Goal: Task Accomplishment & Management: Manage account settings

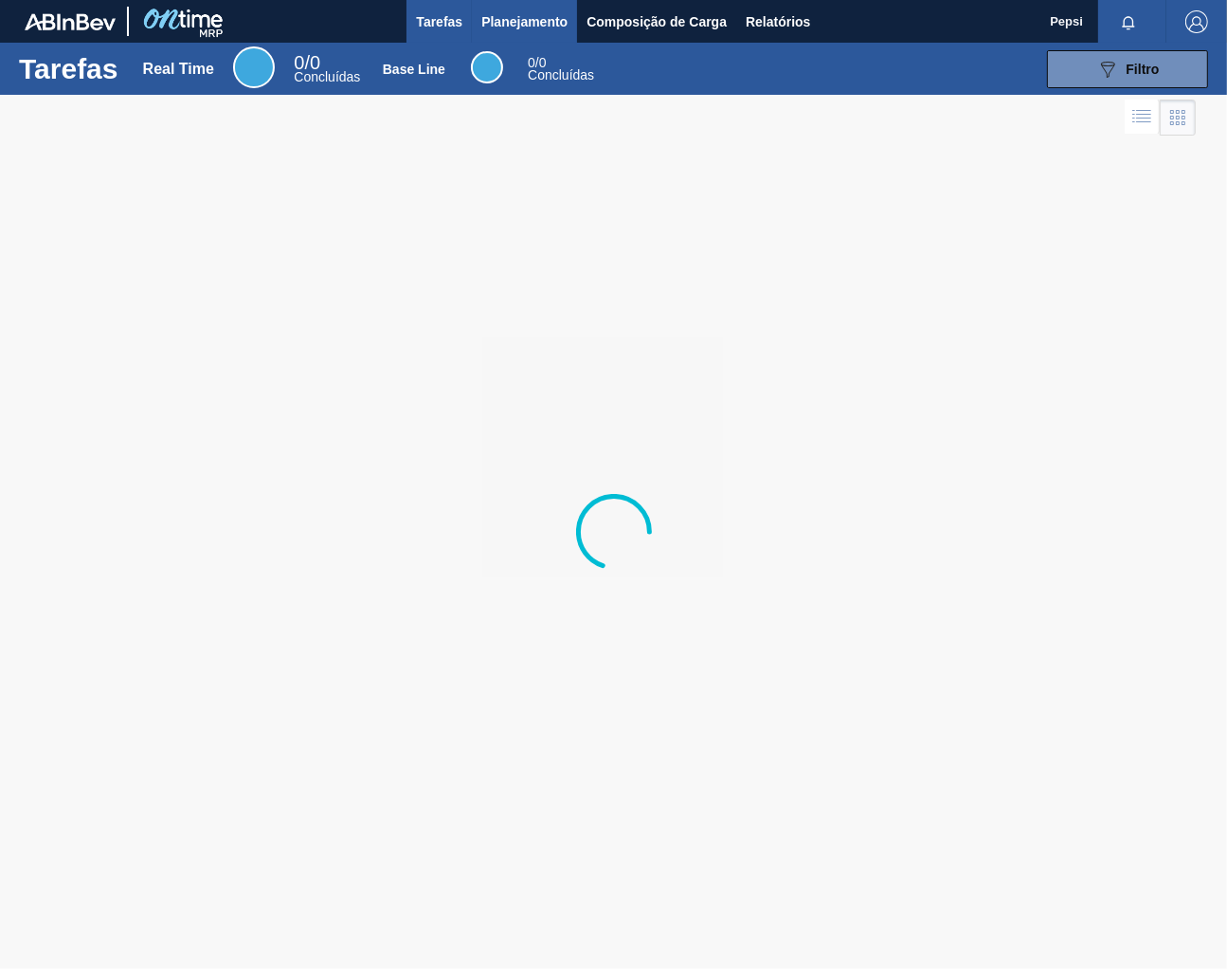
click at [485, 27] on span "Planejamento" at bounding box center [524, 21] width 86 height 23
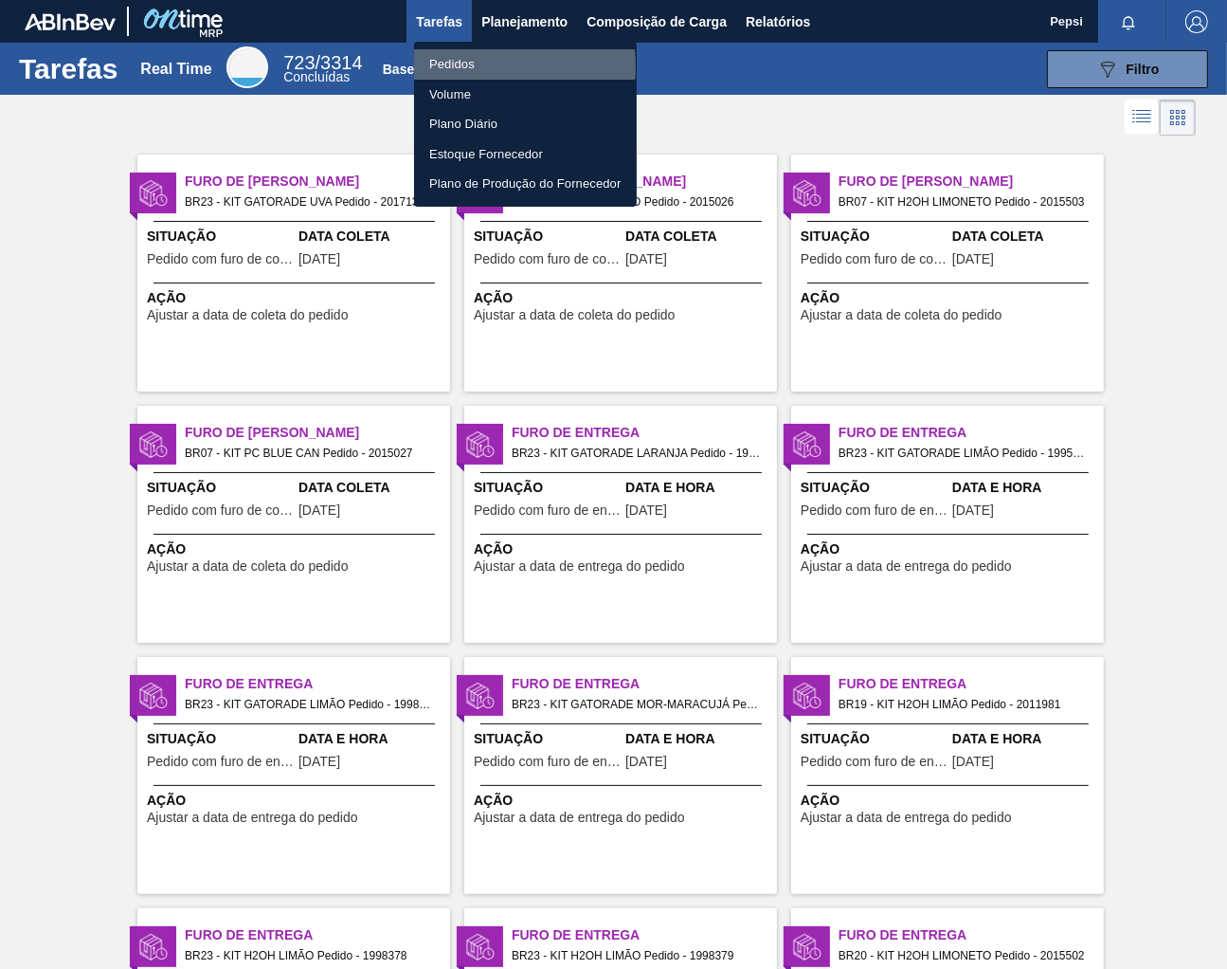
click at [446, 66] on li "Pedidos" at bounding box center [525, 64] width 223 height 30
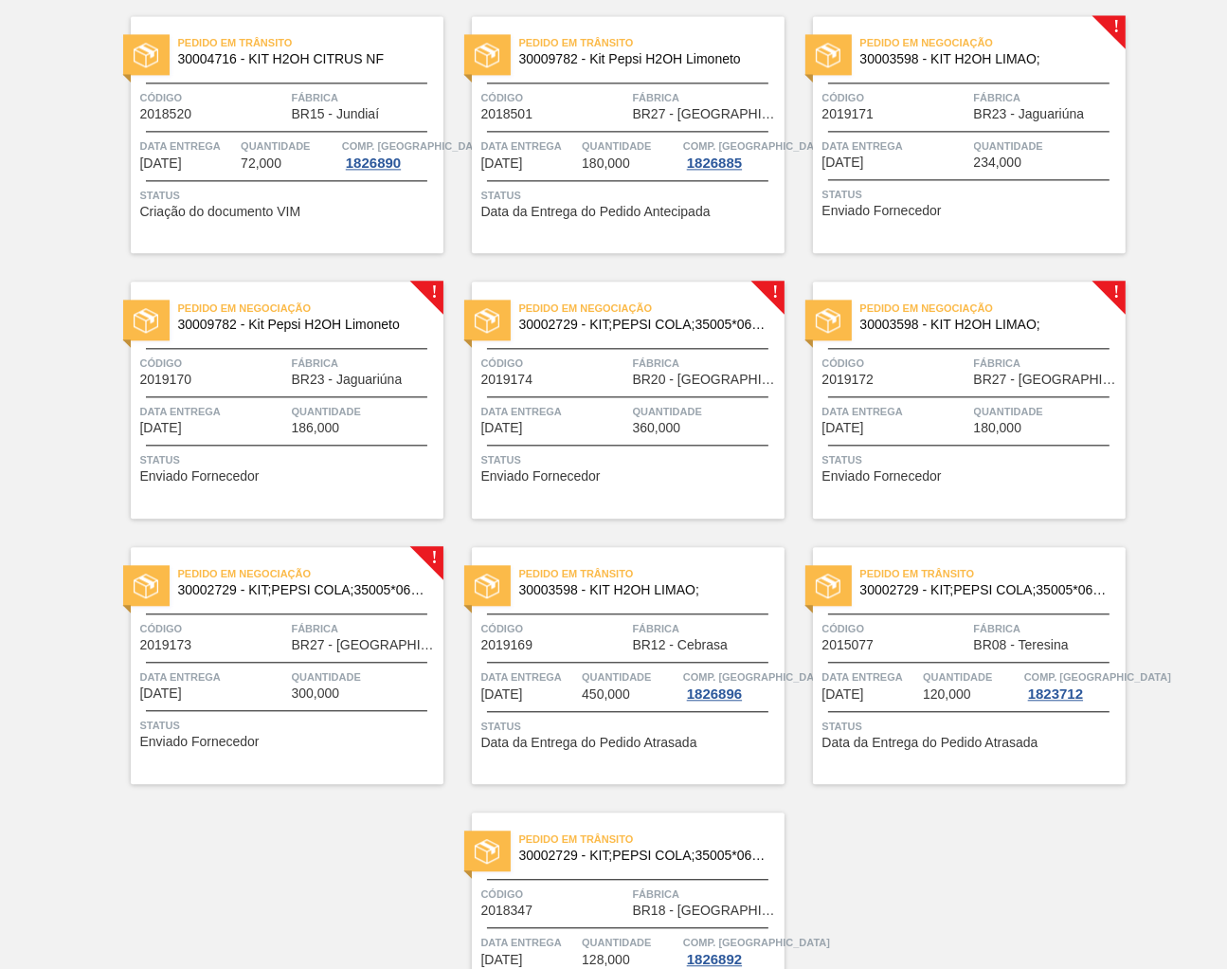
scroll to position [3752, 0]
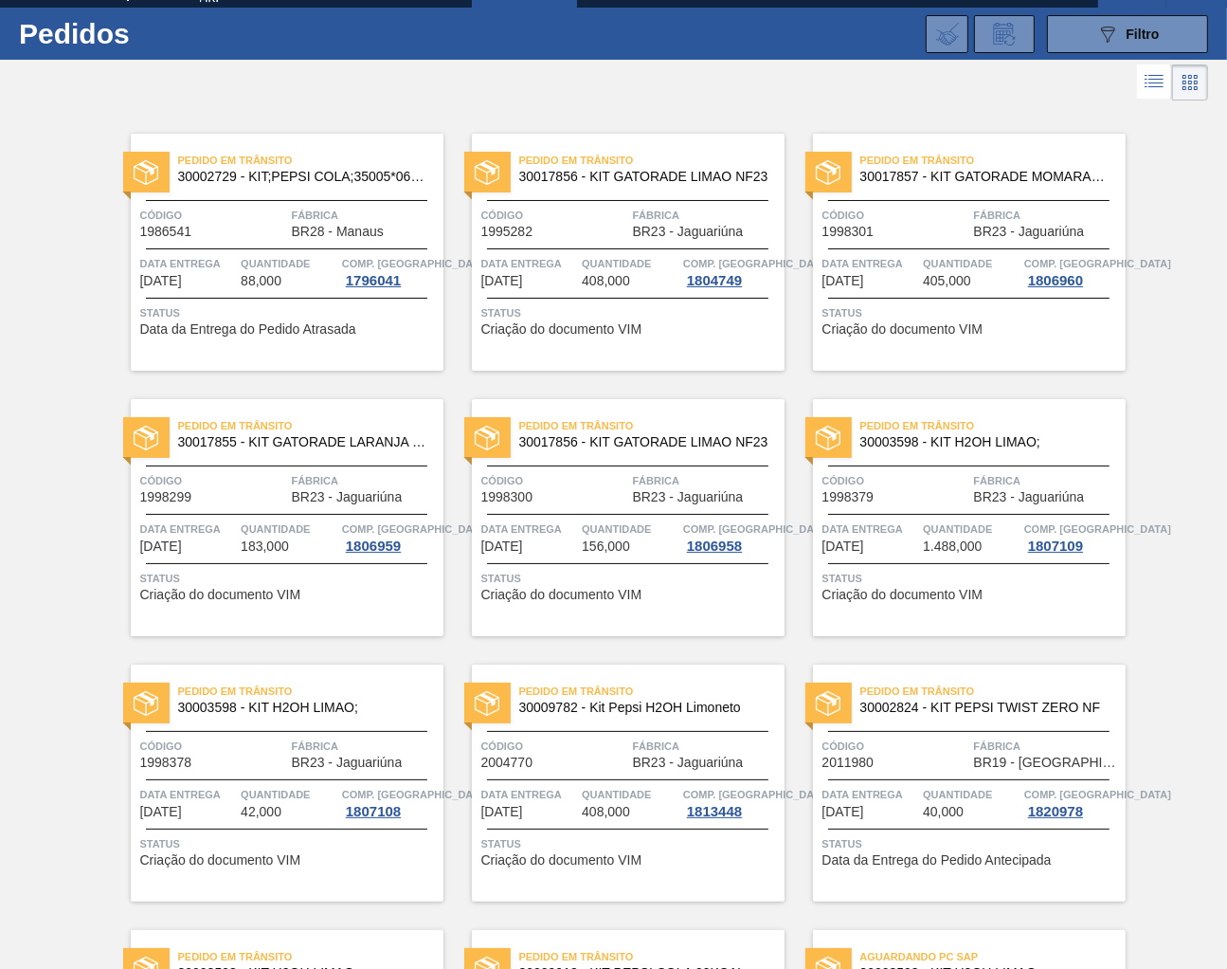
scroll to position [0, 0]
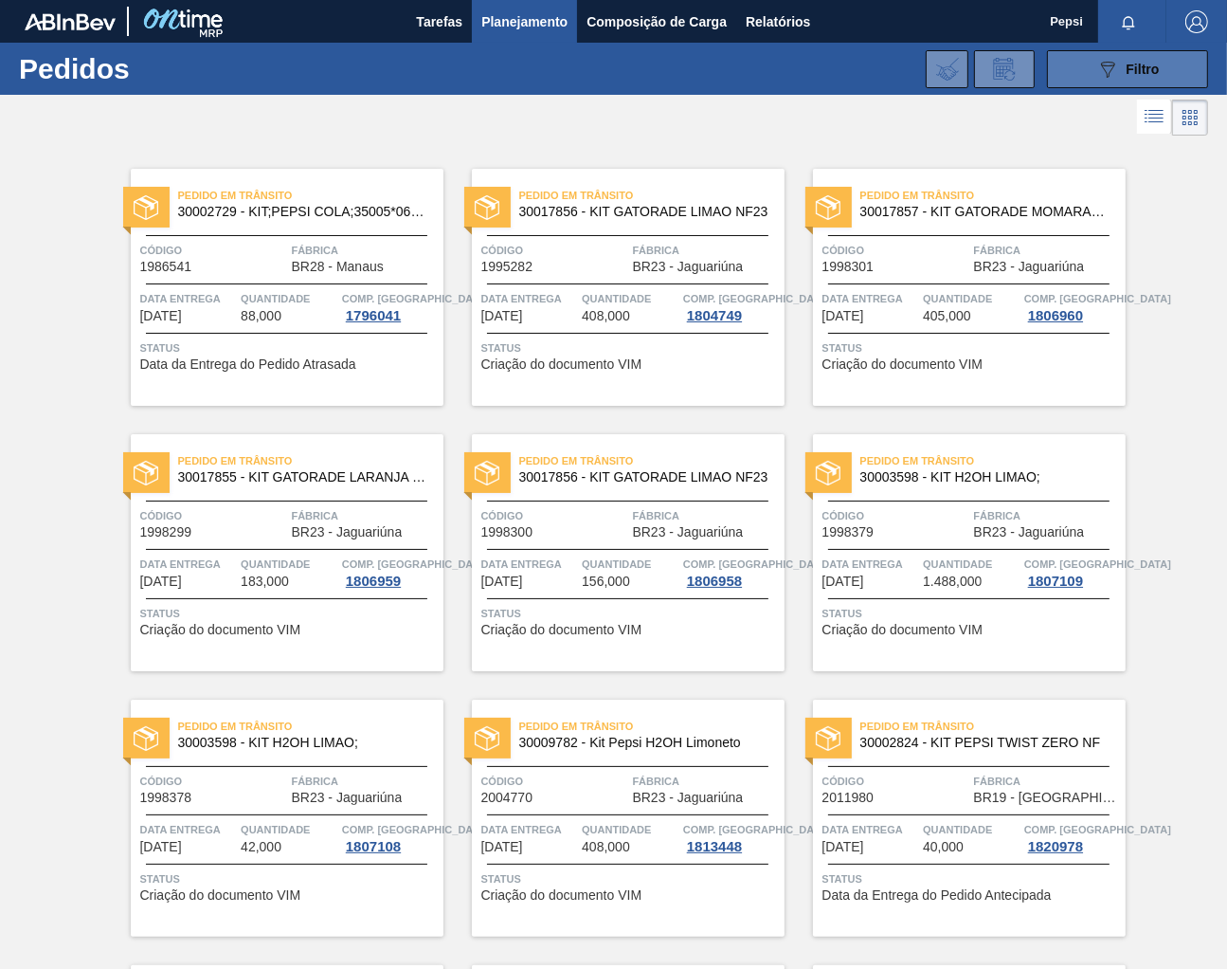
click at [1132, 62] on span "Filtro" at bounding box center [1143, 69] width 33 height 15
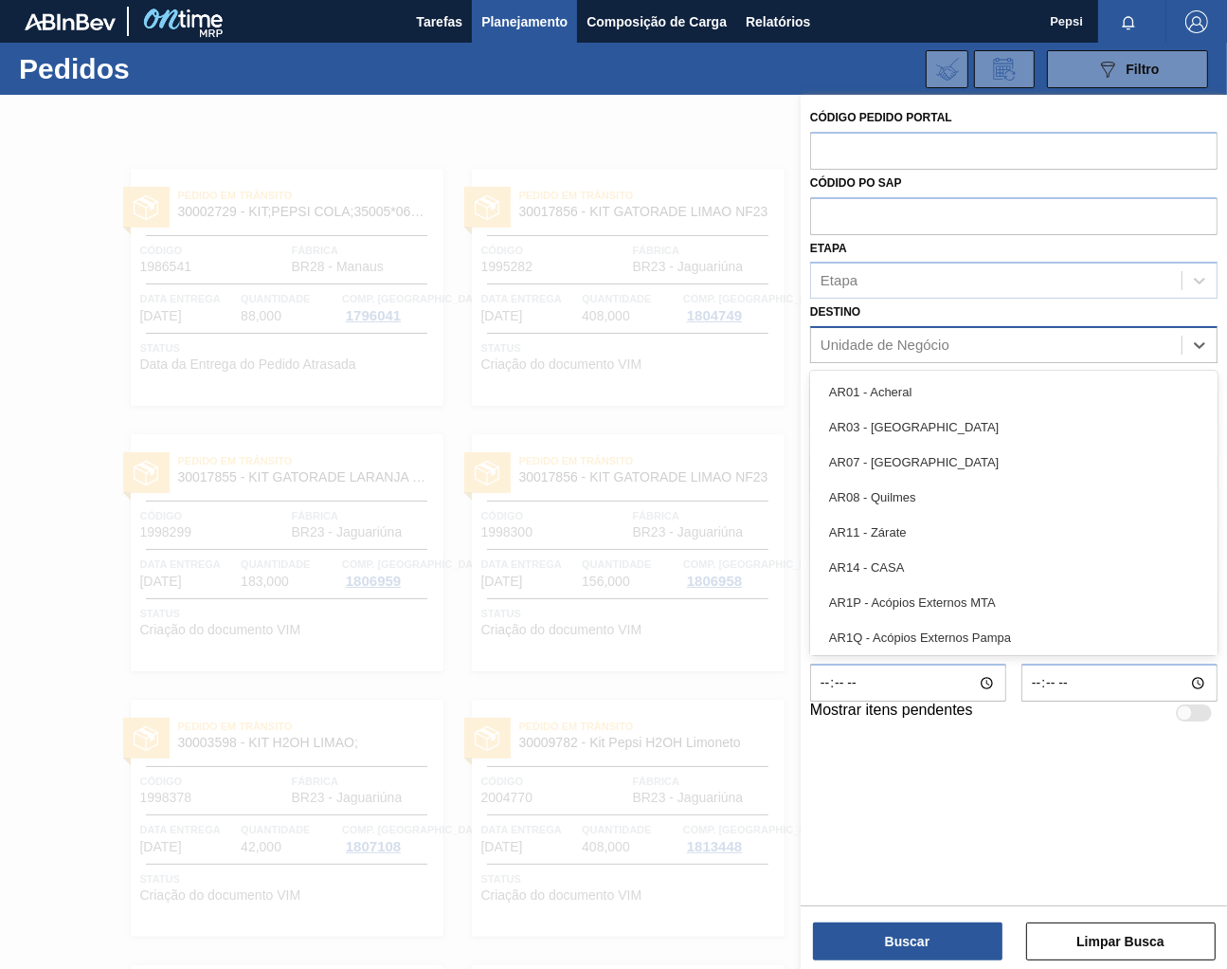
click at [874, 342] on div "Unidade de Negócio" at bounding box center [885, 345] width 129 height 16
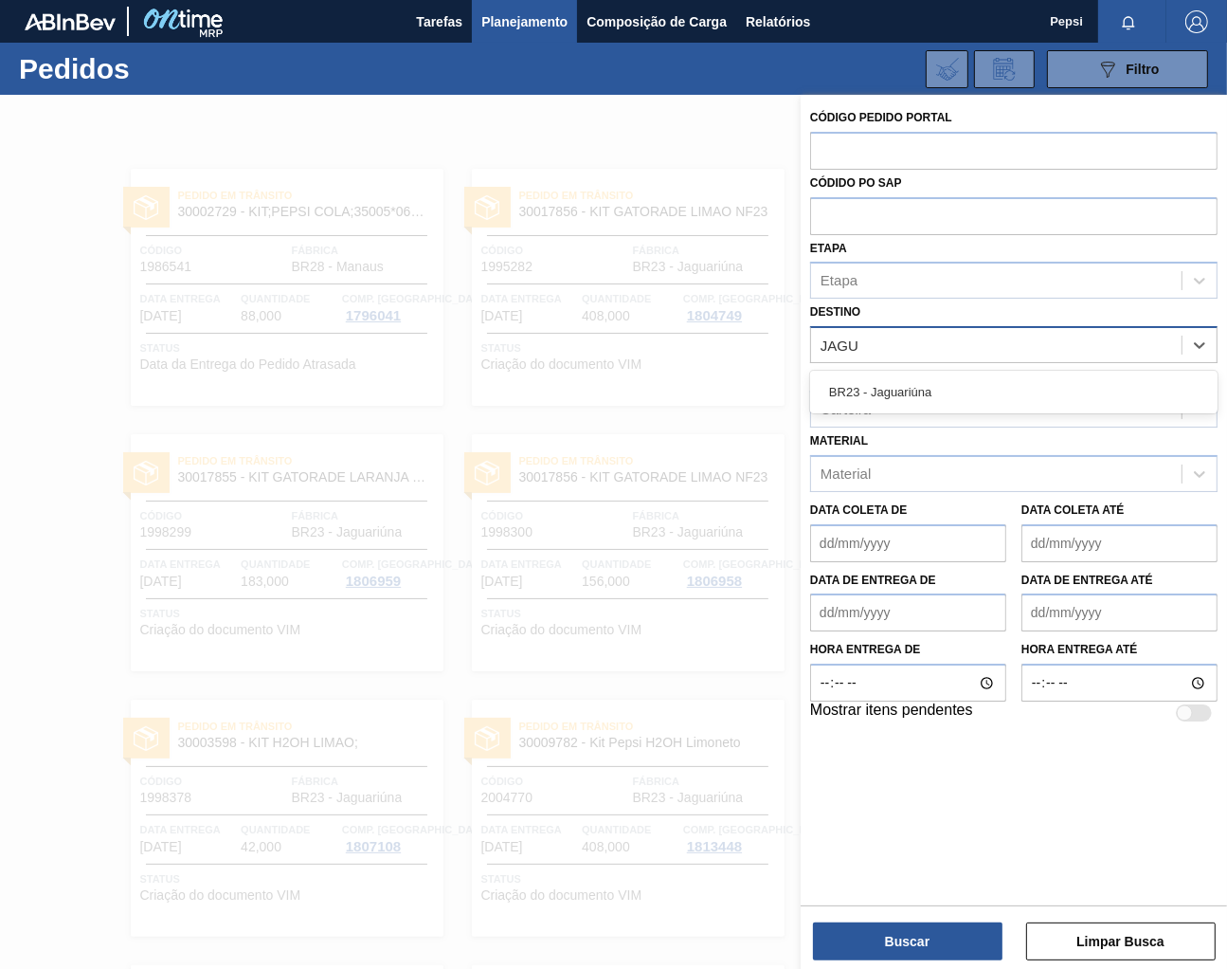
type input "JAGUA"
click at [889, 387] on div "BR23 - Jaguariúna" at bounding box center [1014, 391] width 408 height 35
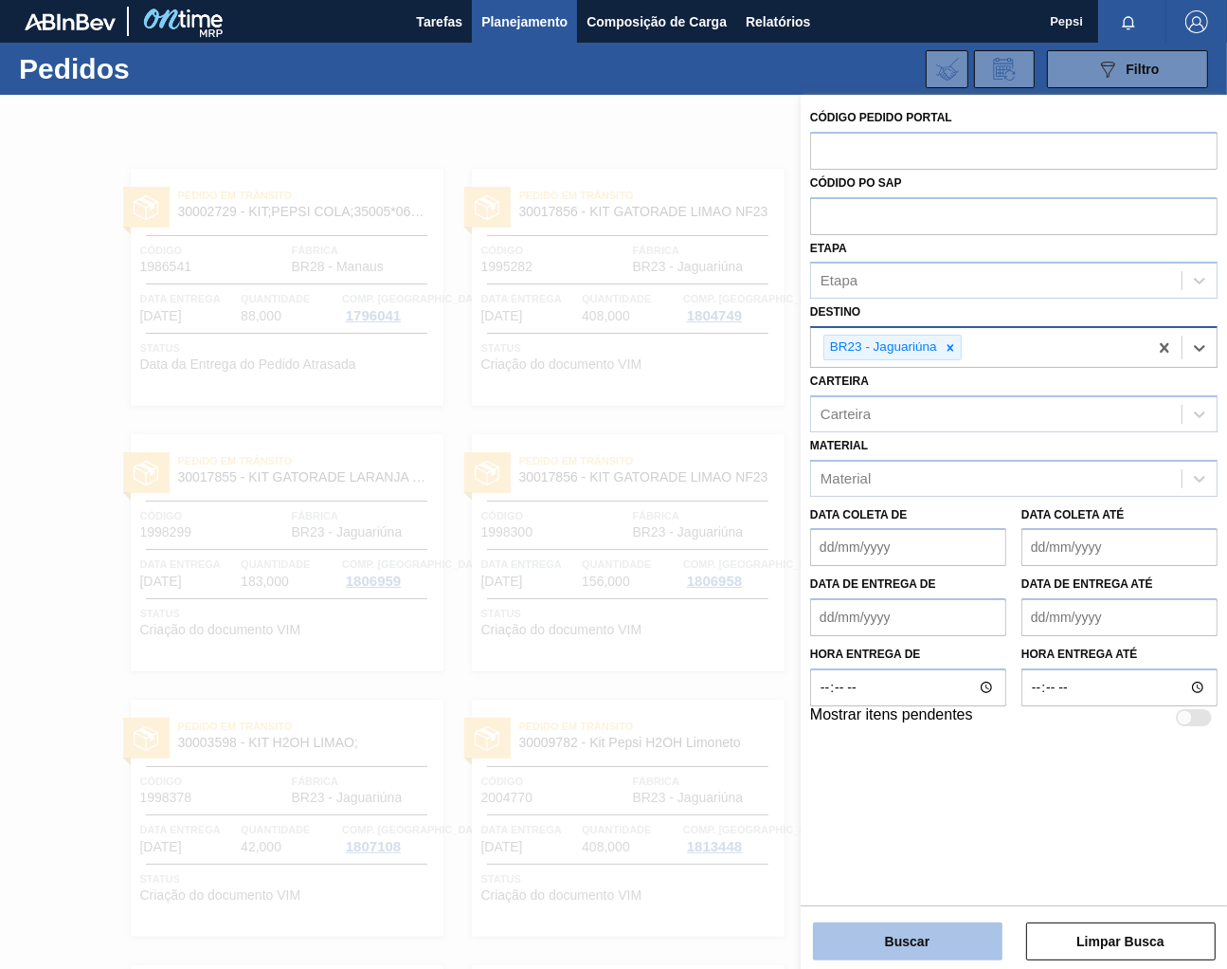
click at [850, 941] on button "Buscar" at bounding box center [908, 941] width 190 height 38
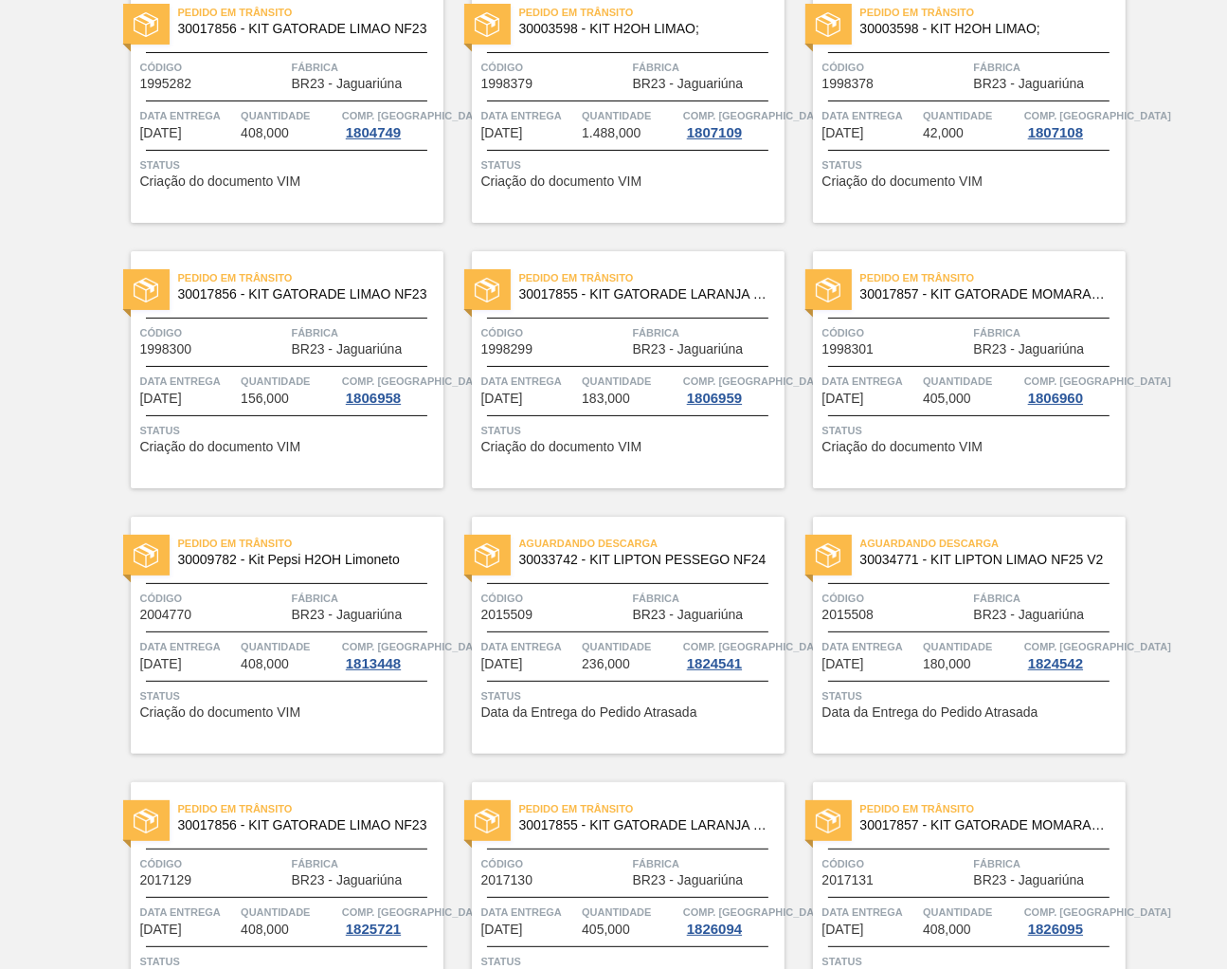
scroll to position [569, 0]
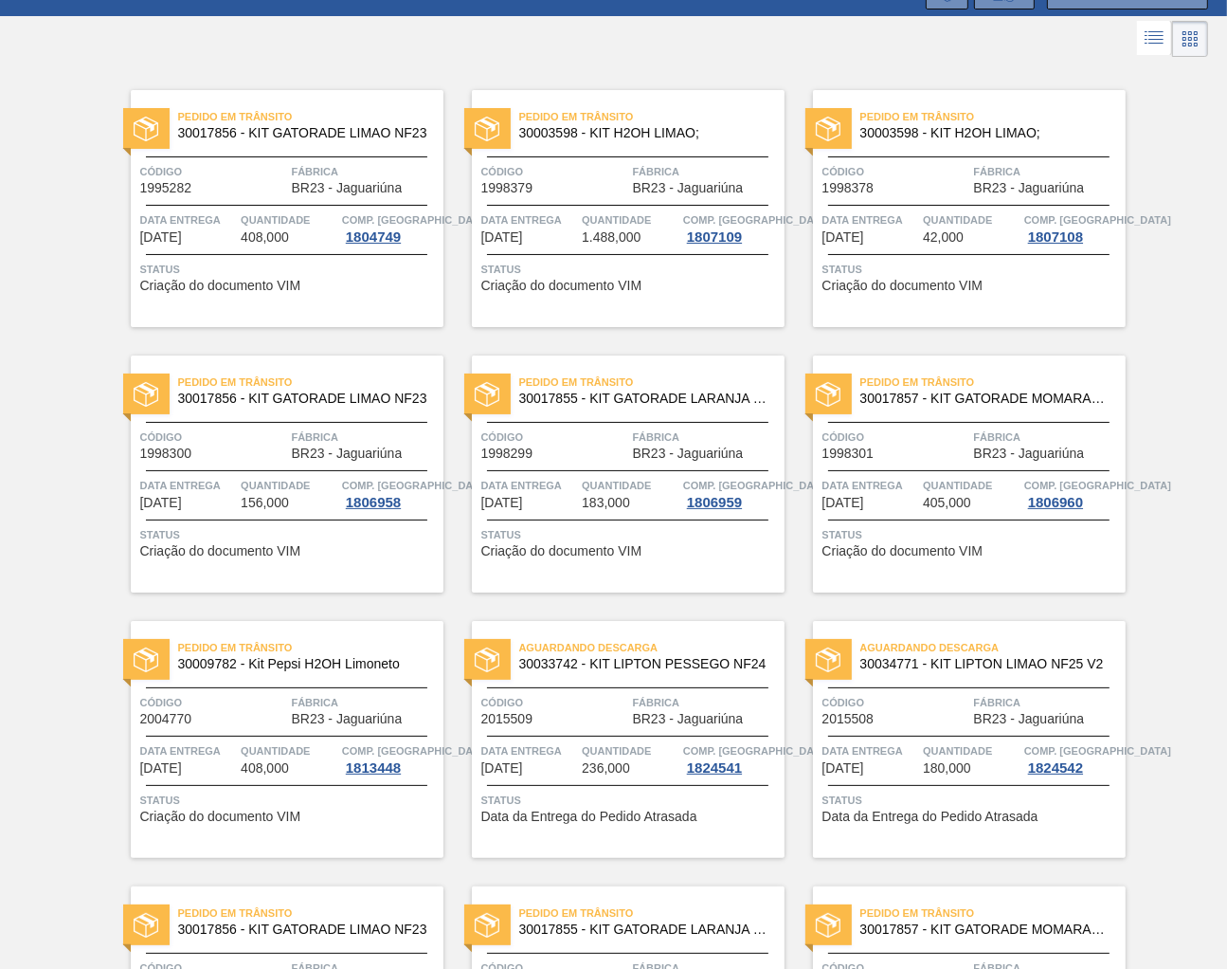
scroll to position [0, 0]
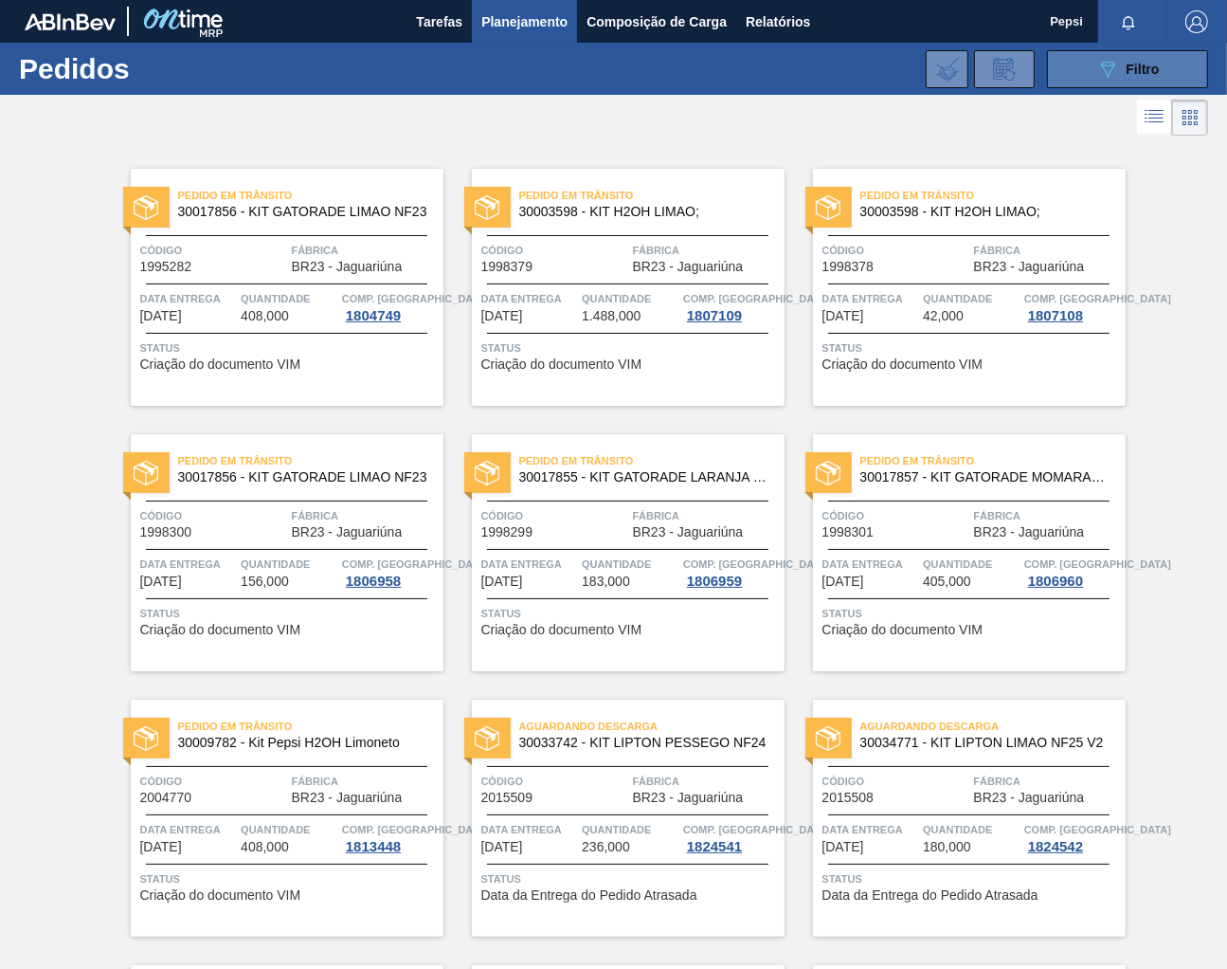
click at [1127, 70] on span "Filtro" at bounding box center [1143, 69] width 33 height 15
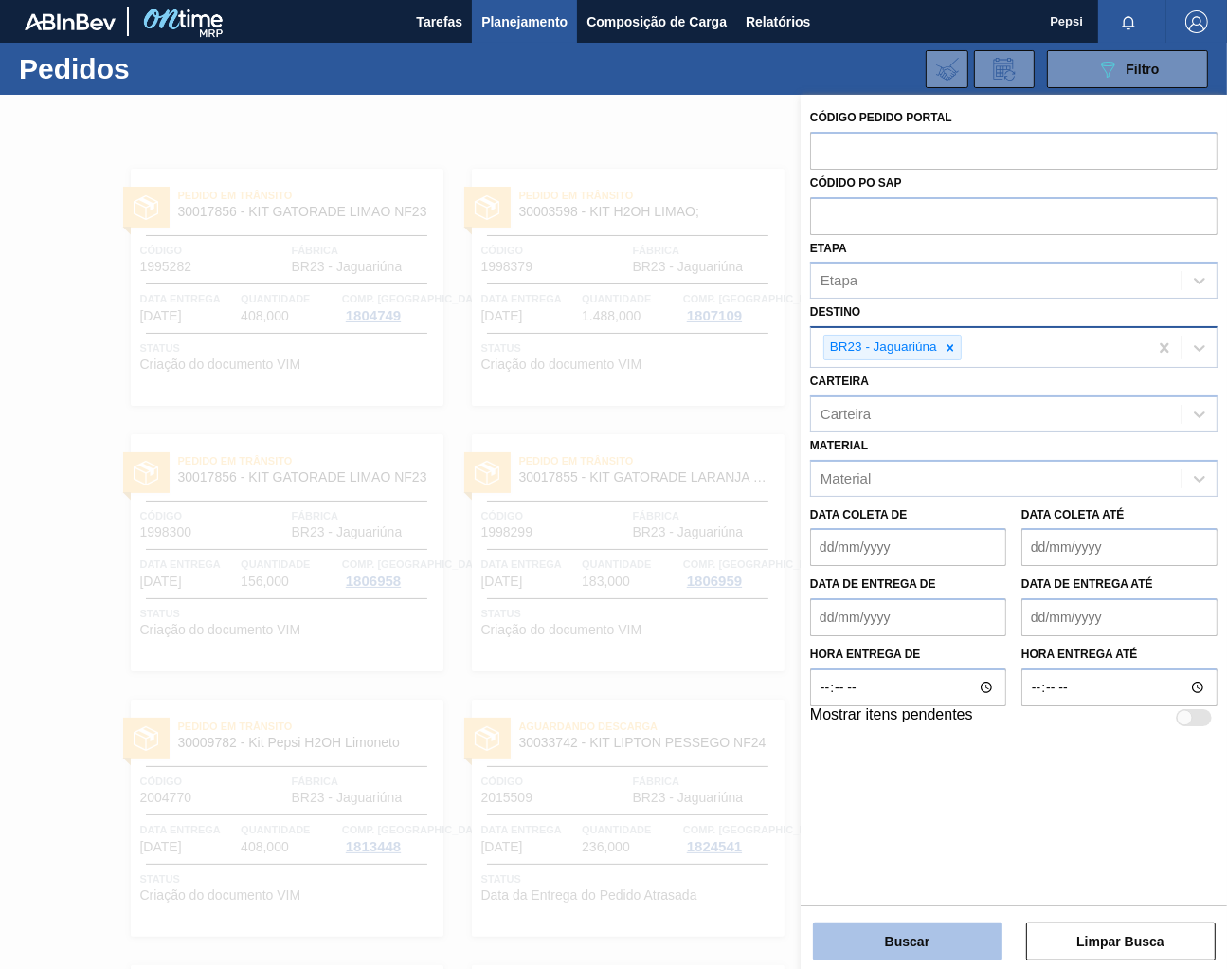
click at [943, 932] on button "Buscar" at bounding box center [908, 941] width 190 height 38
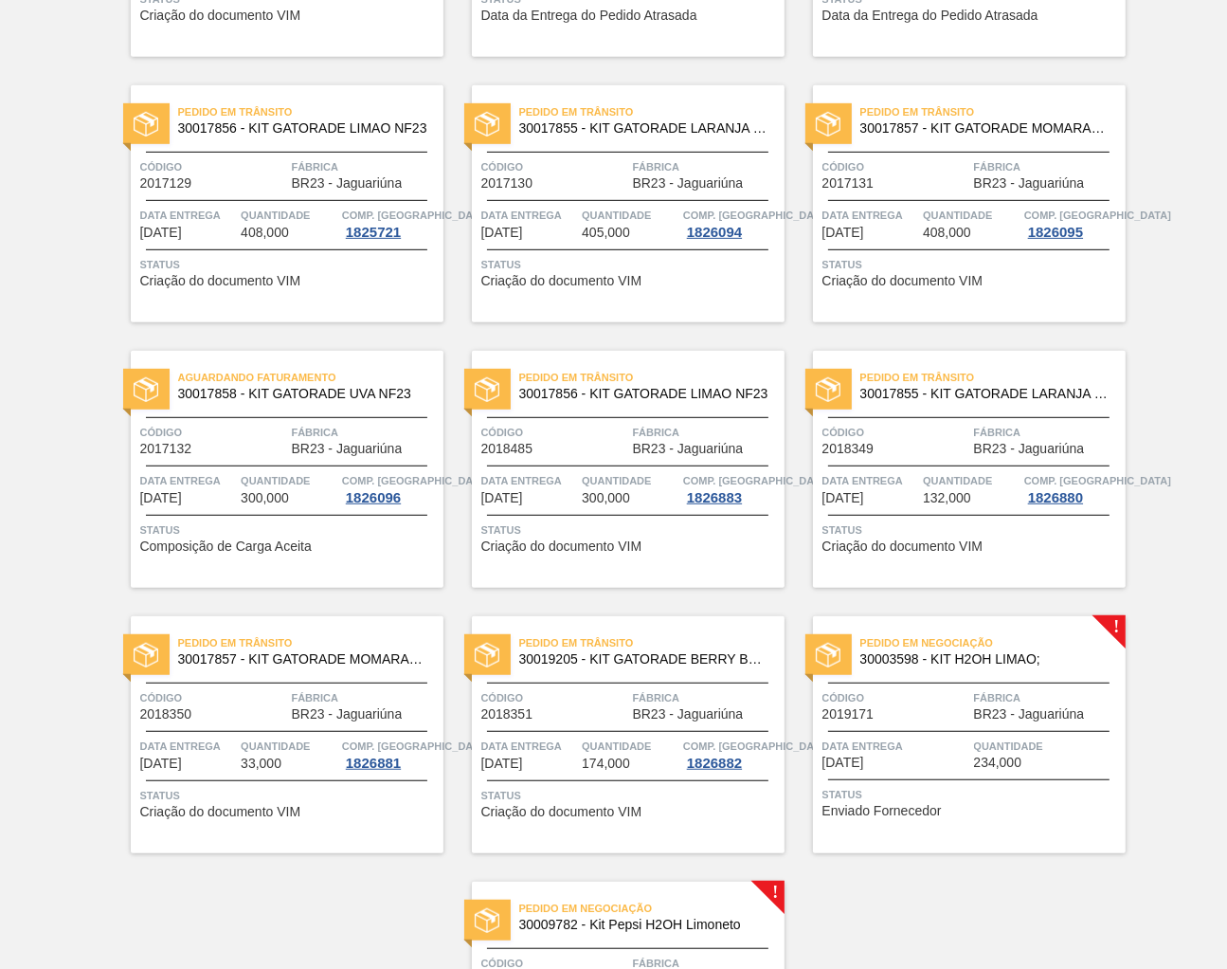
scroll to position [1099, 0]
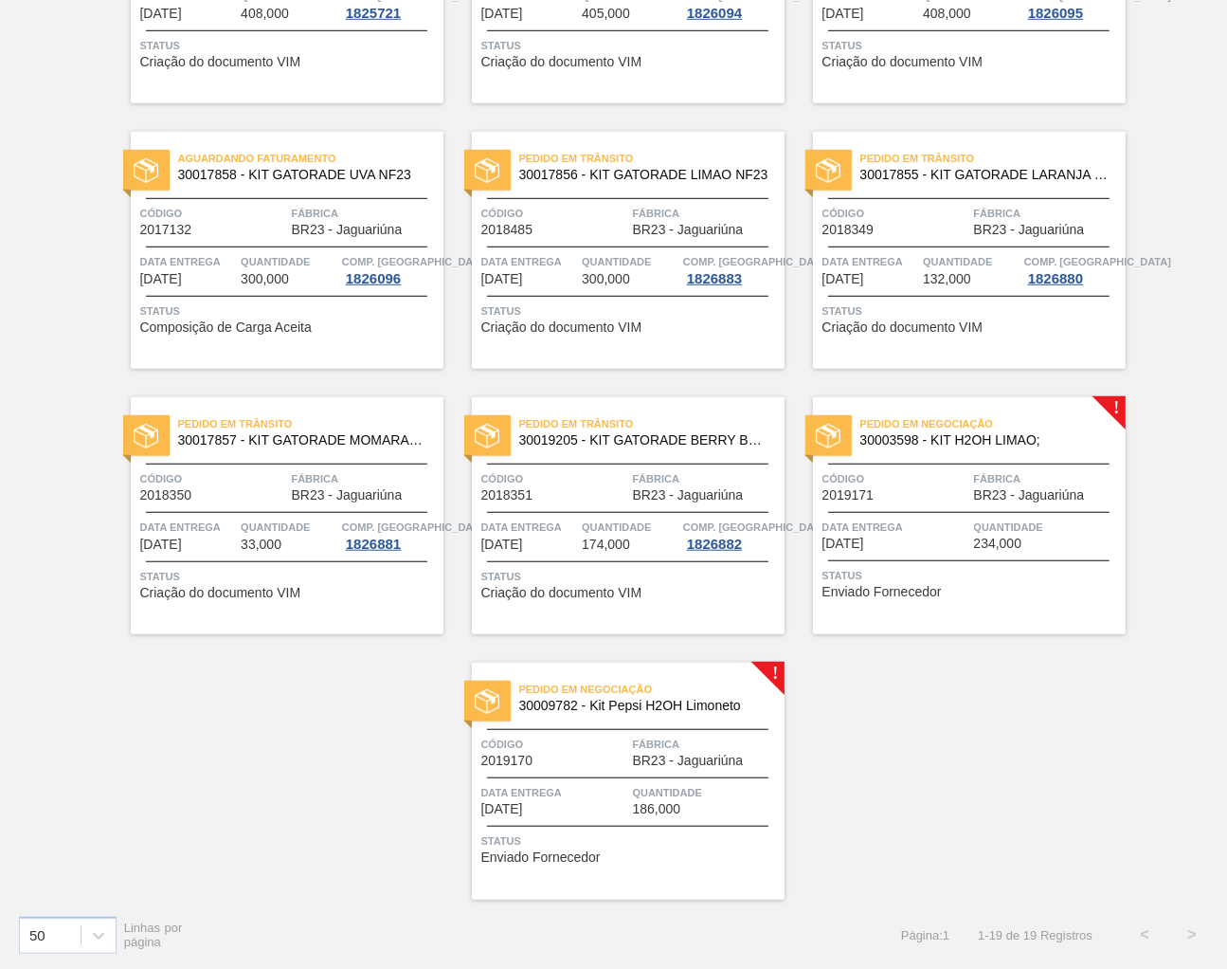
click at [965, 525] on span "Data entrega" at bounding box center [896, 527] width 147 height 19
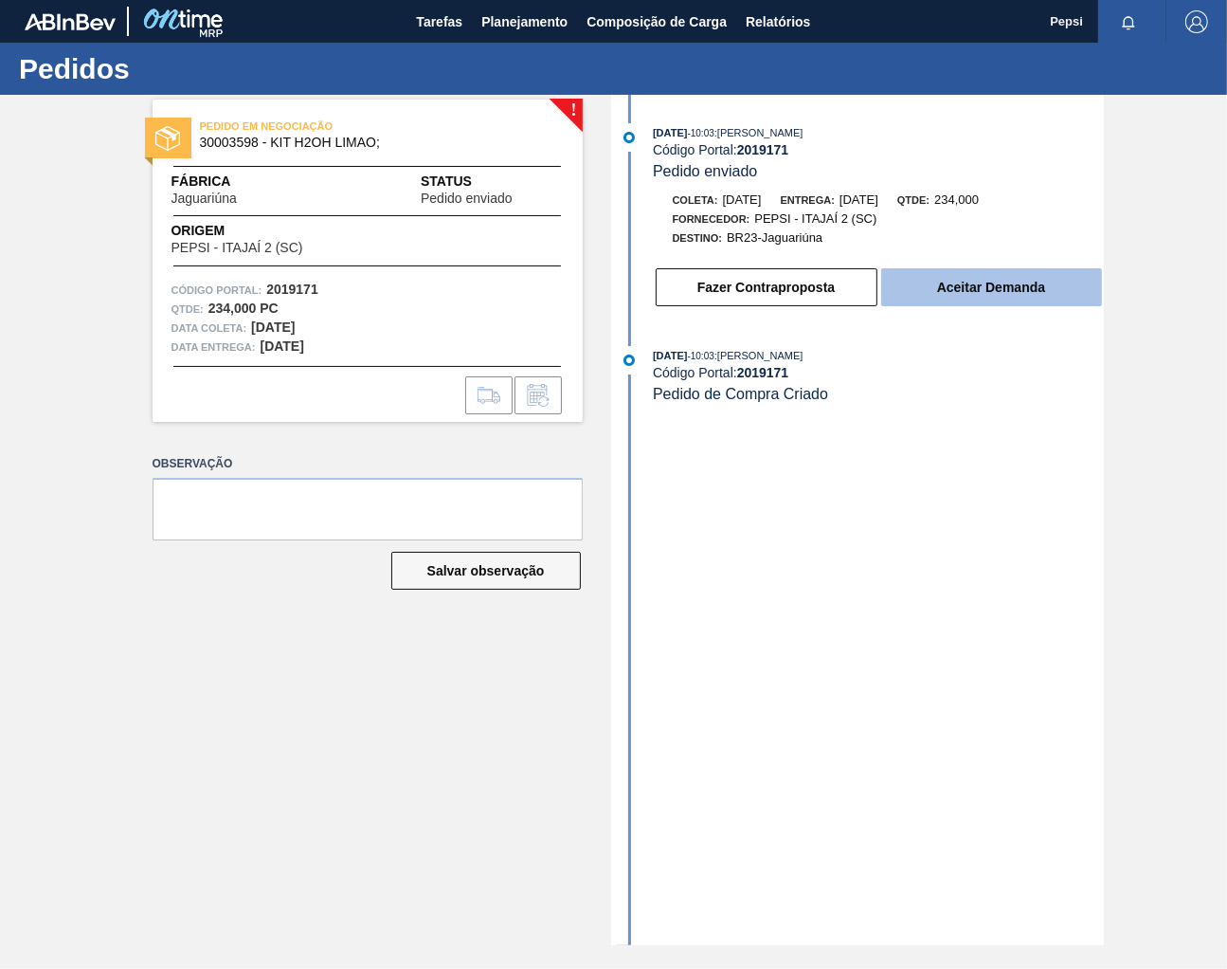
click at [994, 297] on button "Aceitar Demanda" at bounding box center [991, 287] width 221 height 38
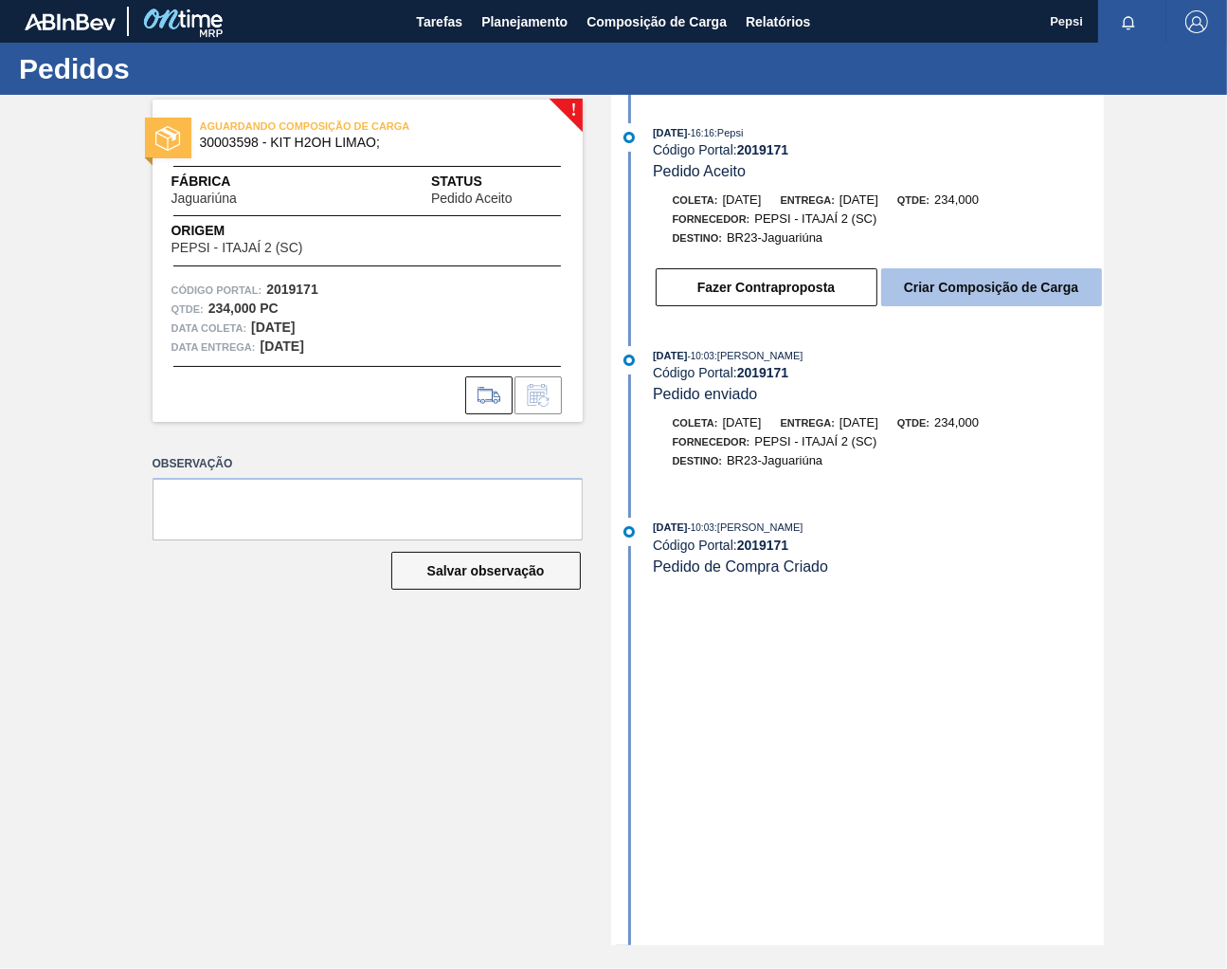
click at [972, 300] on button "Criar Composição de Carga" at bounding box center [991, 287] width 221 height 38
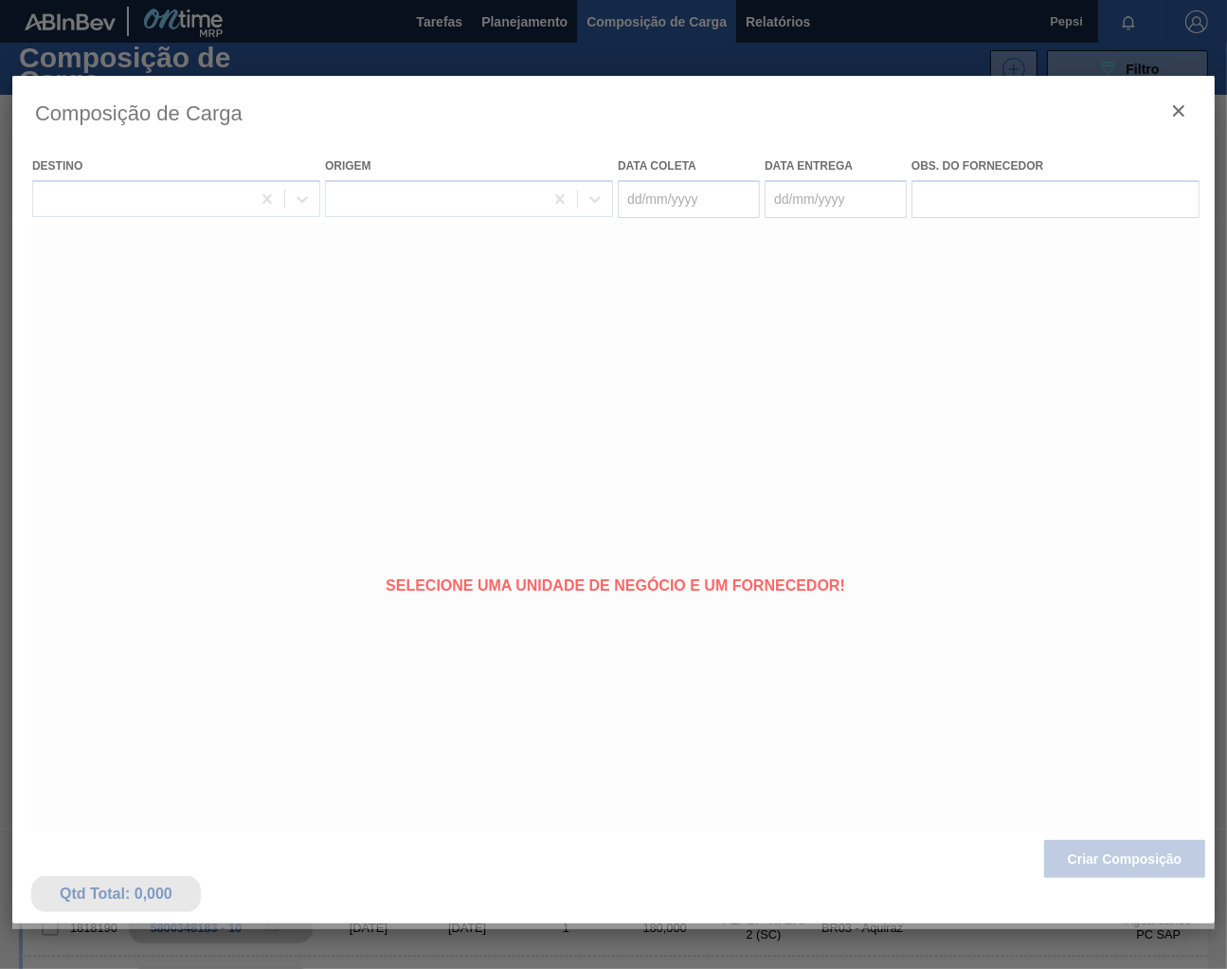
type coleta "[DATE]"
type entrega "[DATE]"
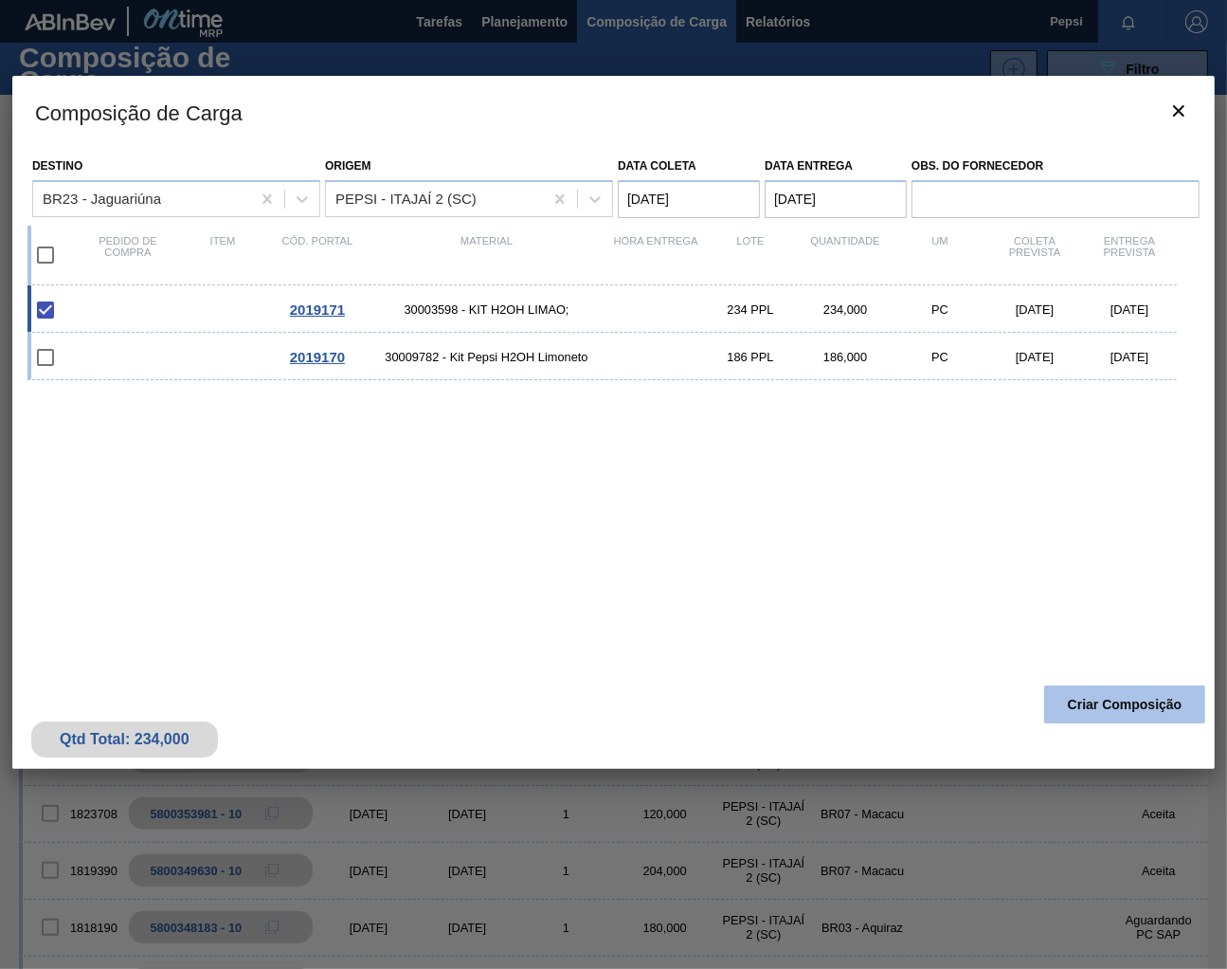
click at [1102, 701] on button "Criar Composição" at bounding box center [1125, 704] width 161 height 38
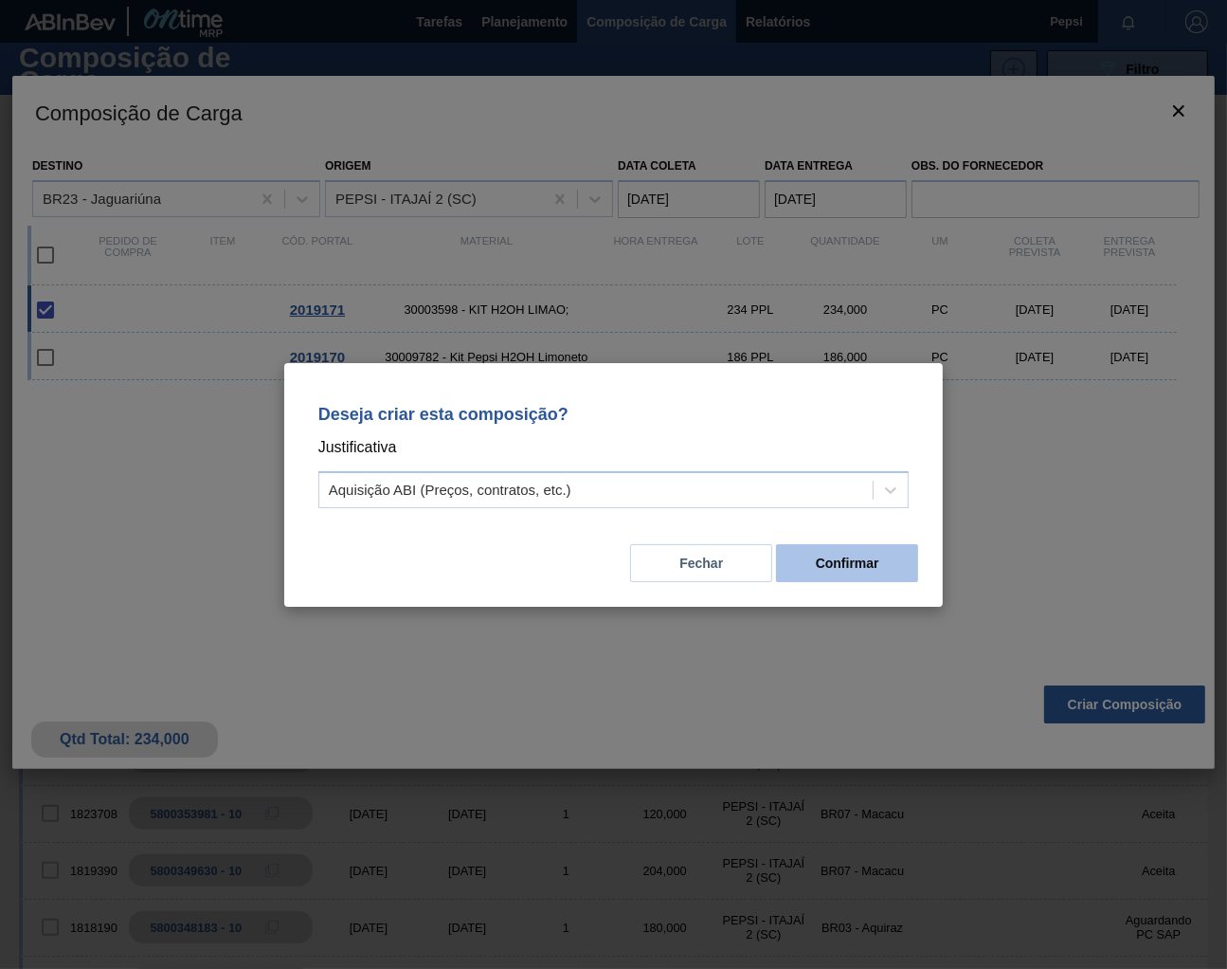
click at [889, 557] on button "Confirmar" at bounding box center [847, 563] width 142 height 38
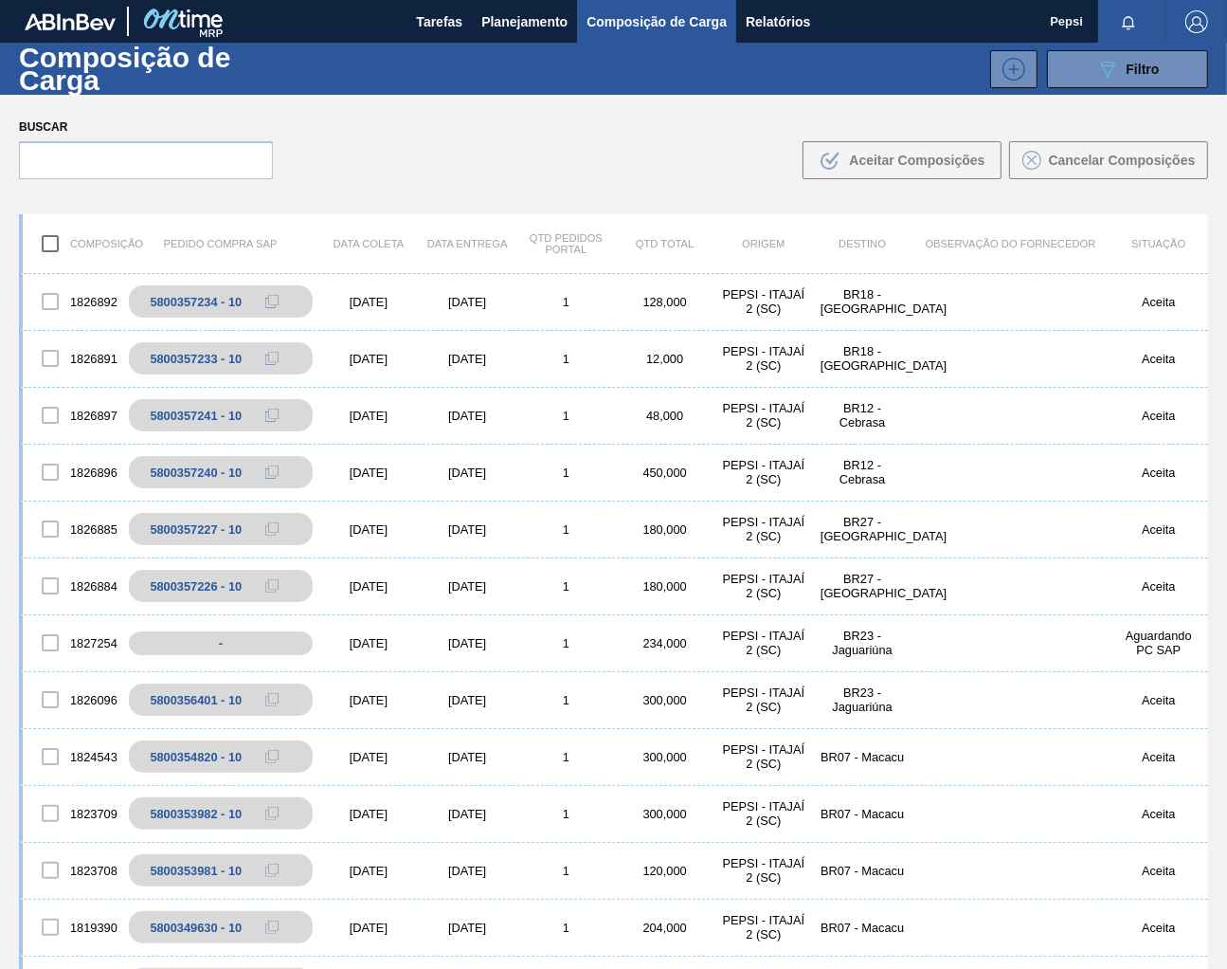
click at [1117, 88] on div "Composição de Carga 089F7B8B-B2A5-4AFE-B5C0-19BA573D28AC Filtro" at bounding box center [613, 69] width 1227 height 52
click at [1117, 73] on div "089F7B8B-B2A5-4AFE-B5C0-19BA573D28AC Filtro" at bounding box center [1129, 69] width 64 height 23
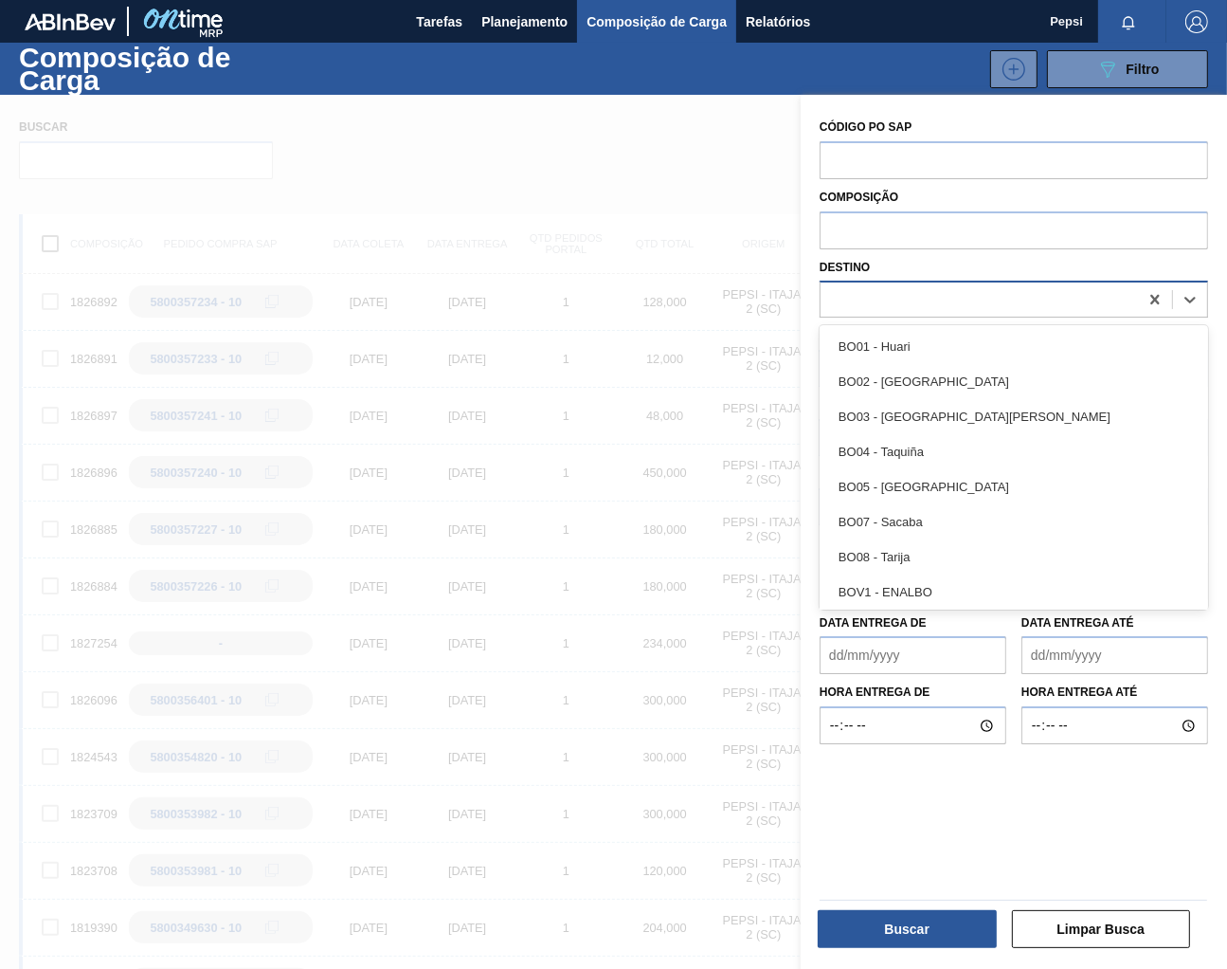
click at [889, 305] on div at bounding box center [980, 299] width 318 height 27
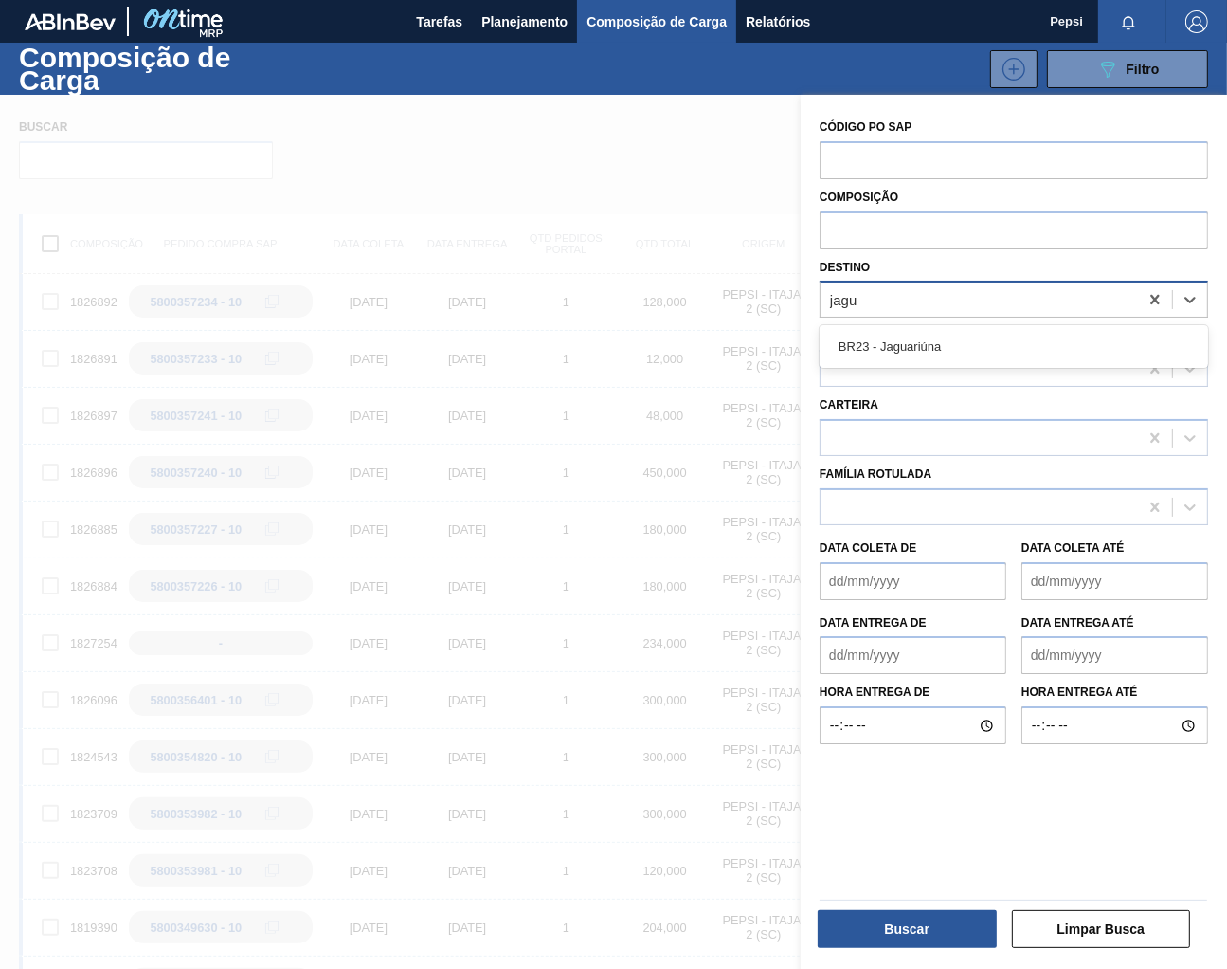
type input "jagua"
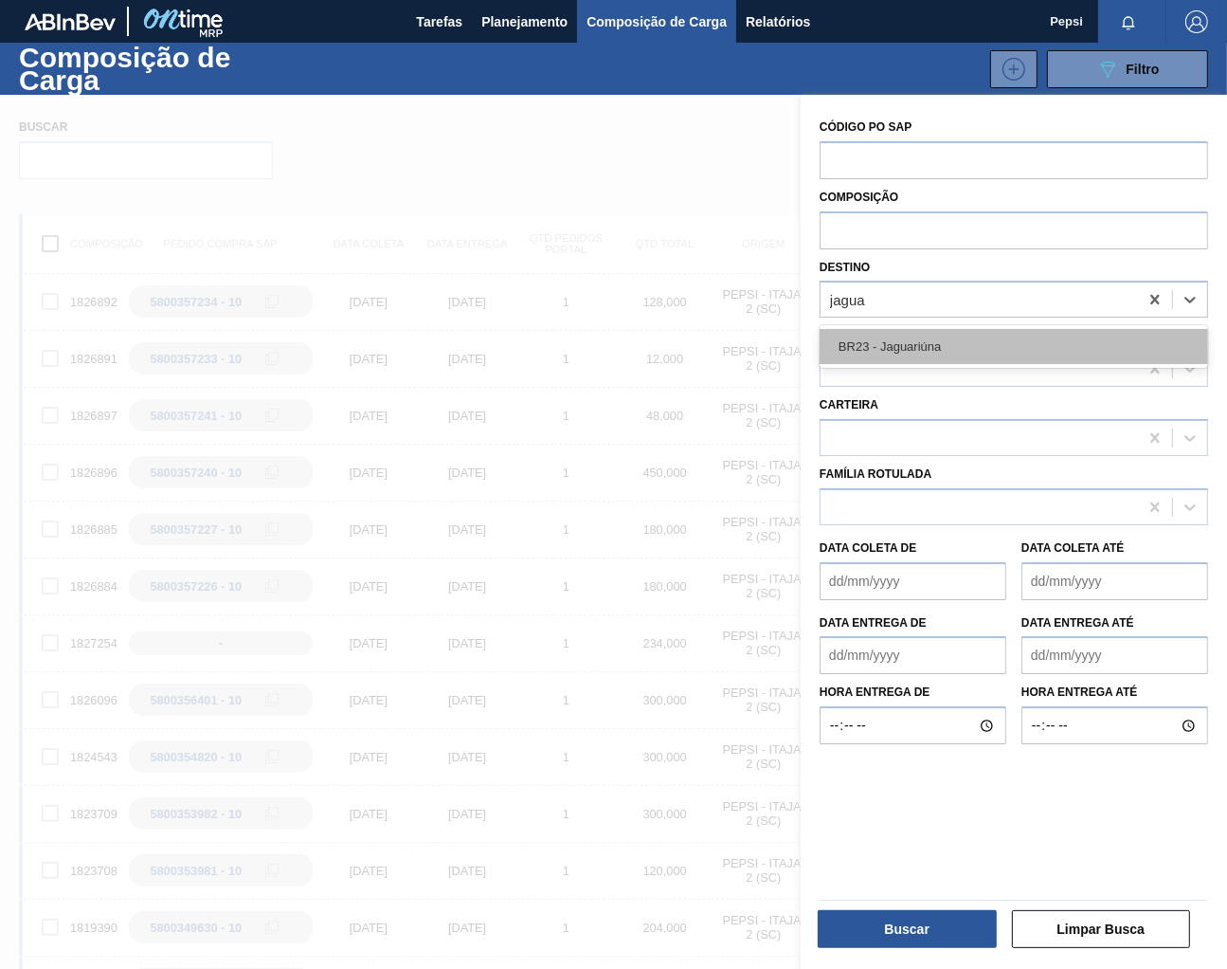
click at [926, 356] on div "BR23 - Jaguariúna" at bounding box center [1014, 346] width 389 height 35
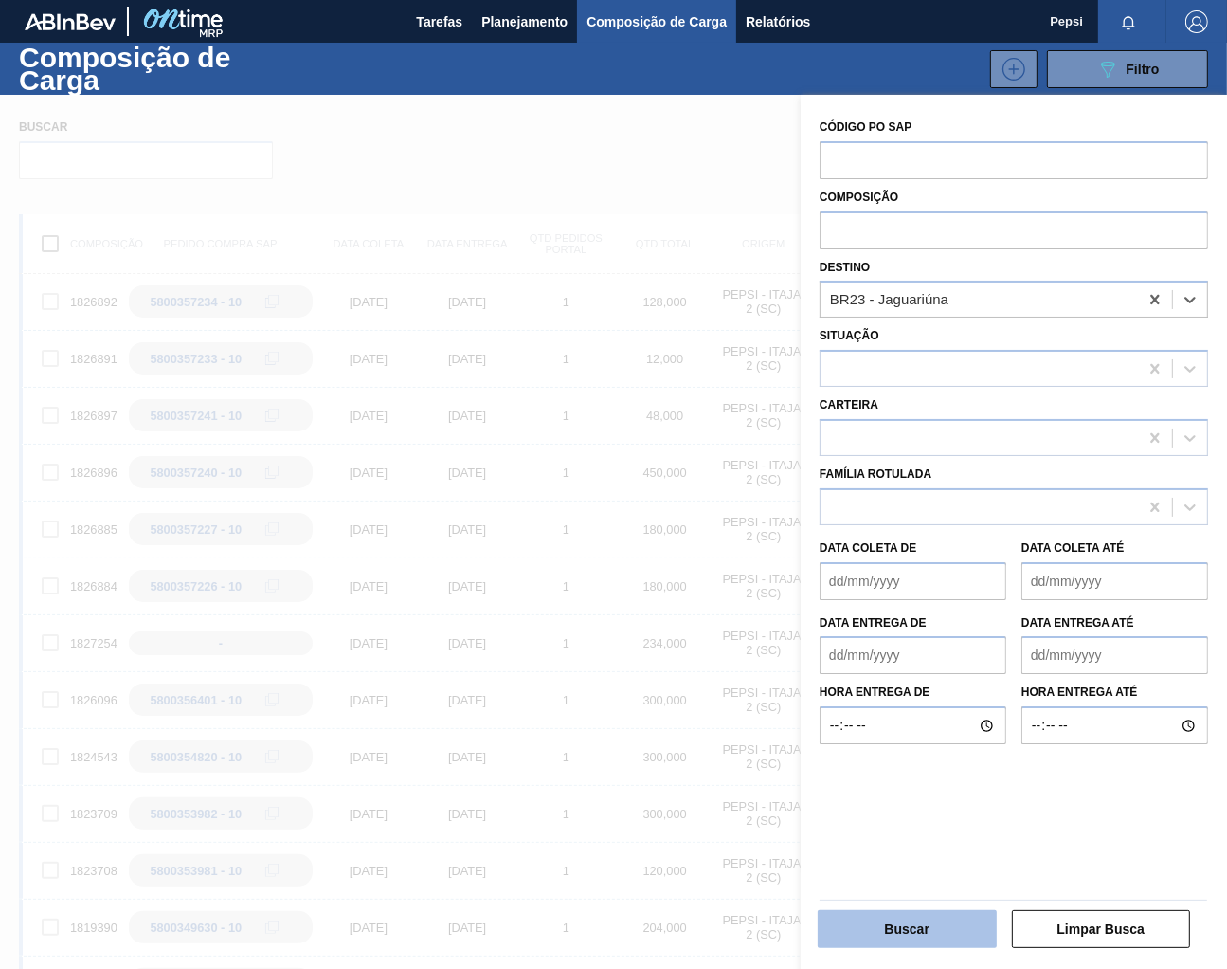
click at [948, 930] on button "Buscar" at bounding box center [907, 929] width 179 height 38
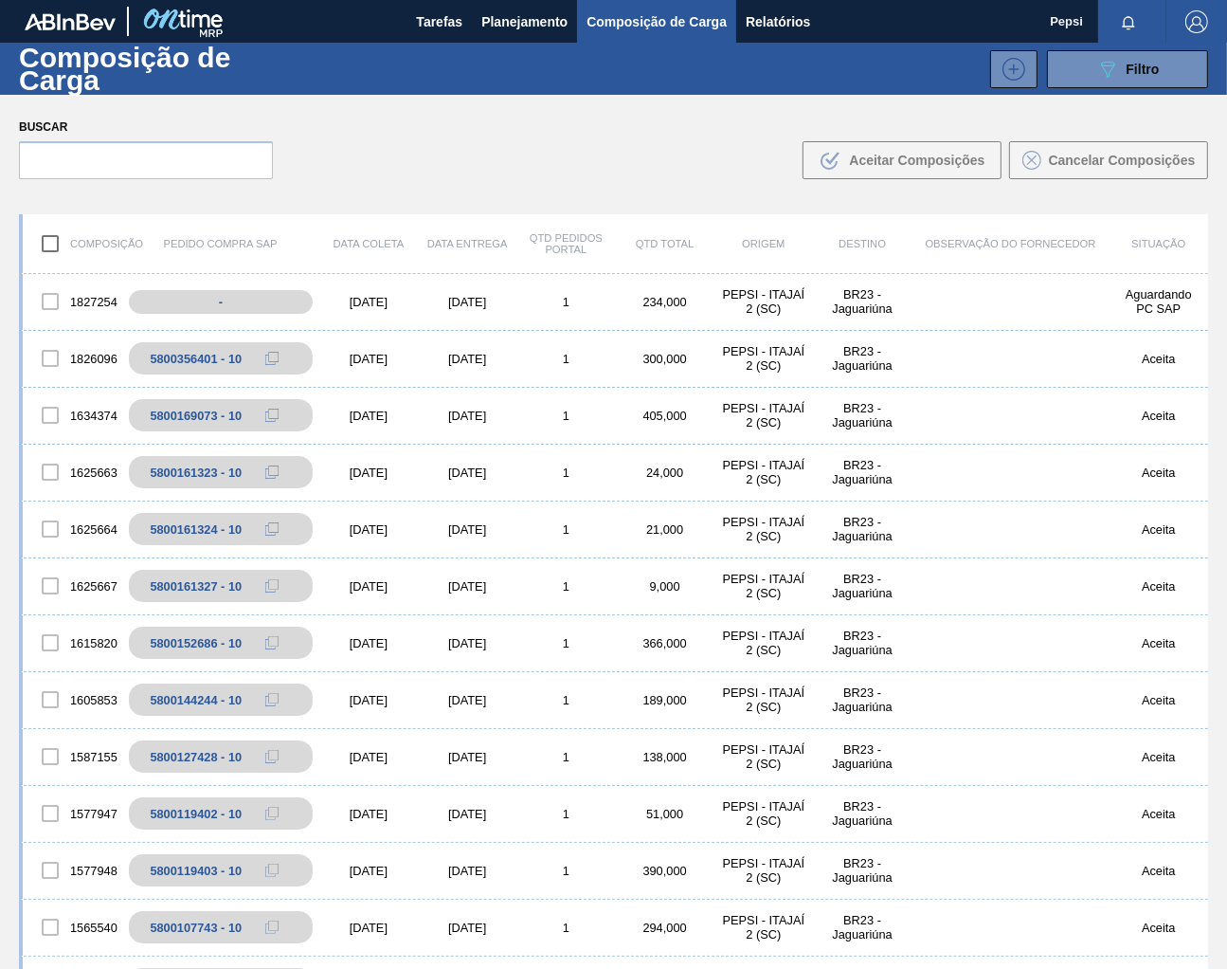
click at [366, 155] on div "Buscar .b{fill:var(--color-action-default)} Aceitar Composições Cancelar Compos…" at bounding box center [613, 146] width 1227 height 103
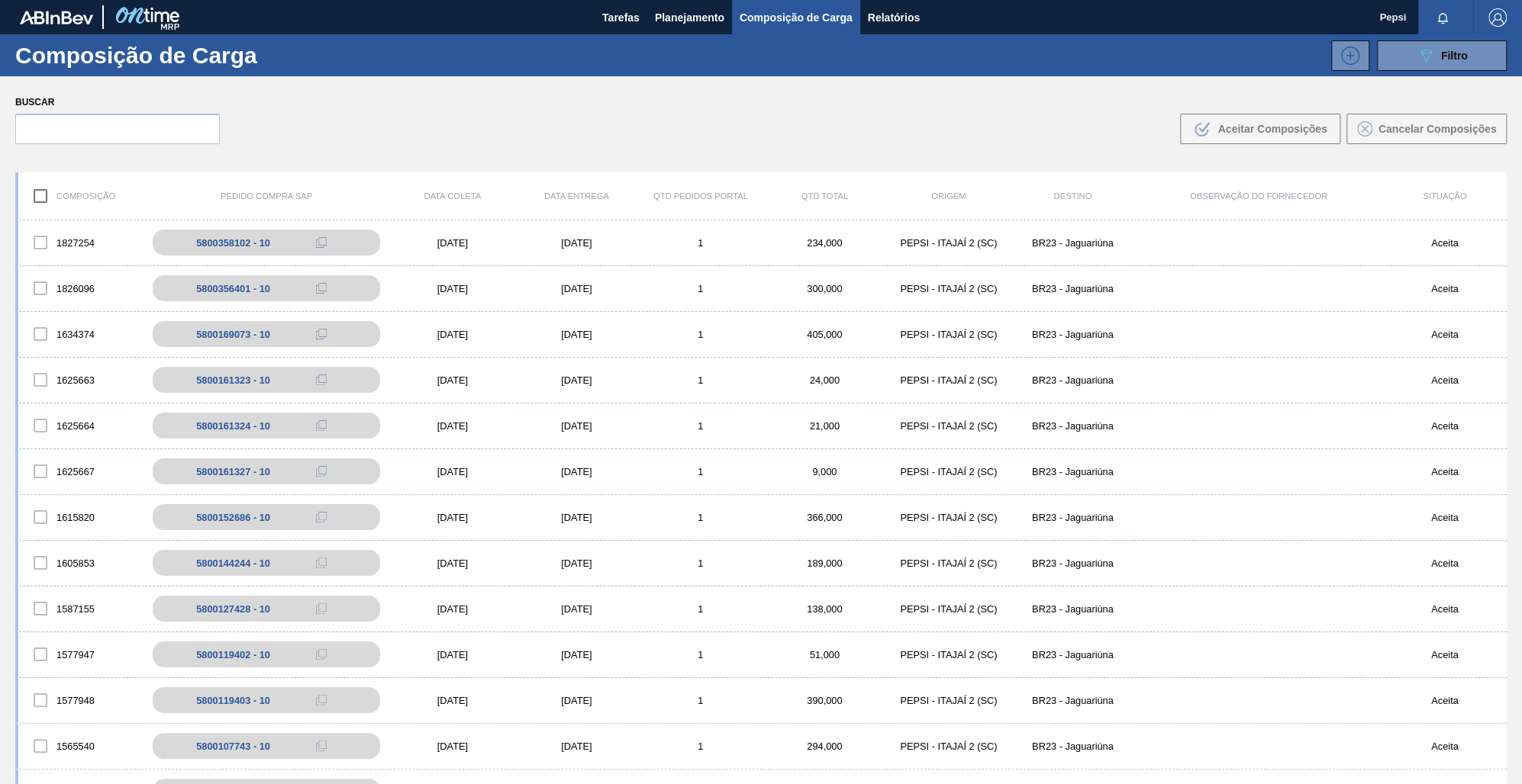
click at [419, 146] on div "Buscar .b{fill:var(--color-action-default)} Aceitar Composições Cancelar Compos…" at bounding box center [761, 118] width 1522 height 83
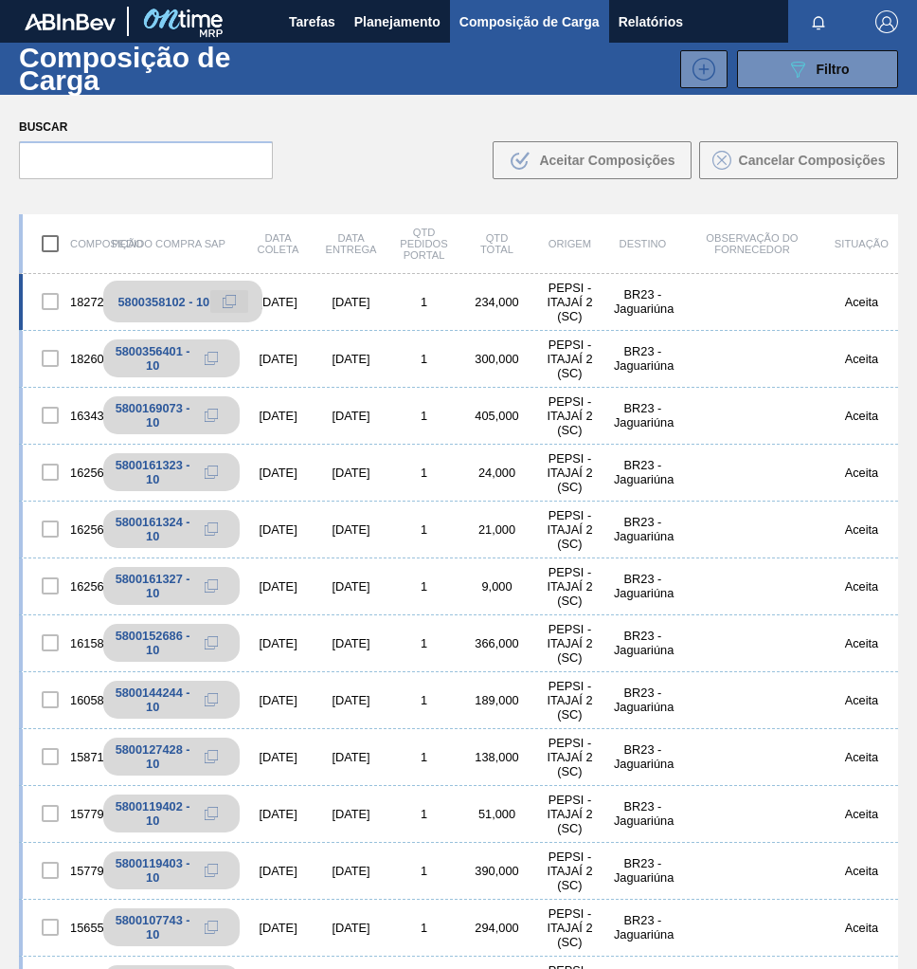
click at [223, 300] on icon at bounding box center [229, 301] width 13 height 13
click at [419, 21] on span "Planejamento" at bounding box center [397, 21] width 86 height 23
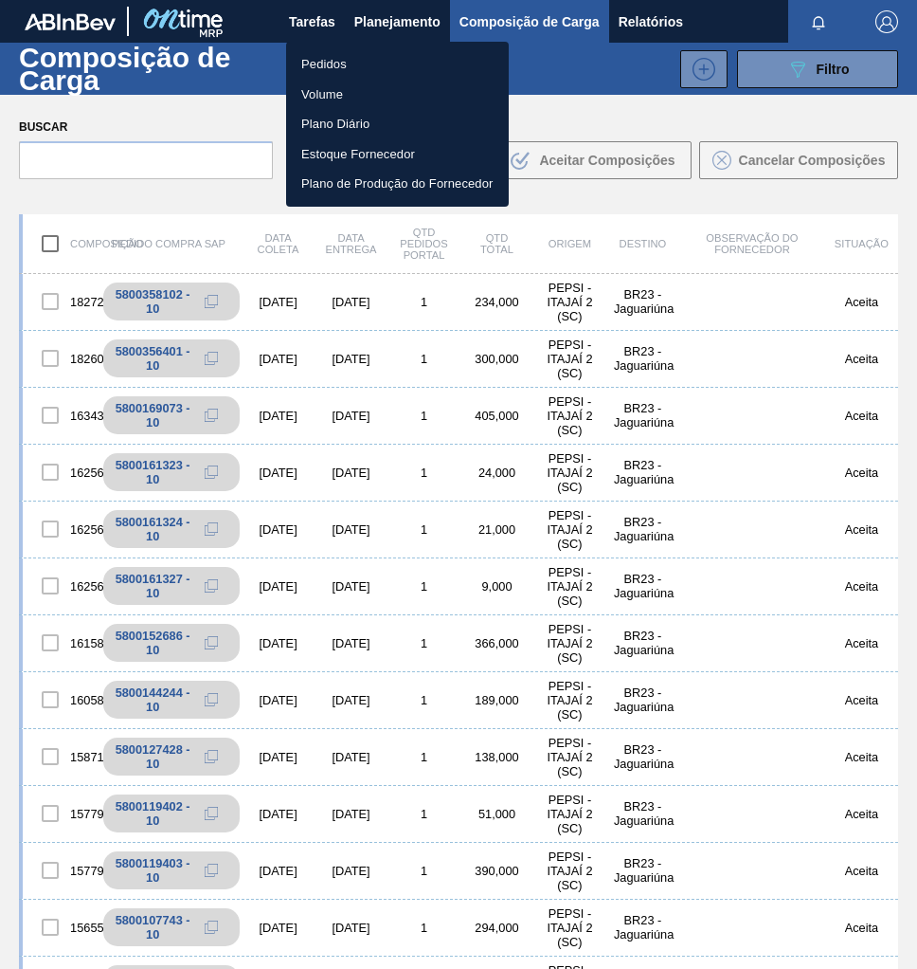
click at [346, 61] on li "Pedidos" at bounding box center [397, 64] width 223 height 30
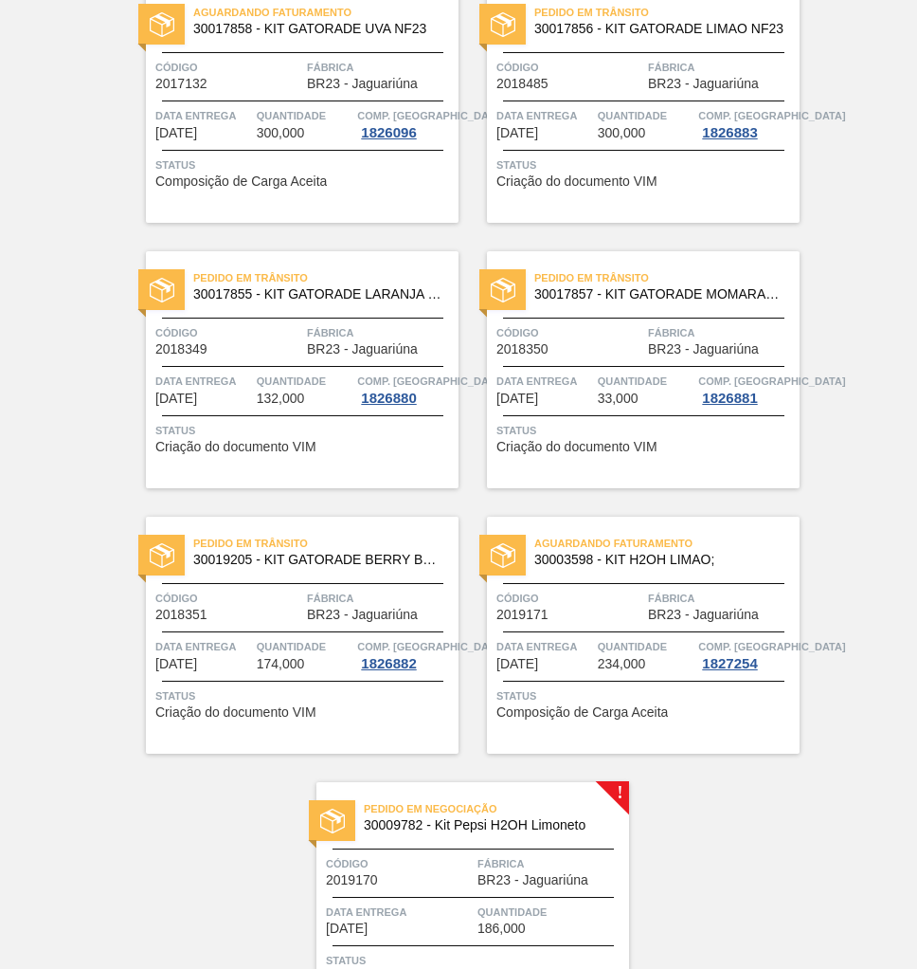
scroll to position [1896, 0]
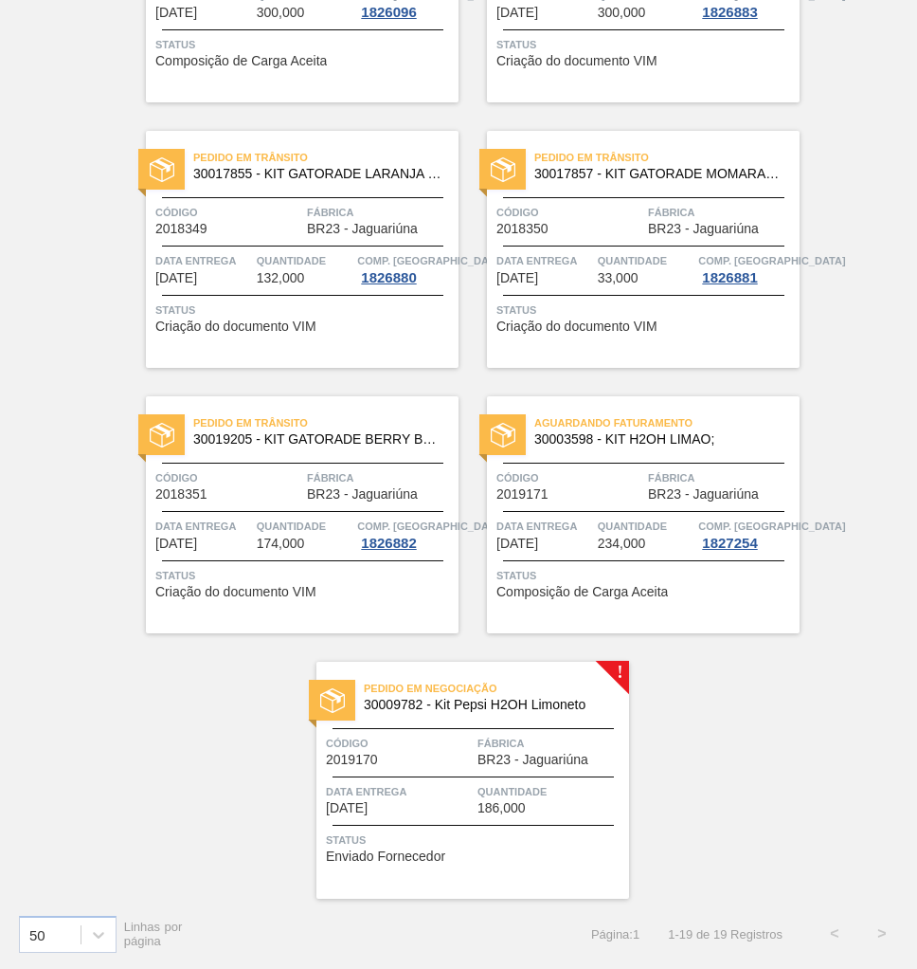
click at [464, 742] on span "Código" at bounding box center [399, 743] width 147 height 19
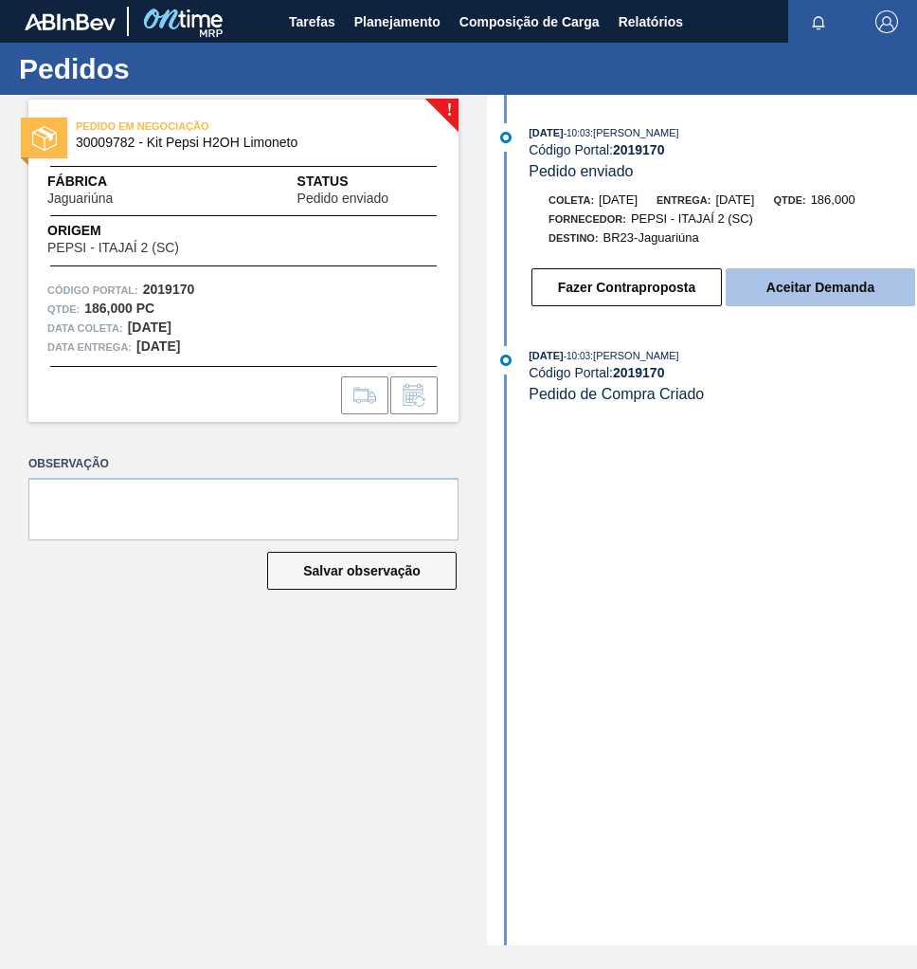
click at [778, 302] on button "Aceitar Demanda" at bounding box center [821, 287] width 190 height 38
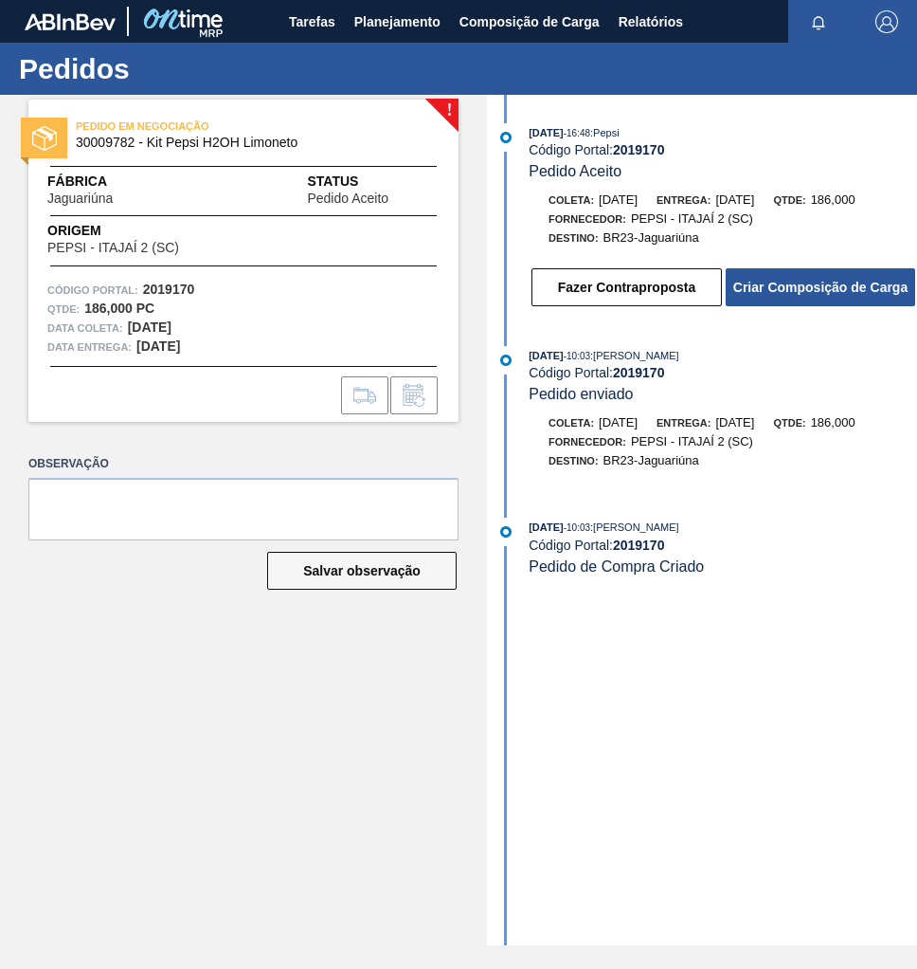
click at [778, 302] on button "Criar Composição de Carga" at bounding box center [821, 287] width 190 height 38
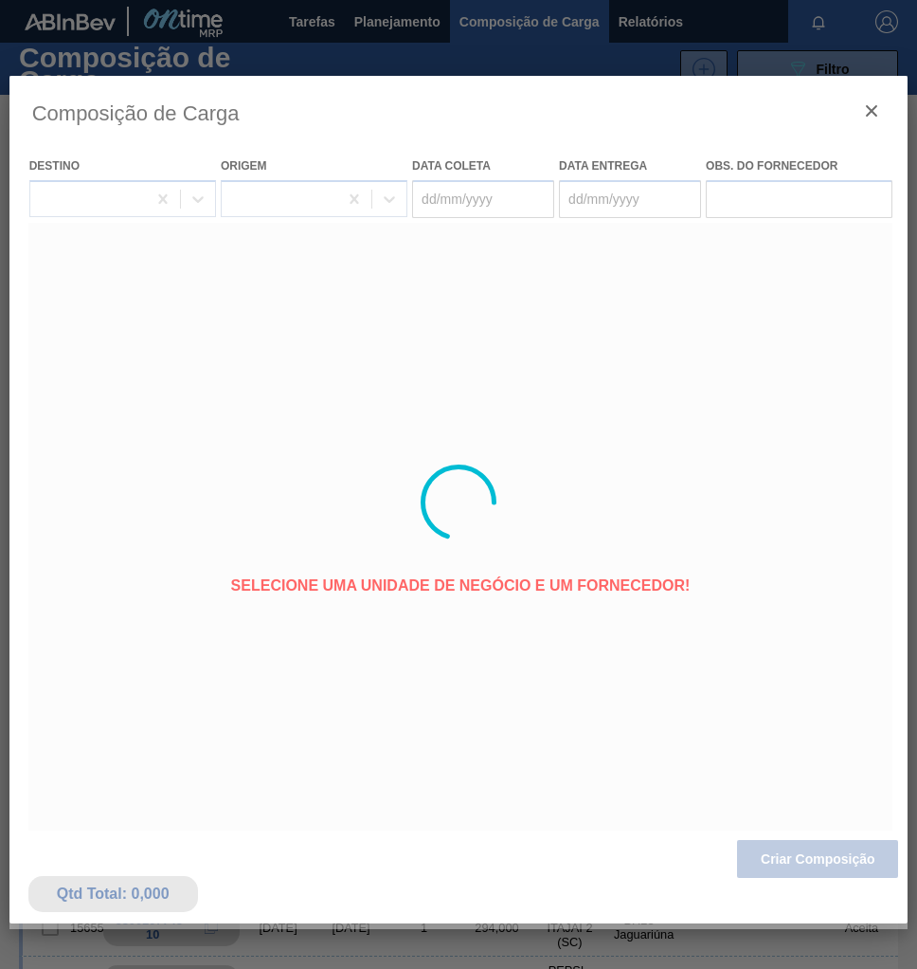
type coleta "[DATE]"
type entrega "[DATE]"
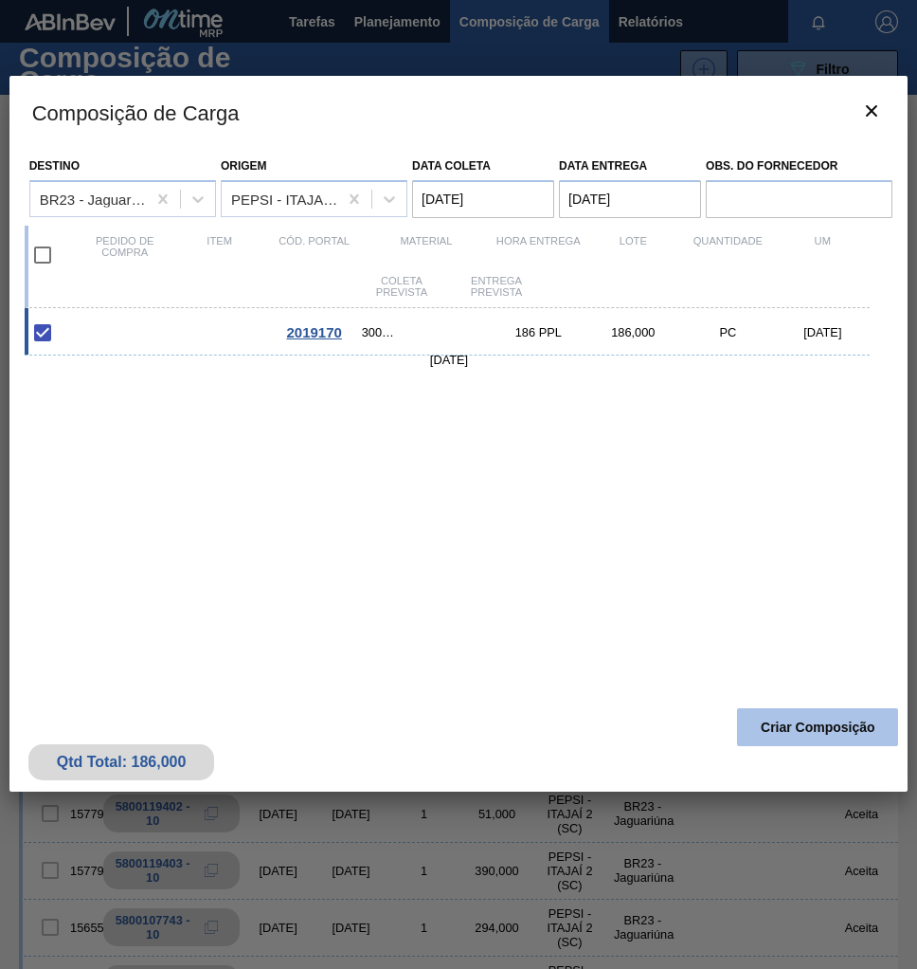
click at [799, 736] on button "Criar Composição" at bounding box center [817, 727] width 161 height 38
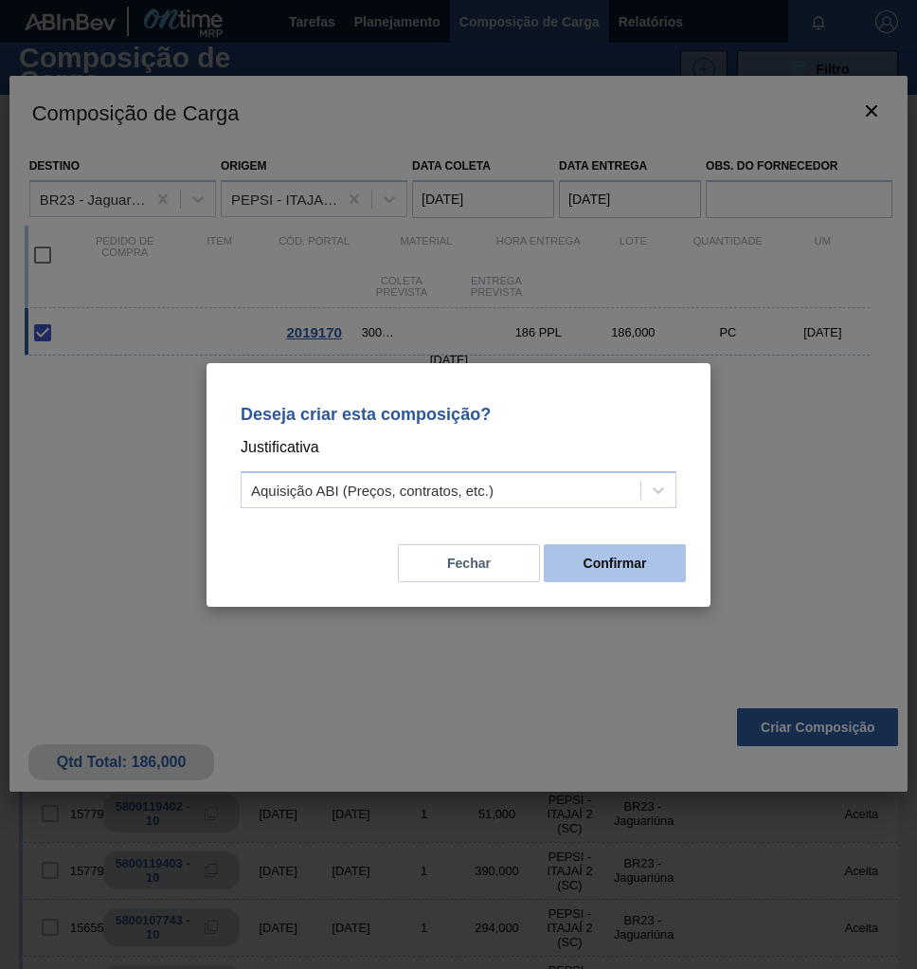
click at [647, 555] on button "Confirmar" at bounding box center [615, 563] width 142 height 38
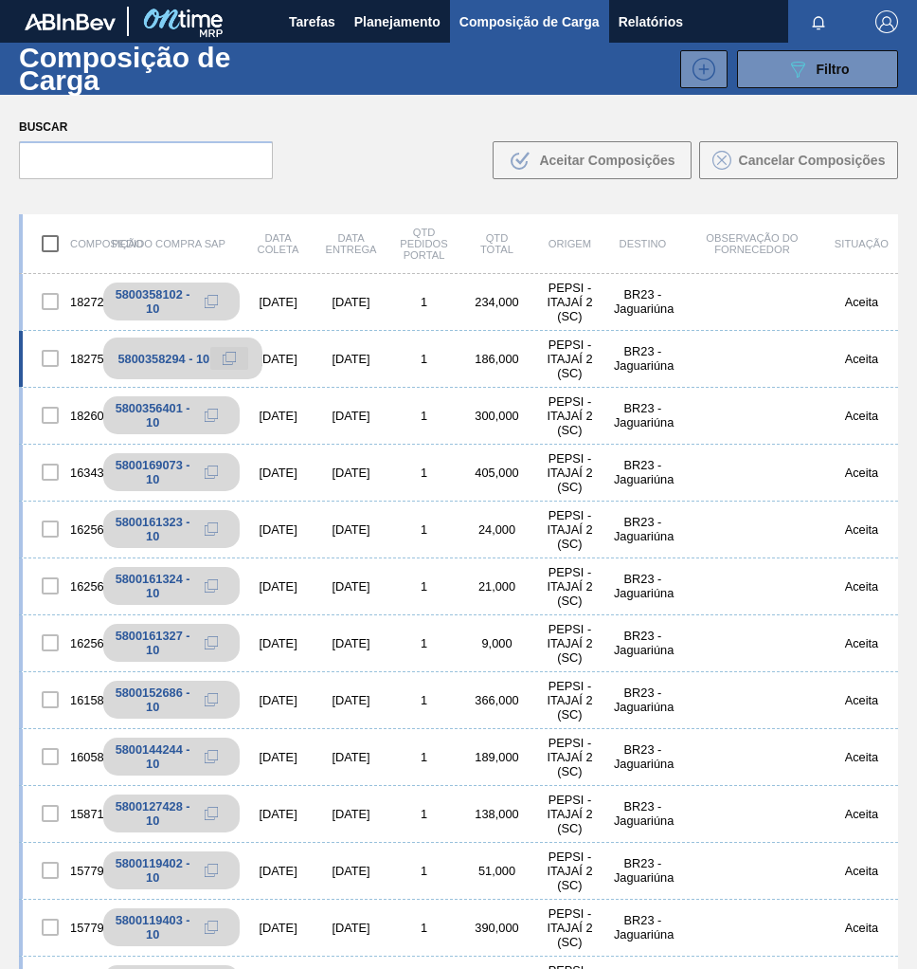
click at [224, 360] on icon at bounding box center [229, 358] width 13 height 13
click at [395, 19] on span "Planejamento" at bounding box center [397, 21] width 86 height 23
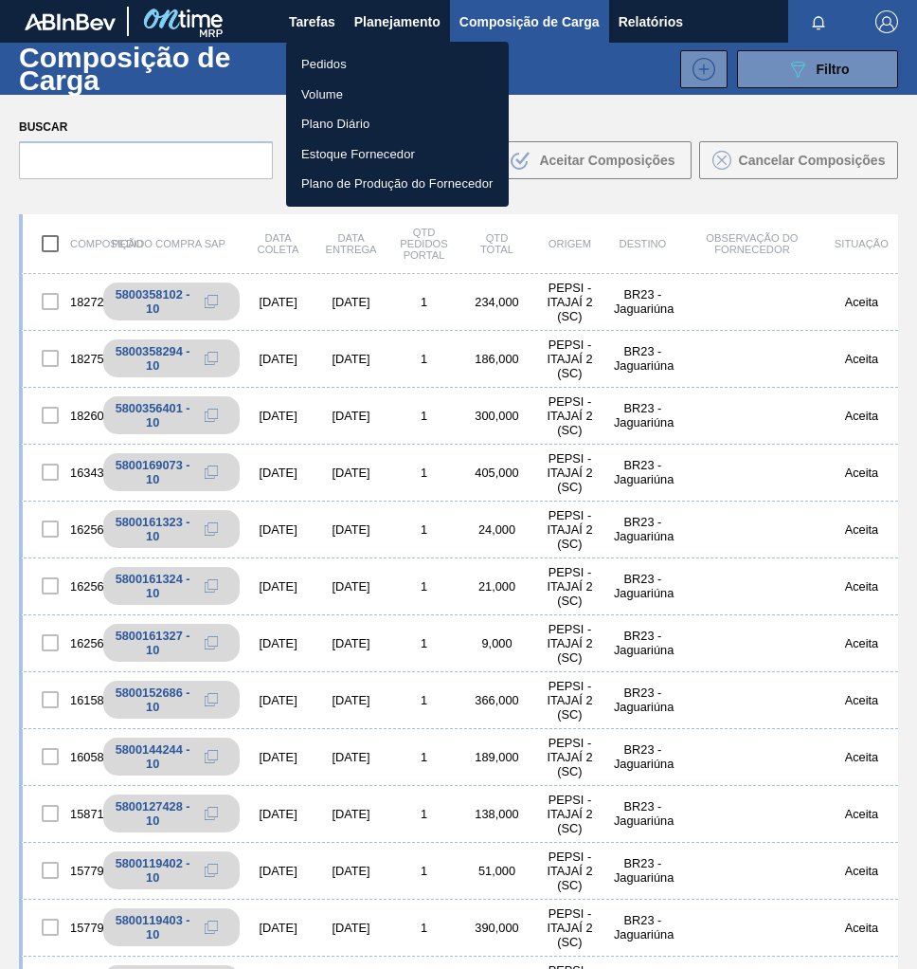
click at [323, 64] on li "Pedidos" at bounding box center [397, 64] width 223 height 30
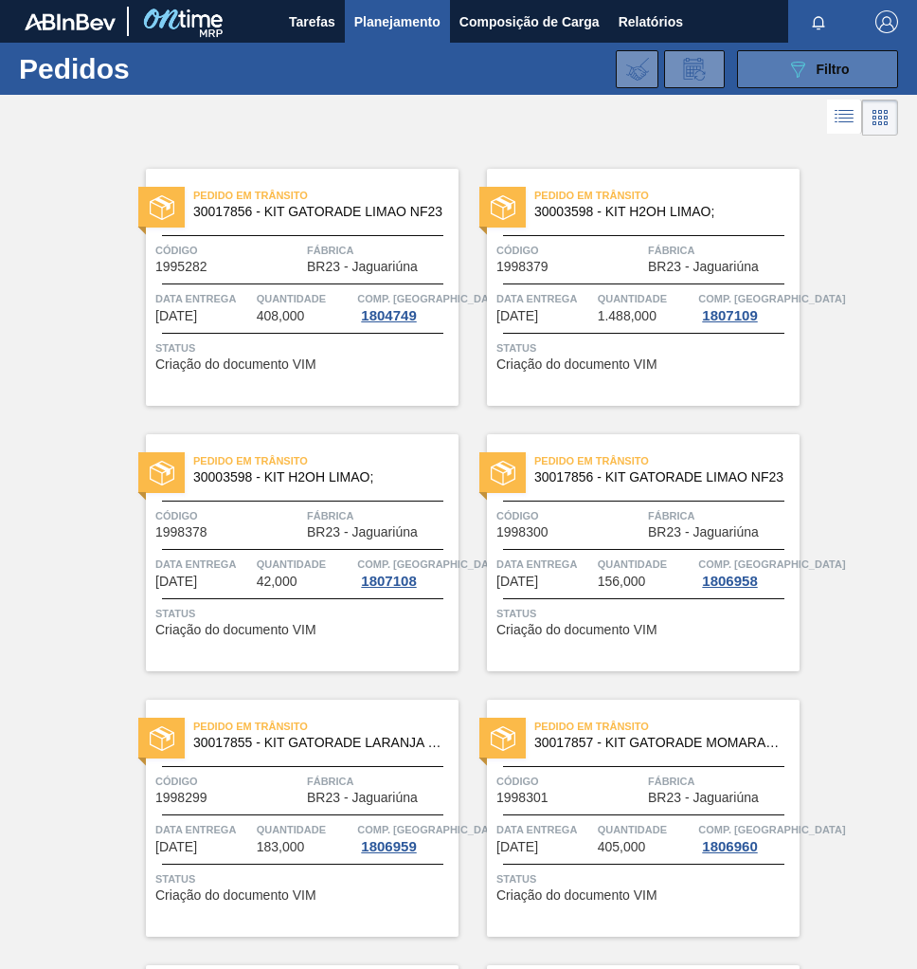
click at [778, 66] on button "089F7B8B-B2A5-4AFE-B5C0-19BA573D28AC Filtro" at bounding box center [817, 69] width 161 height 38
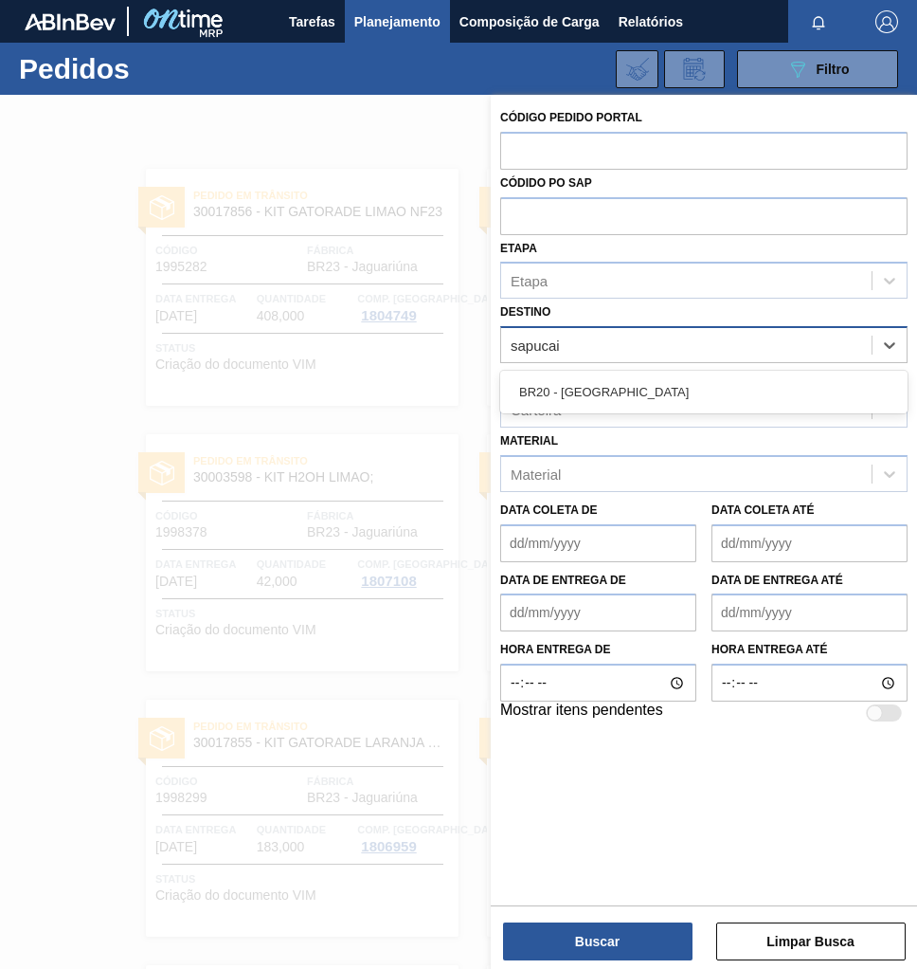
type input "sapucaia"
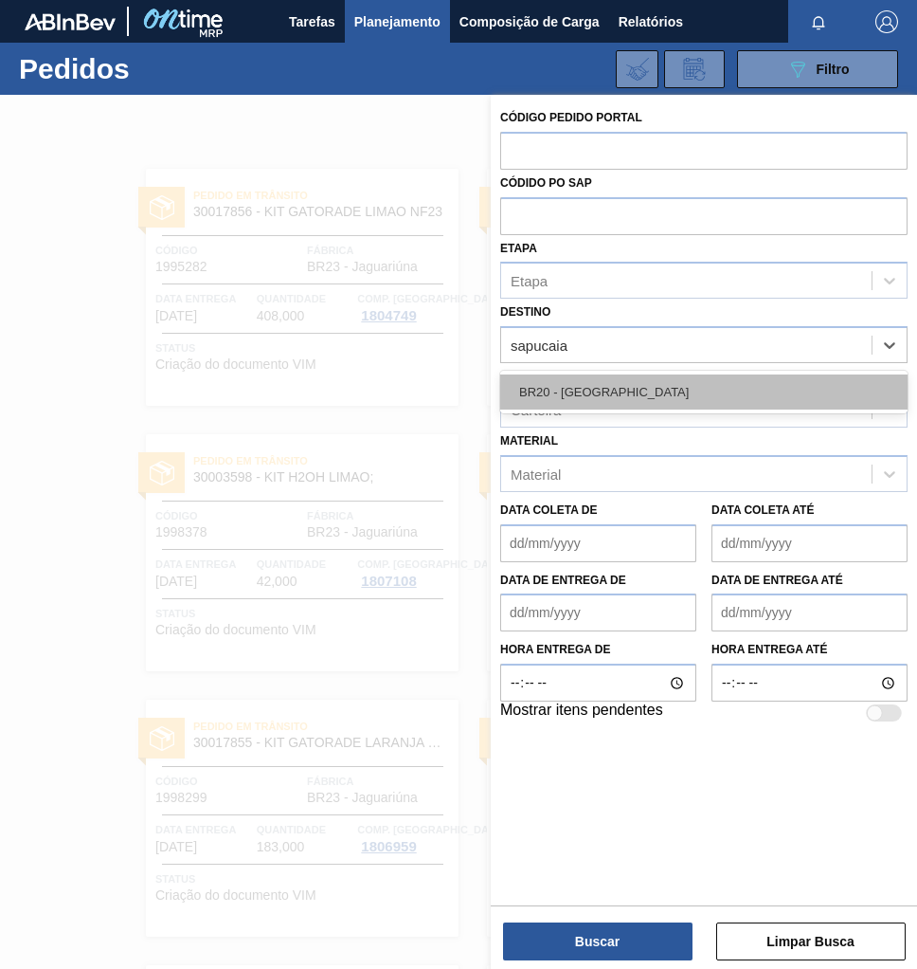
click at [634, 383] on div "BR20 - [GEOGRAPHIC_DATA]" at bounding box center [704, 391] width 408 height 35
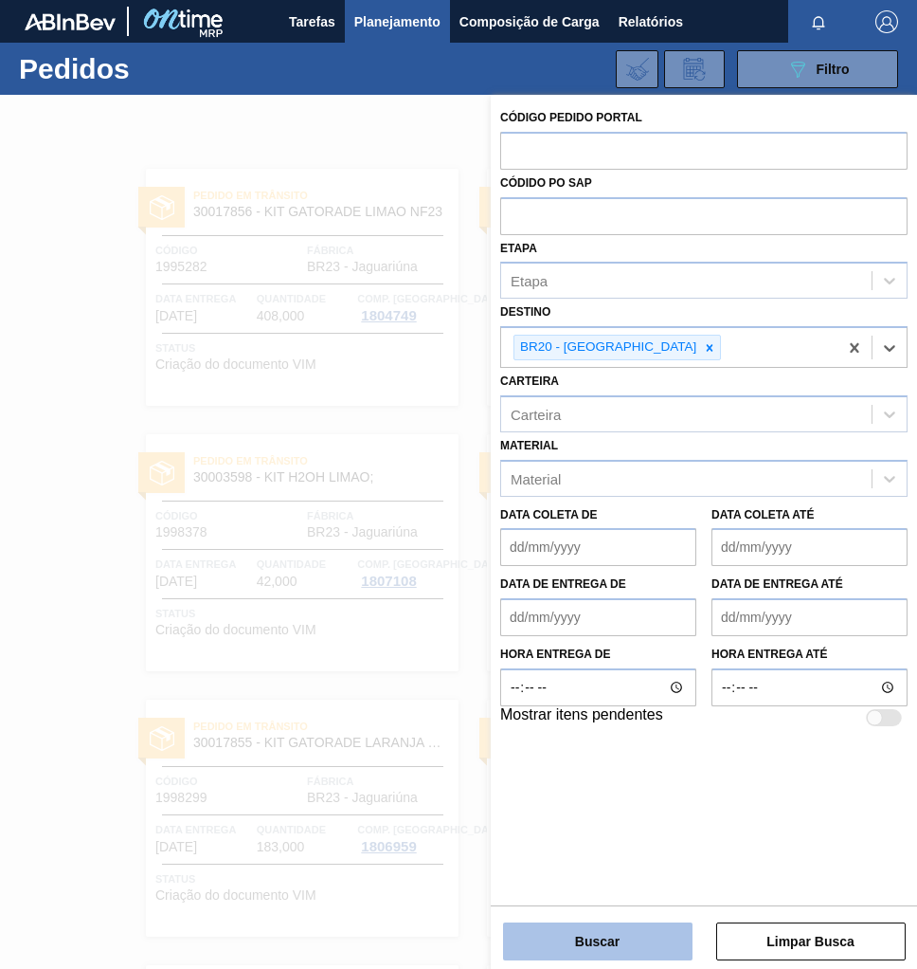
click at [621, 940] on button "Buscar" at bounding box center [598, 941] width 190 height 38
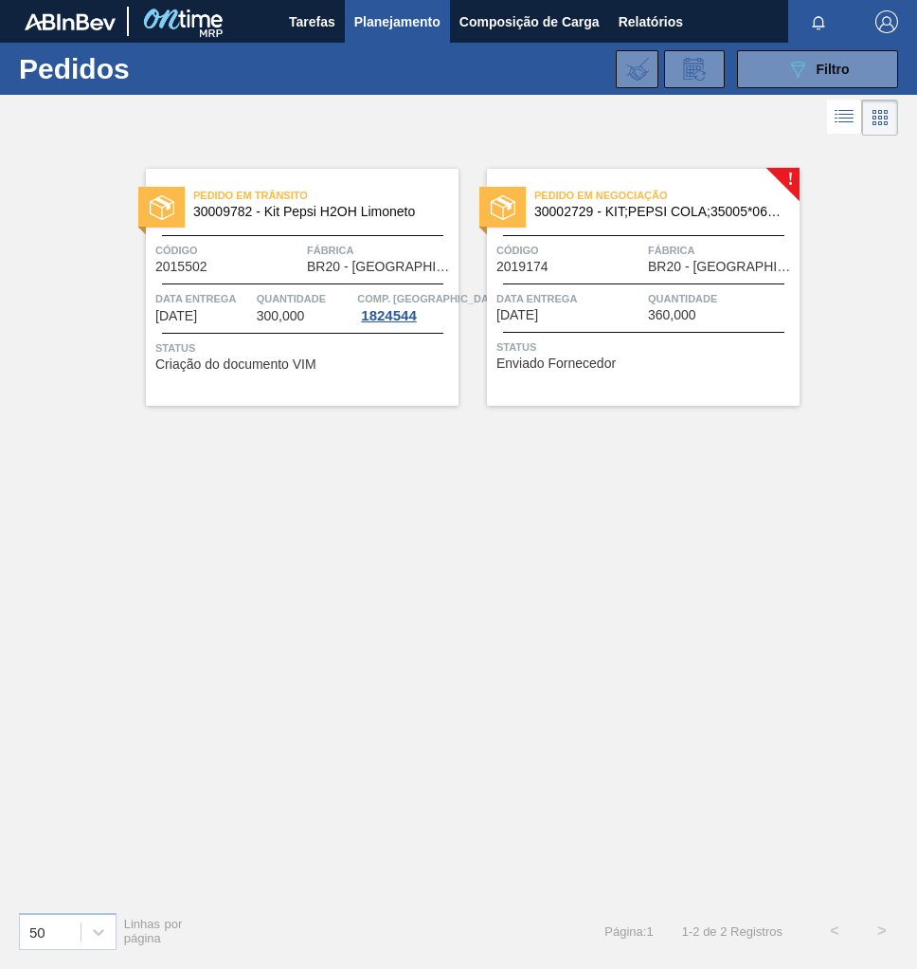
click at [714, 357] on div "Status Enviado Fornecedor" at bounding box center [646, 352] width 299 height 30
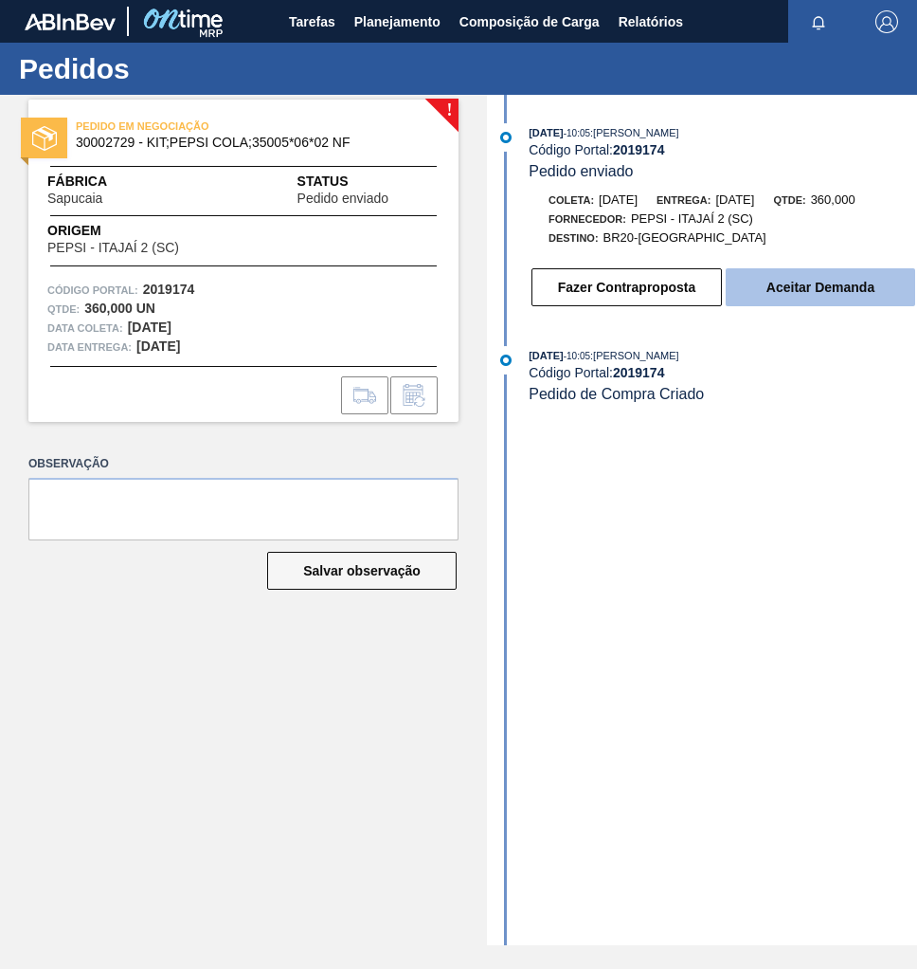
click at [872, 283] on button "Aceitar Demanda" at bounding box center [821, 287] width 190 height 38
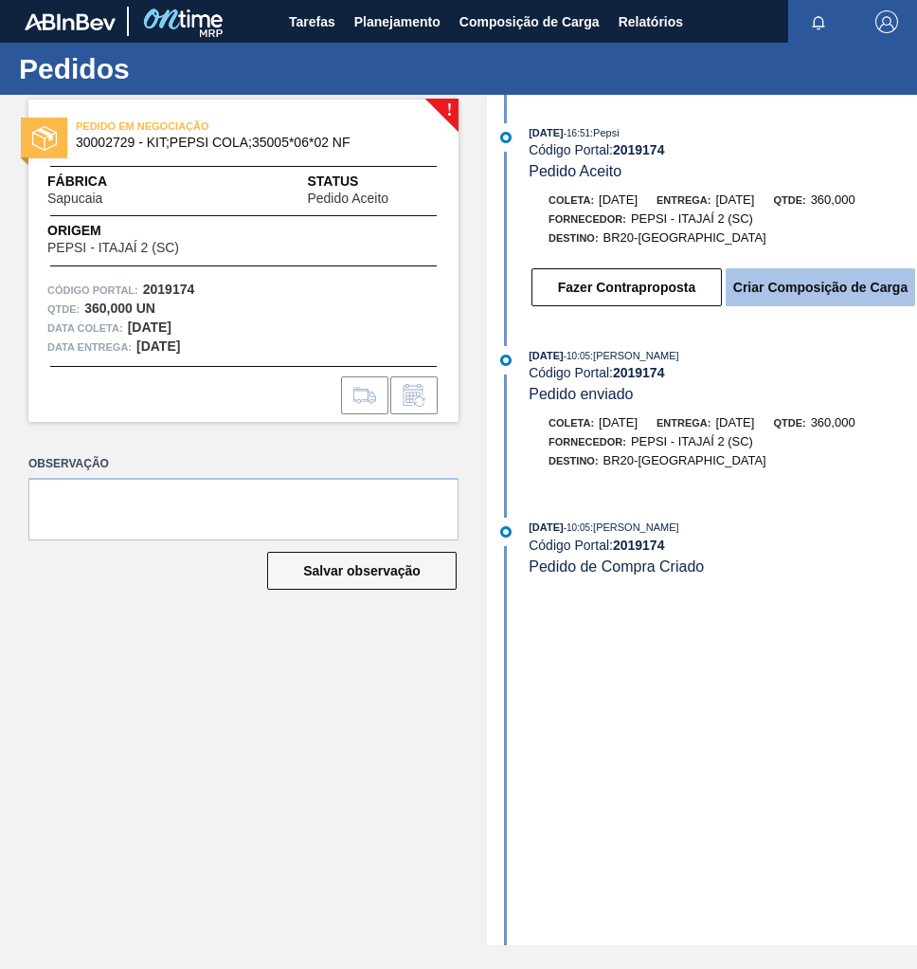
click at [828, 299] on button "Criar Composição de Carga" at bounding box center [821, 287] width 190 height 38
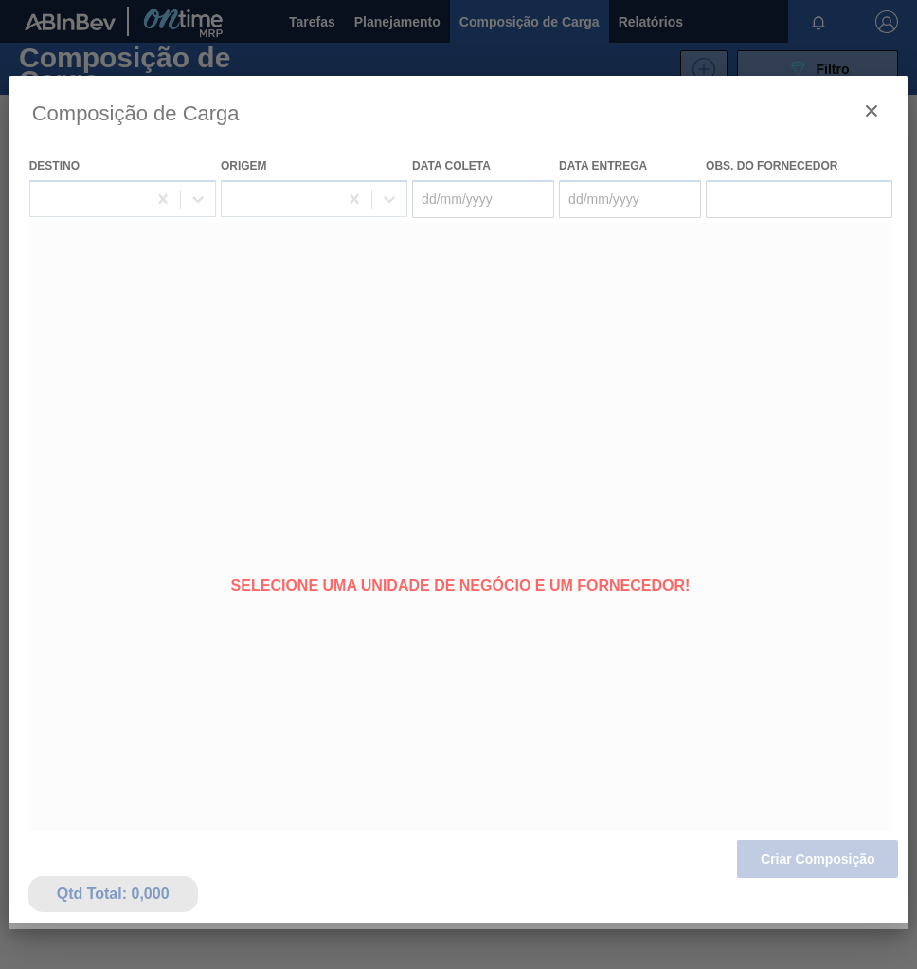
type coleta "[DATE]"
type entrega "[DATE]"
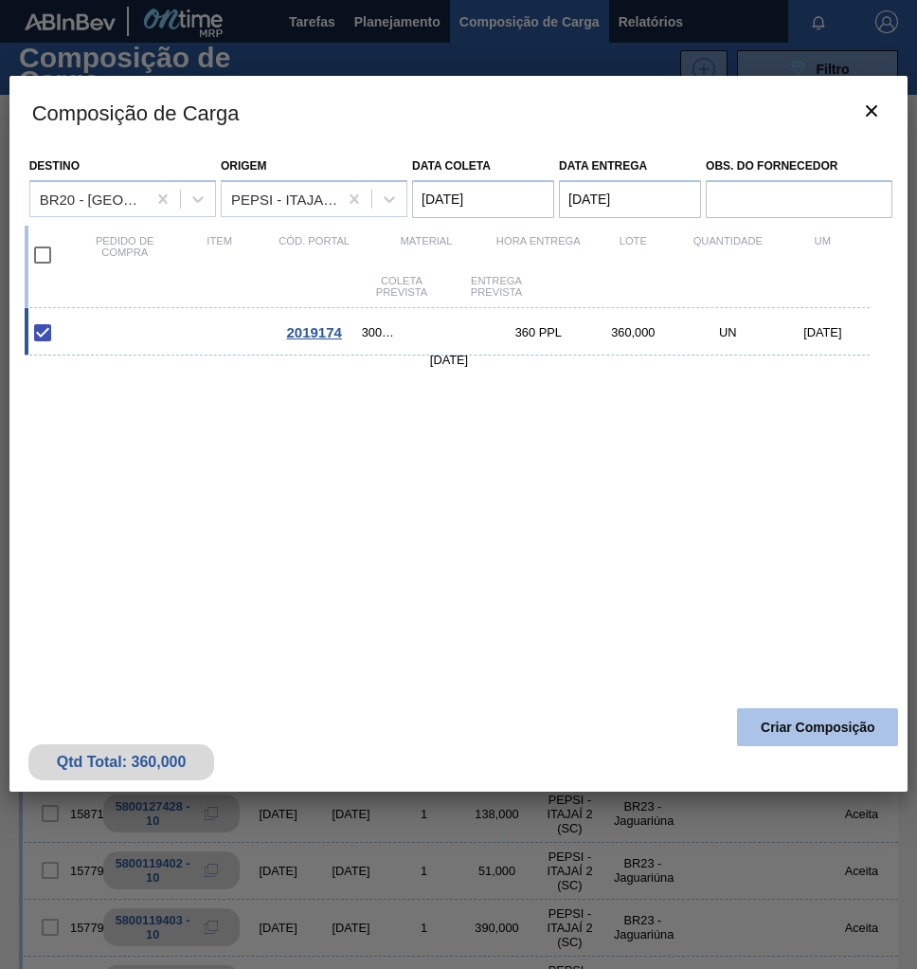
click at [813, 730] on button "Criar Composição" at bounding box center [817, 727] width 161 height 38
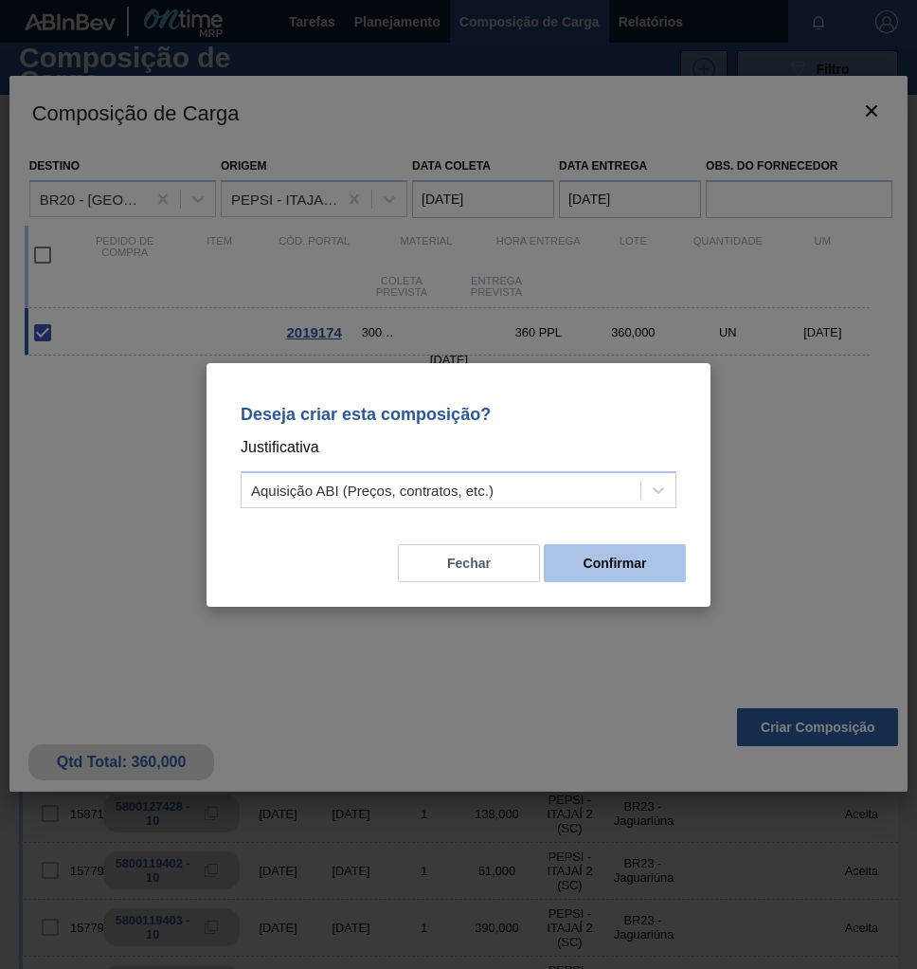
click at [645, 564] on button "Confirmar" at bounding box center [615, 563] width 142 height 38
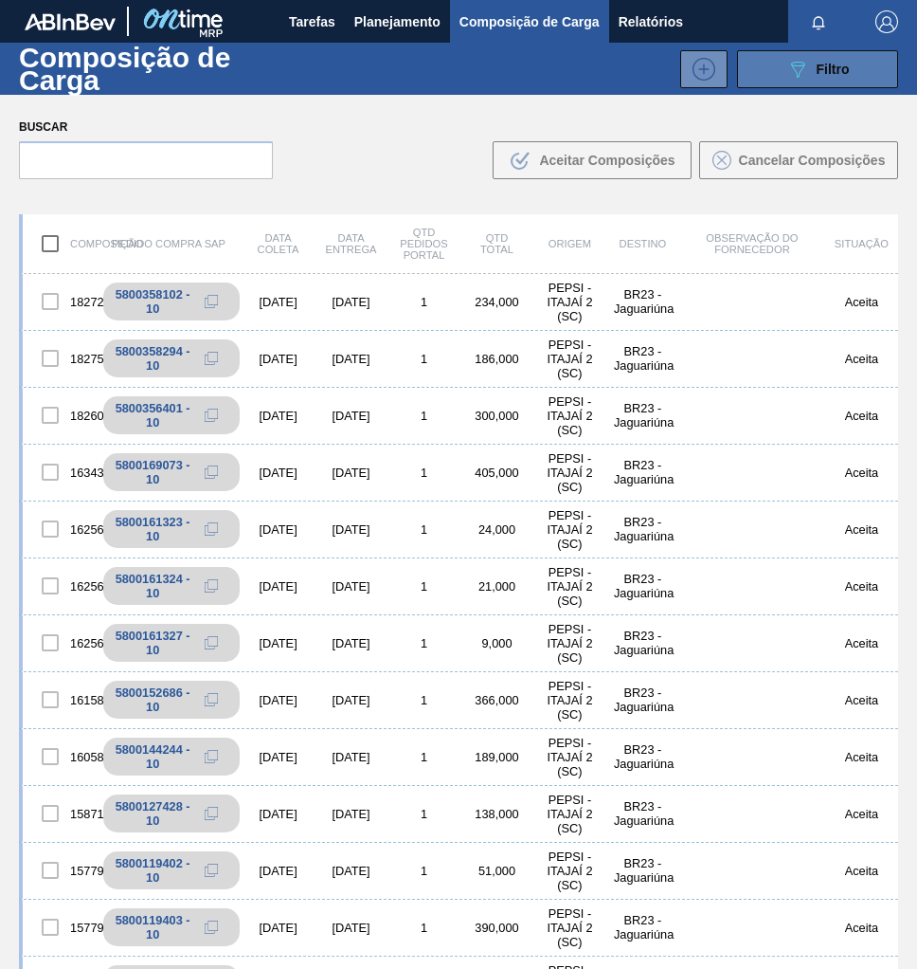
click at [839, 77] on div "089F7B8B-B2A5-4AFE-B5C0-19BA573D28AC Filtro" at bounding box center [819, 69] width 64 height 23
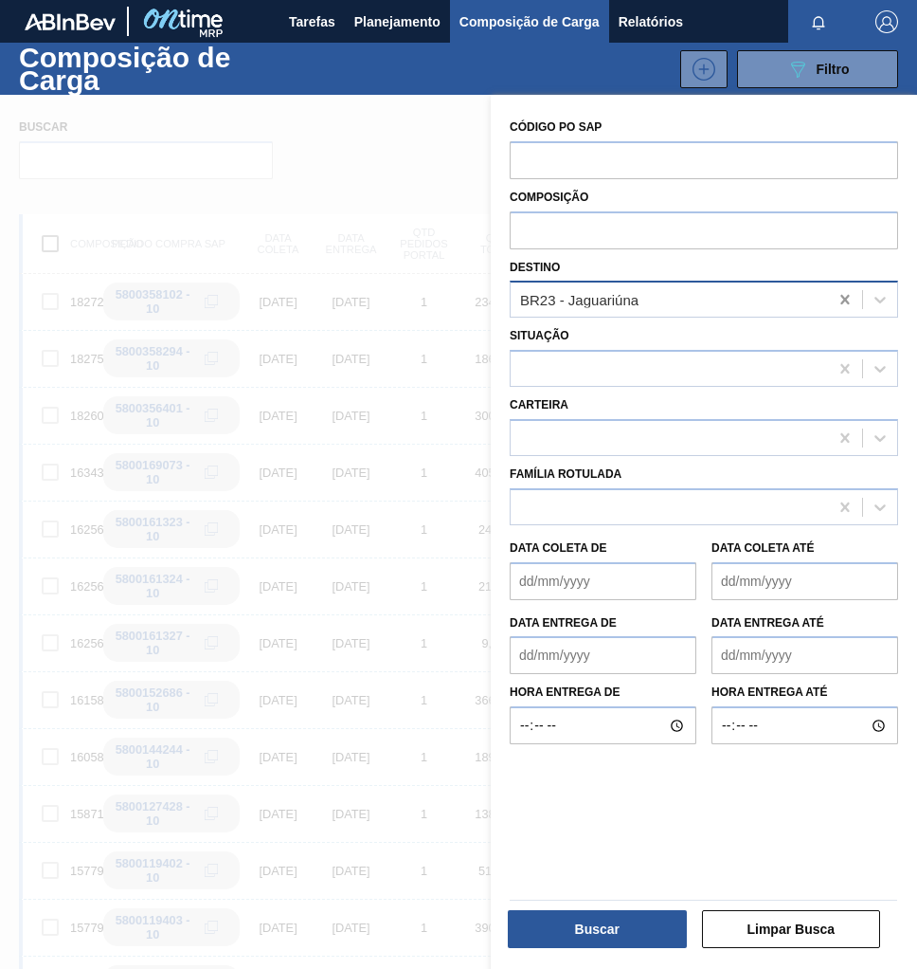
click at [839, 297] on icon at bounding box center [845, 299] width 19 height 19
type input "sapuca"
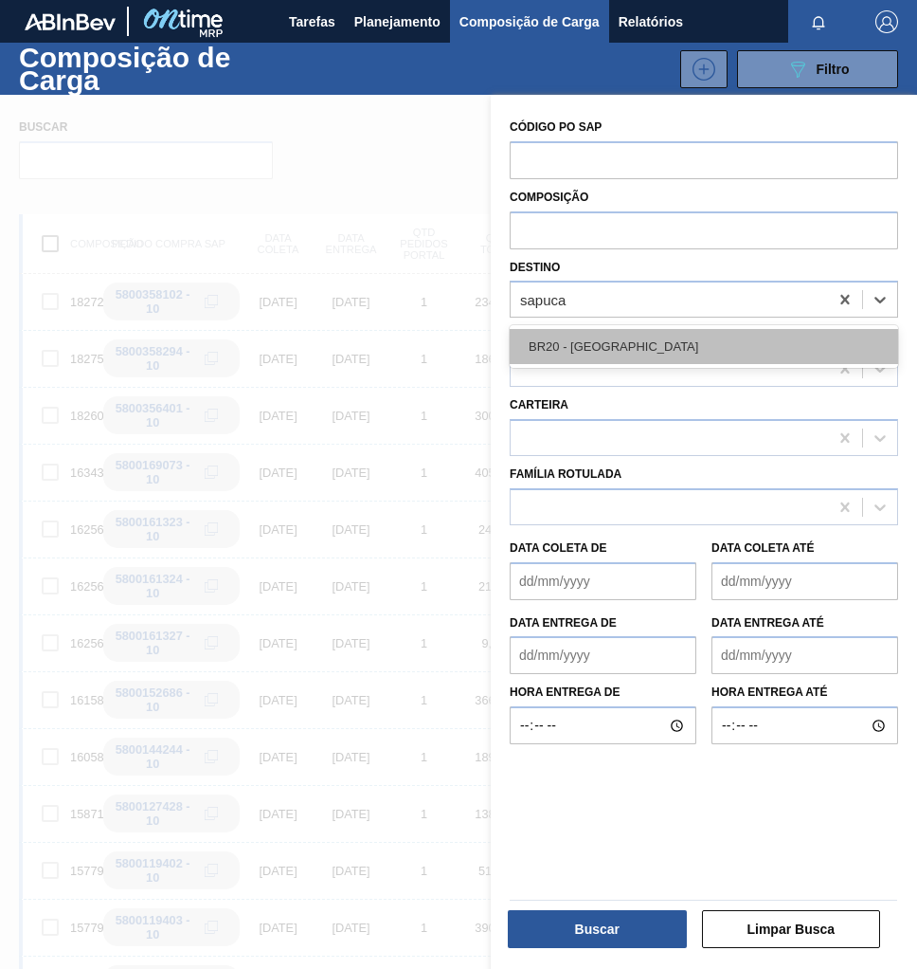
click at [782, 352] on div "BR20 - [GEOGRAPHIC_DATA]" at bounding box center [704, 346] width 389 height 35
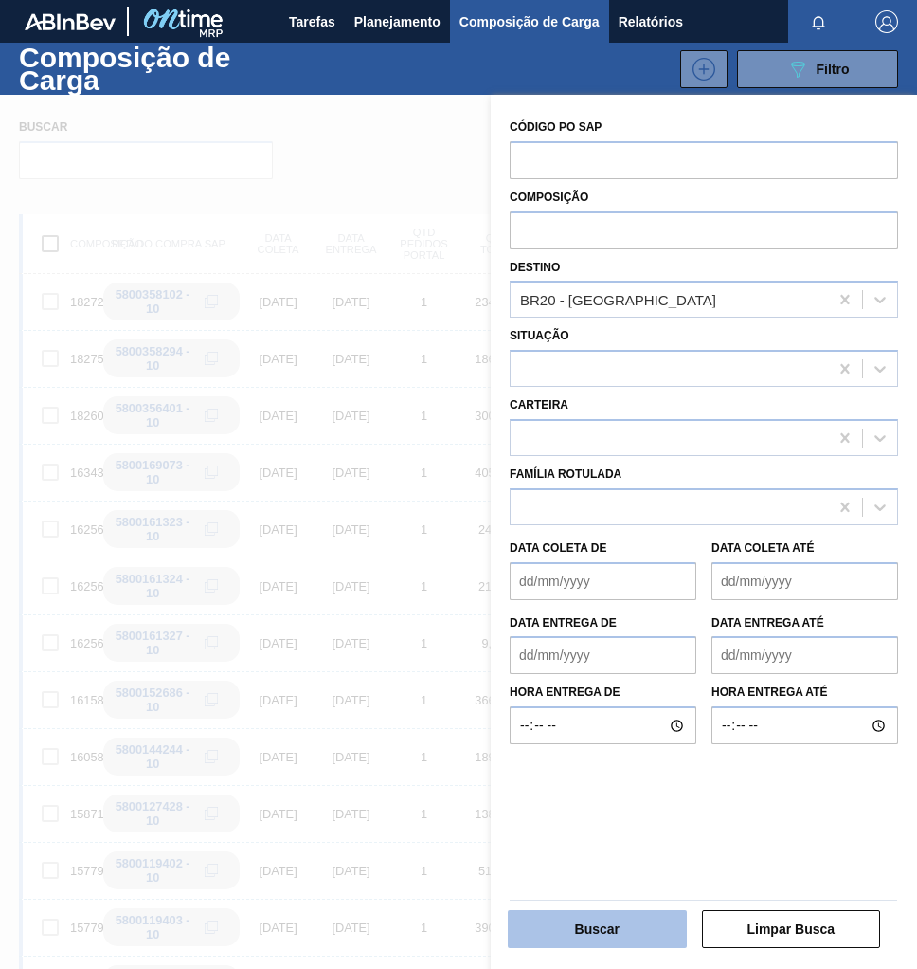
click at [562, 923] on button "Buscar" at bounding box center [597, 929] width 179 height 38
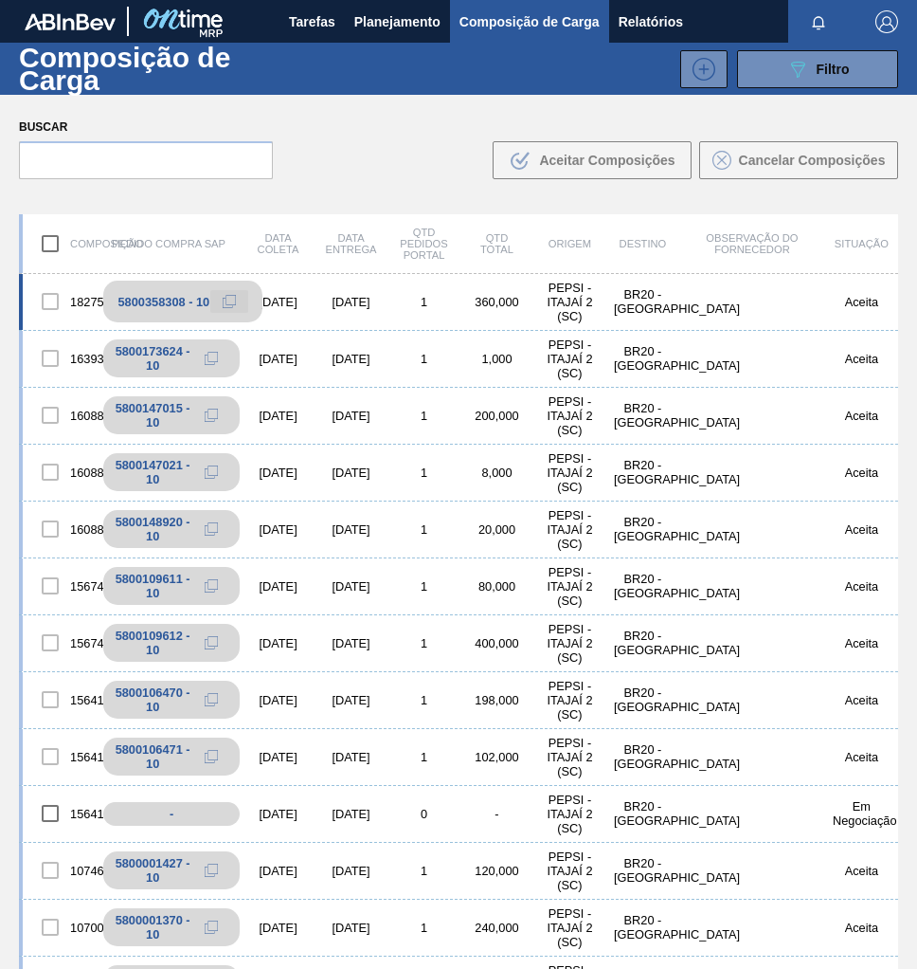
click at [236, 298] on button at bounding box center [229, 301] width 38 height 23
click at [376, 19] on span "Planejamento" at bounding box center [397, 21] width 86 height 23
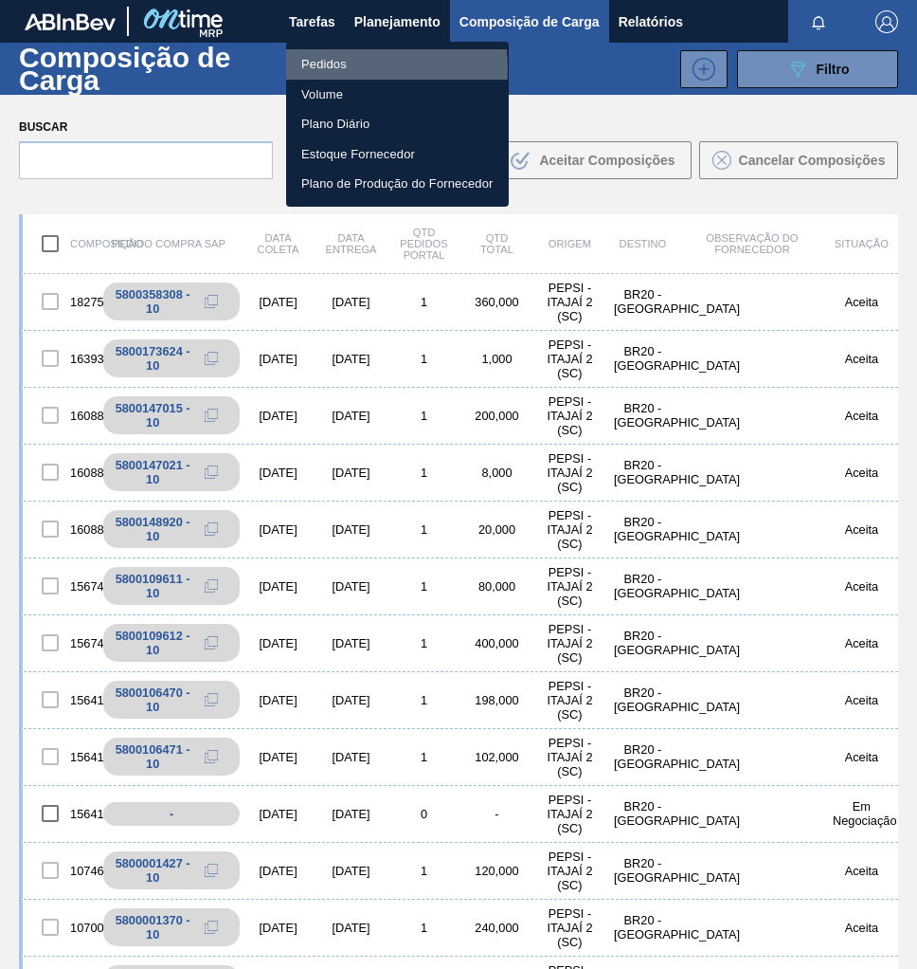
click at [338, 68] on li "Pedidos" at bounding box center [397, 64] width 223 height 30
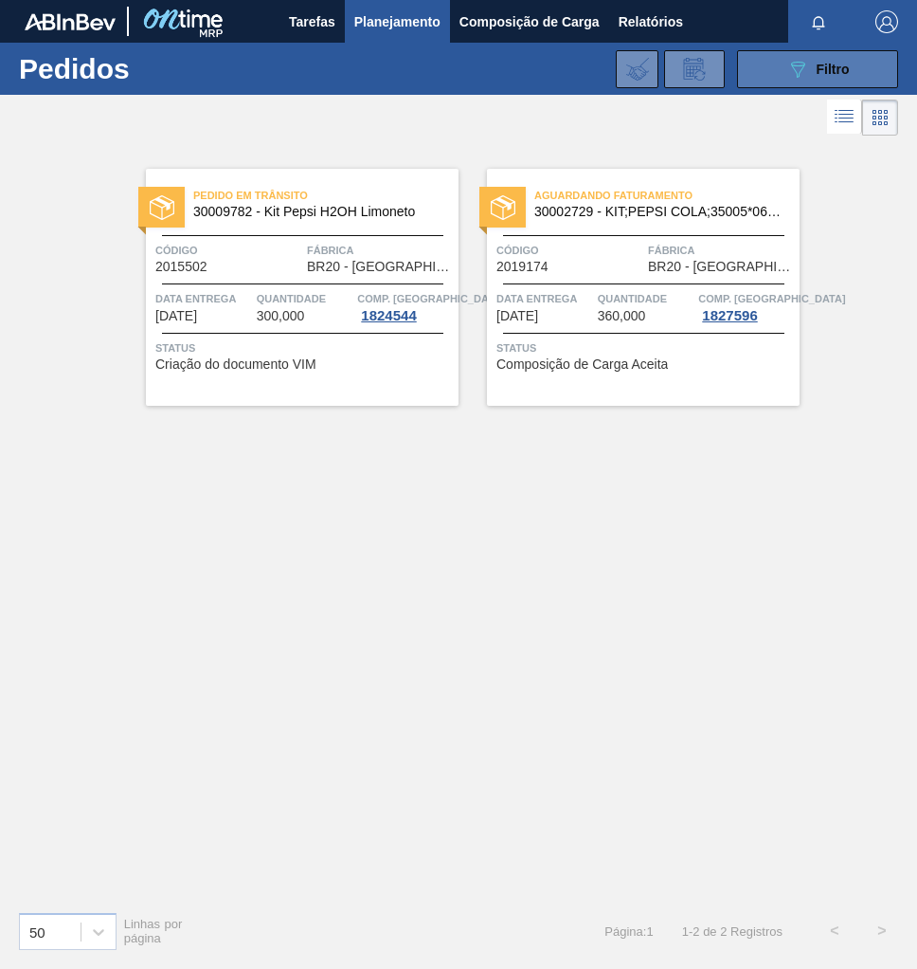
click at [801, 75] on icon "089F7B8B-B2A5-4AFE-B5C0-19BA573D28AC" at bounding box center [798, 69] width 23 height 23
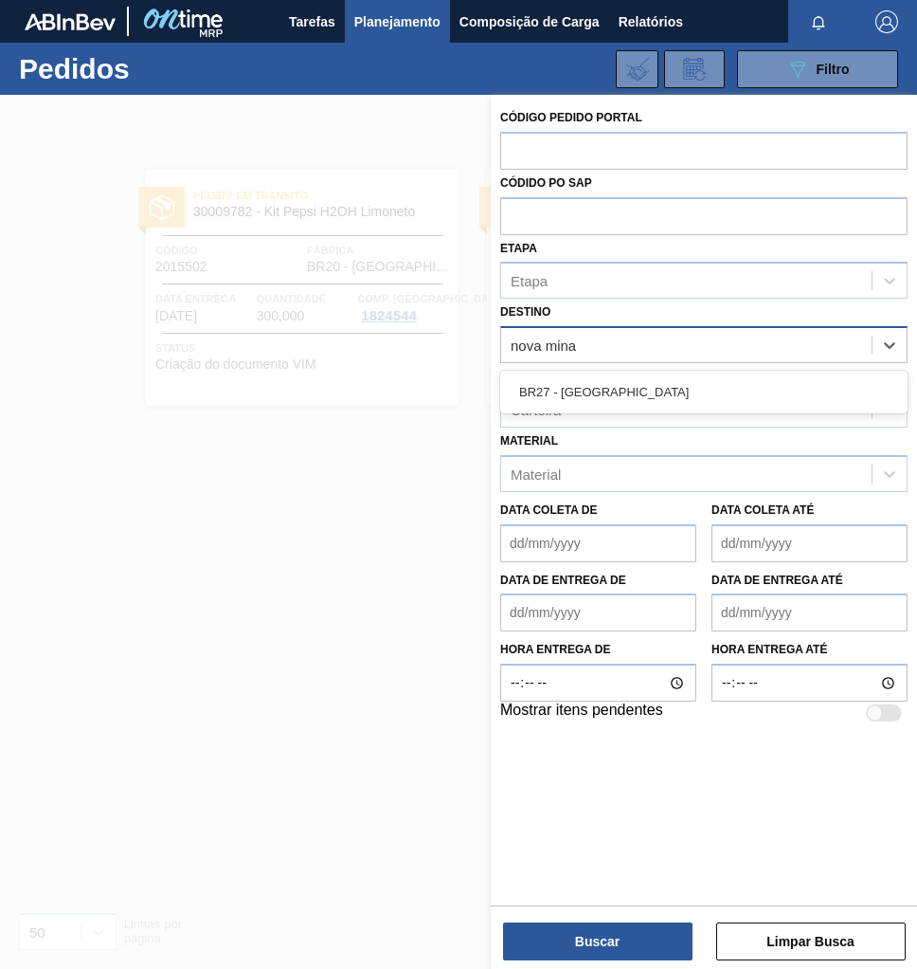
type input "nova minas"
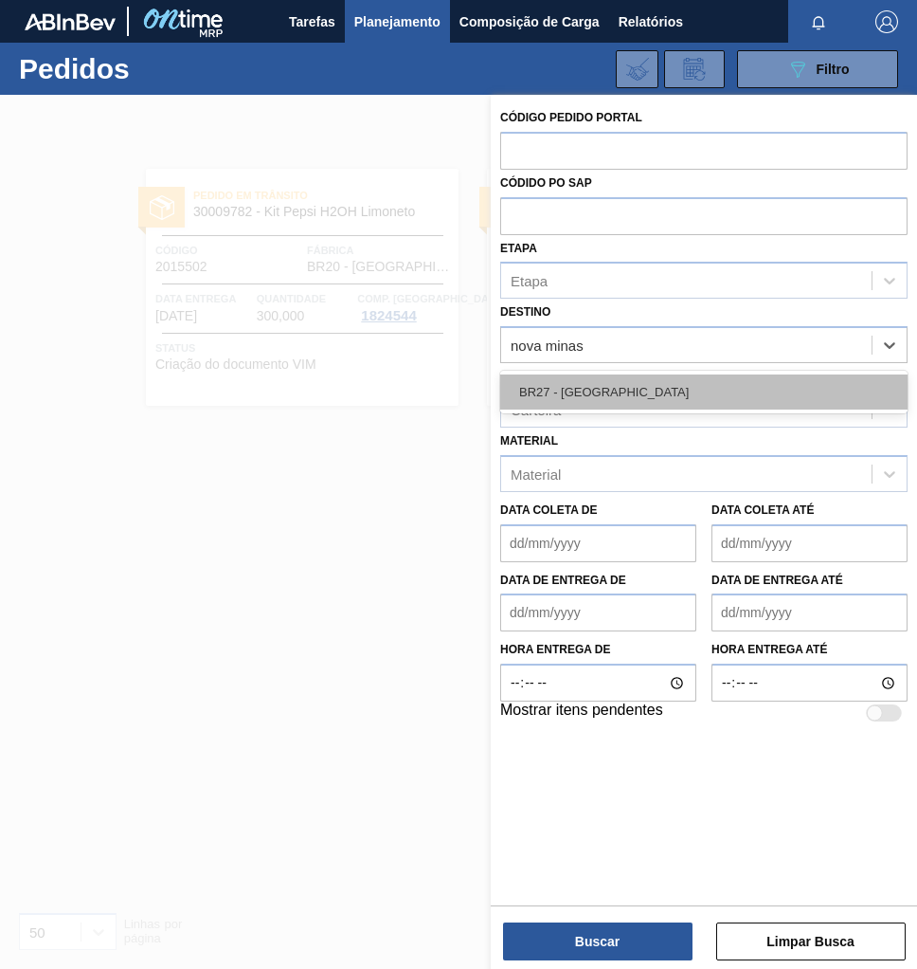
click at [640, 393] on div "BR27 - [GEOGRAPHIC_DATA]" at bounding box center [704, 391] width 408 height 35
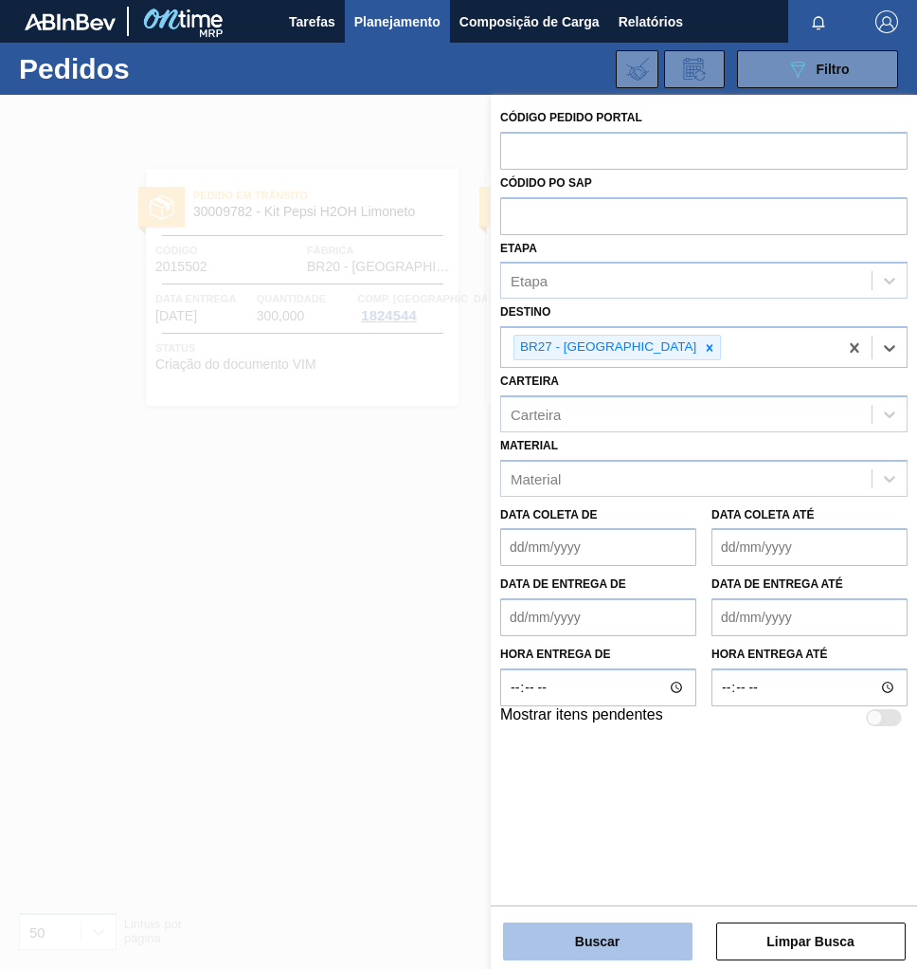
click at [600, 944] on button "Buscar" at bounding box center [598, 941] width 190 height 38
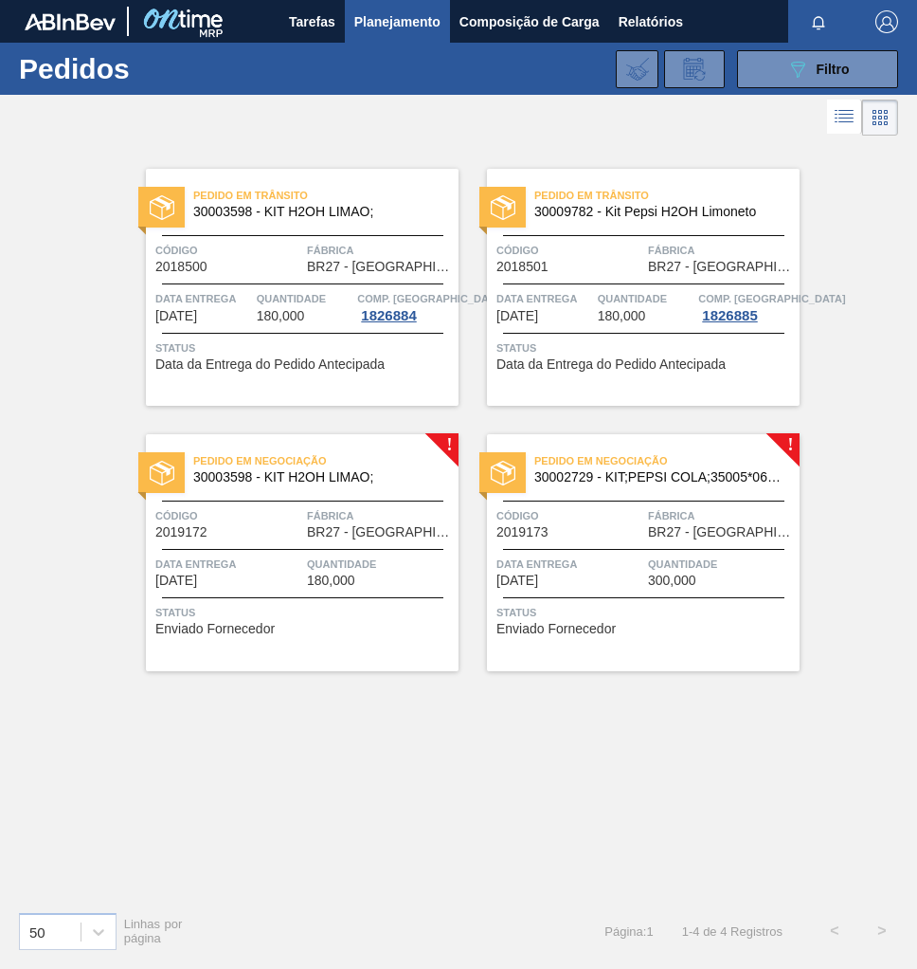
click at [632, 615] on span "Status" at bounding box center [646, 612] width 299 height 19
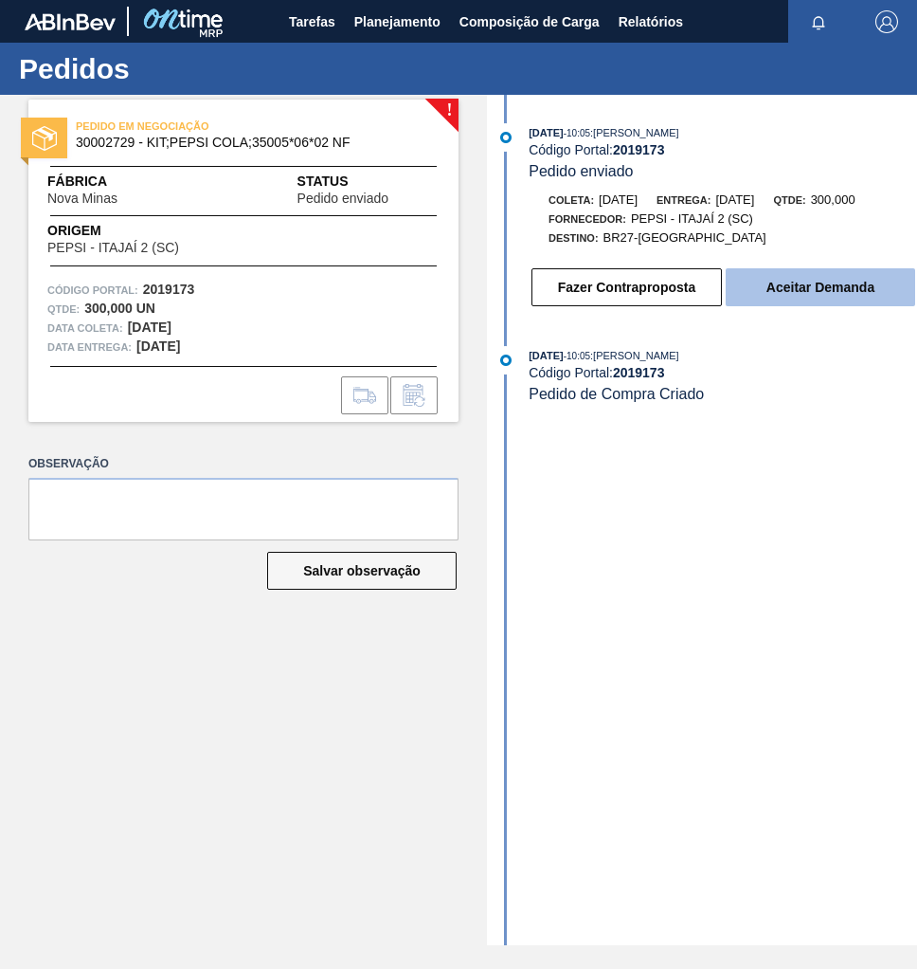
click at [810, 302] on button "Aceitar Demanda" at bounding box center [821, 287] width 190 height 38
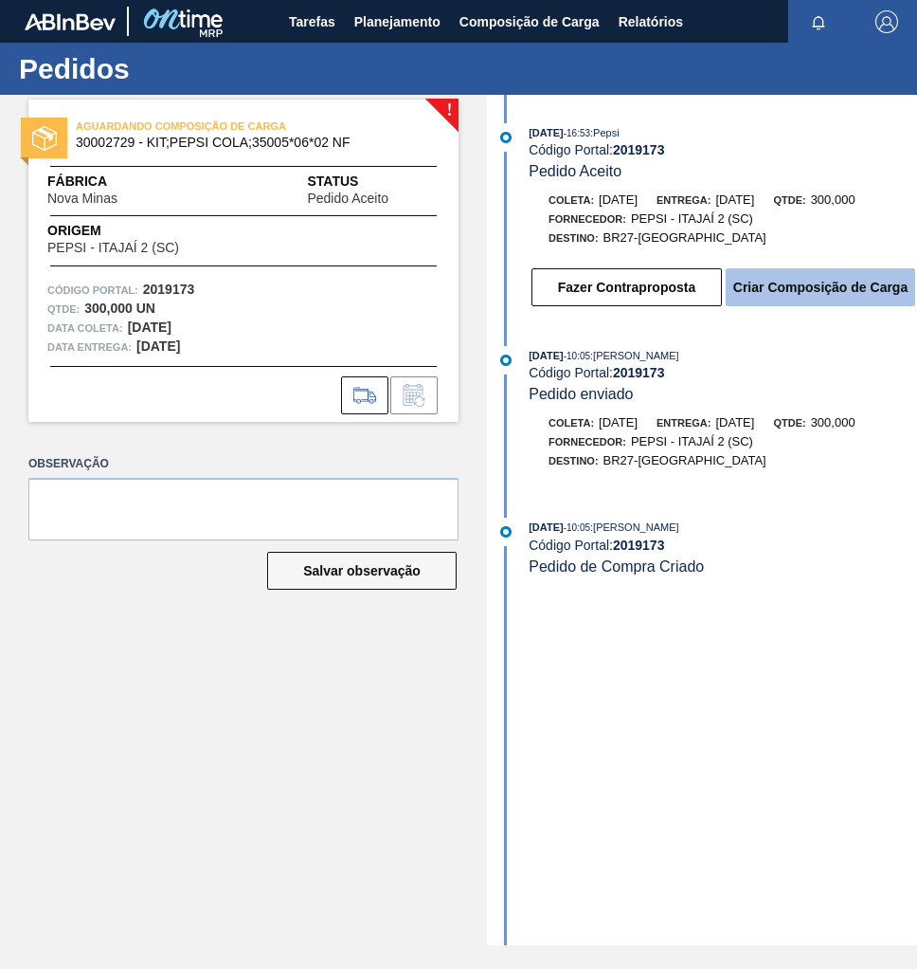
click at [811, 297] on button "Criar Composição de Carga" at bounding box center [821, 287] width 190 height 38
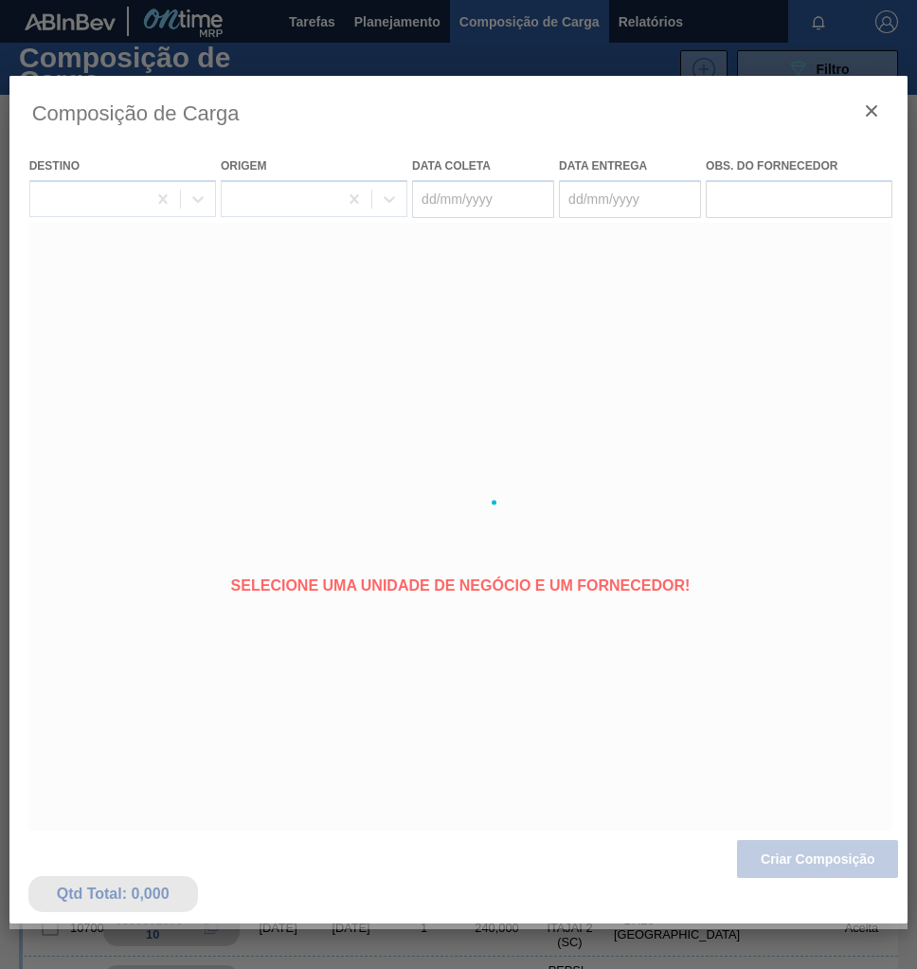
type coleta "[DATE]"
type entrega "[DATE]"
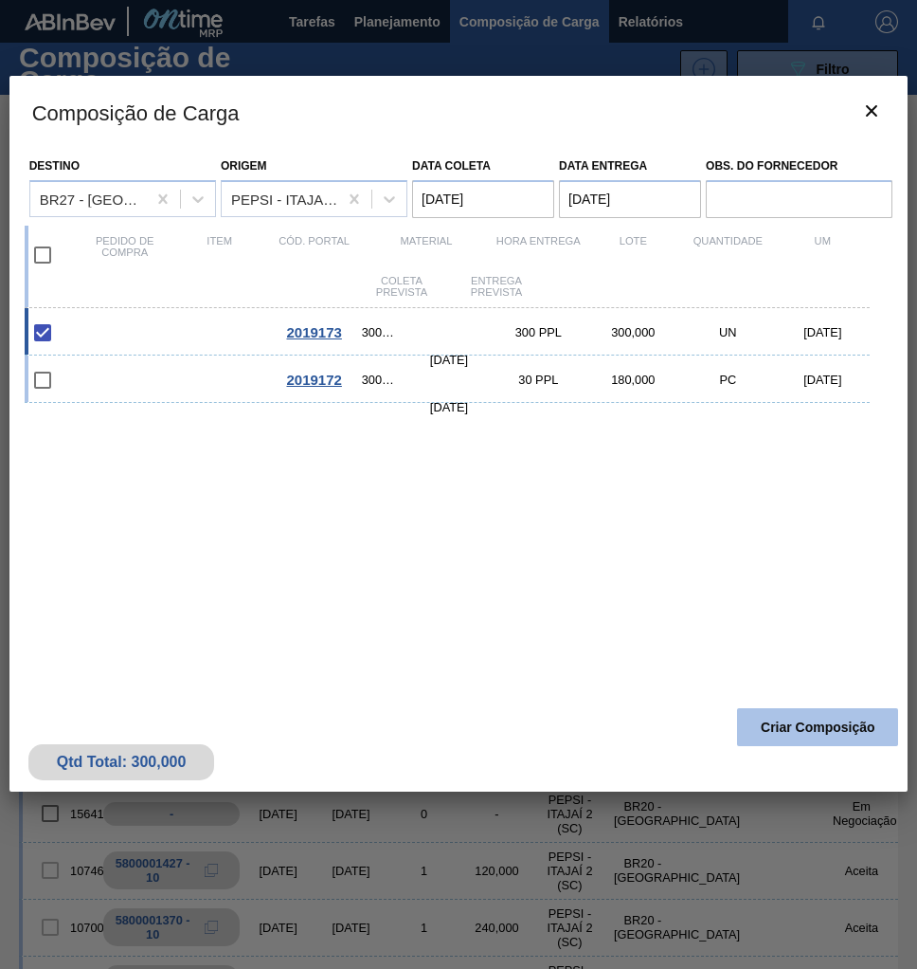
click at [816, 739] on button "Criar Composição" at bounding box center [817, 727] width 161 height 38
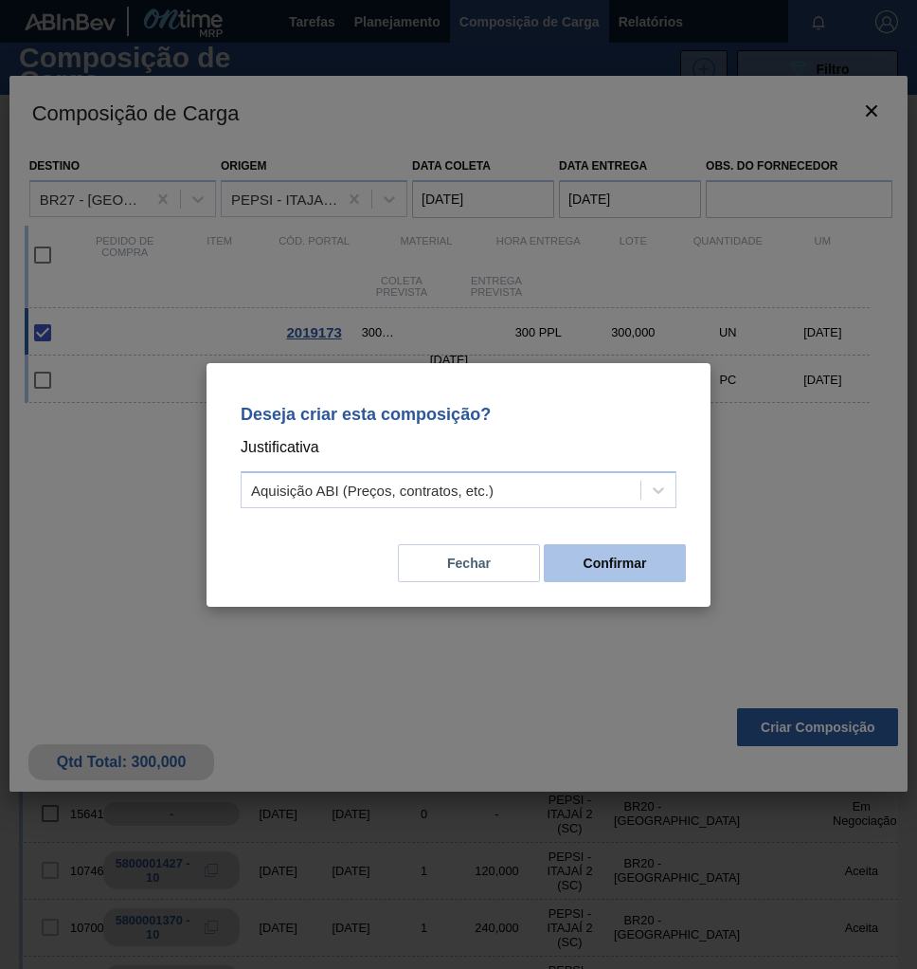
click at [645, 579] on button "Confirmar" at bounding box center [615, 563] width 142 height 38
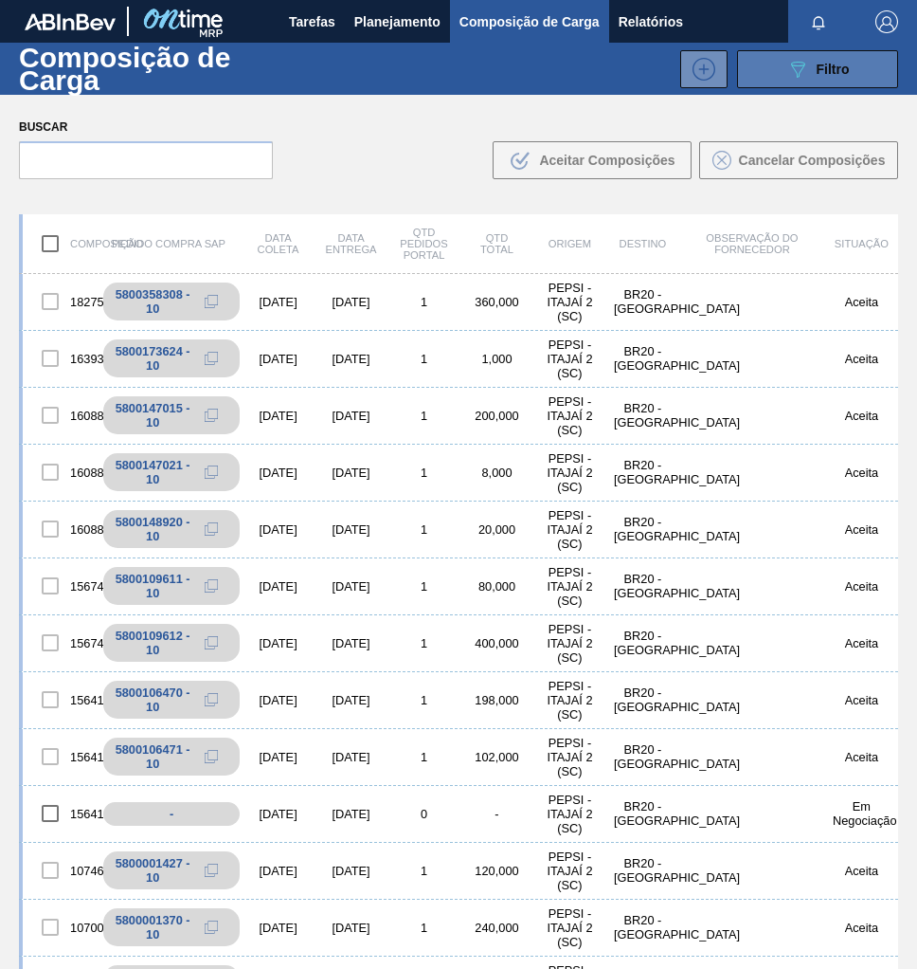
click at [846, 62] on span "Filtro" at bounding box center [833, 69] width 33 height 15
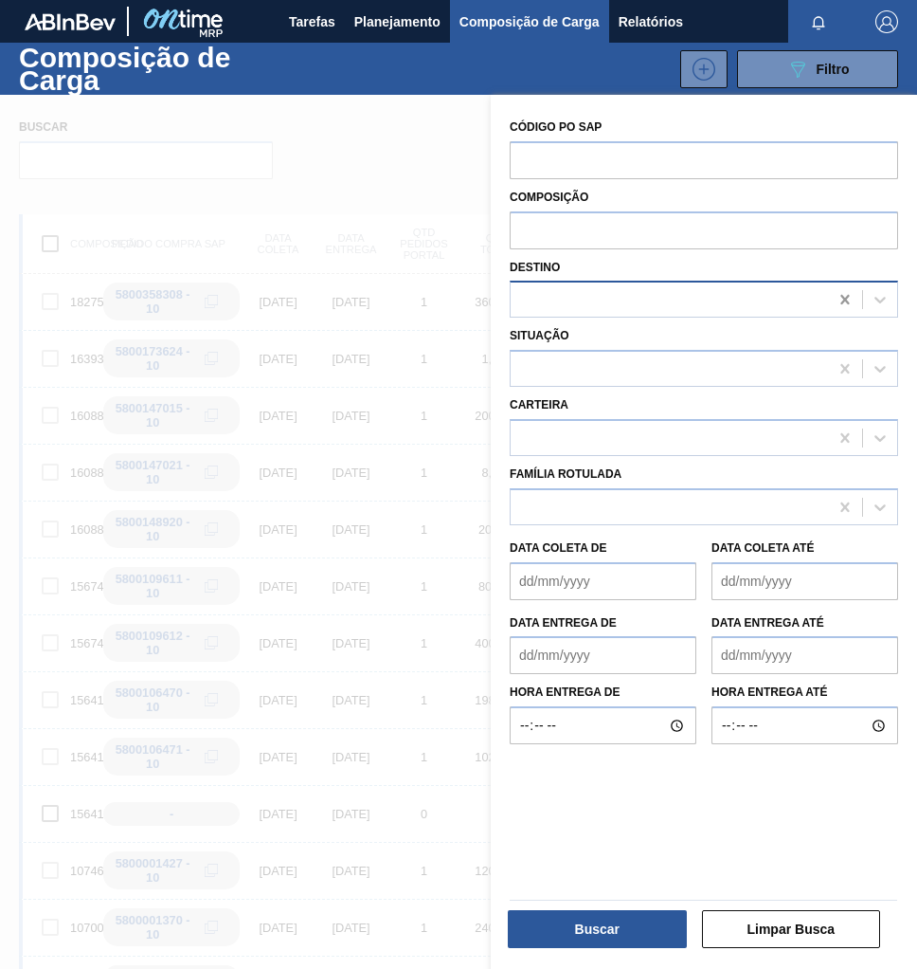
click at [843, 299] on icon at bounding box center [845, 299] width 9 height 9
type input "nova minas"
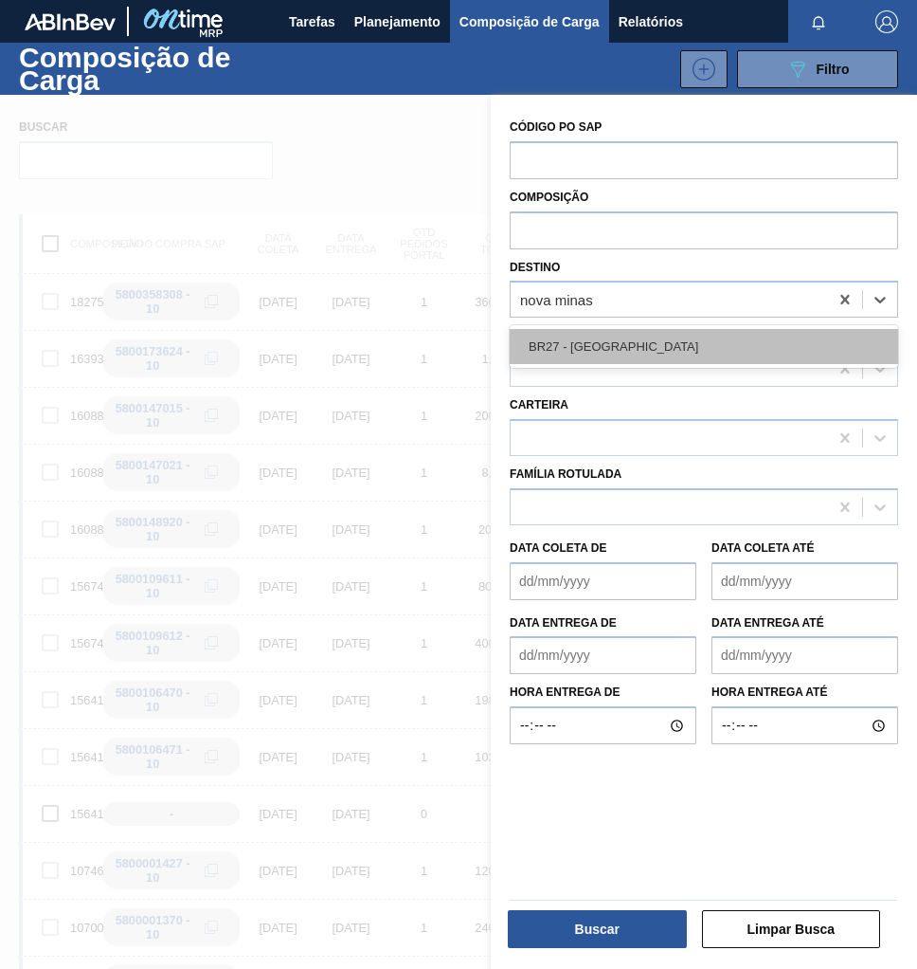
click at [692, 339] on div "BR27 - [GEOGRAPHIC_DATA]" at bounding box center [704, 346] width 389 height 35
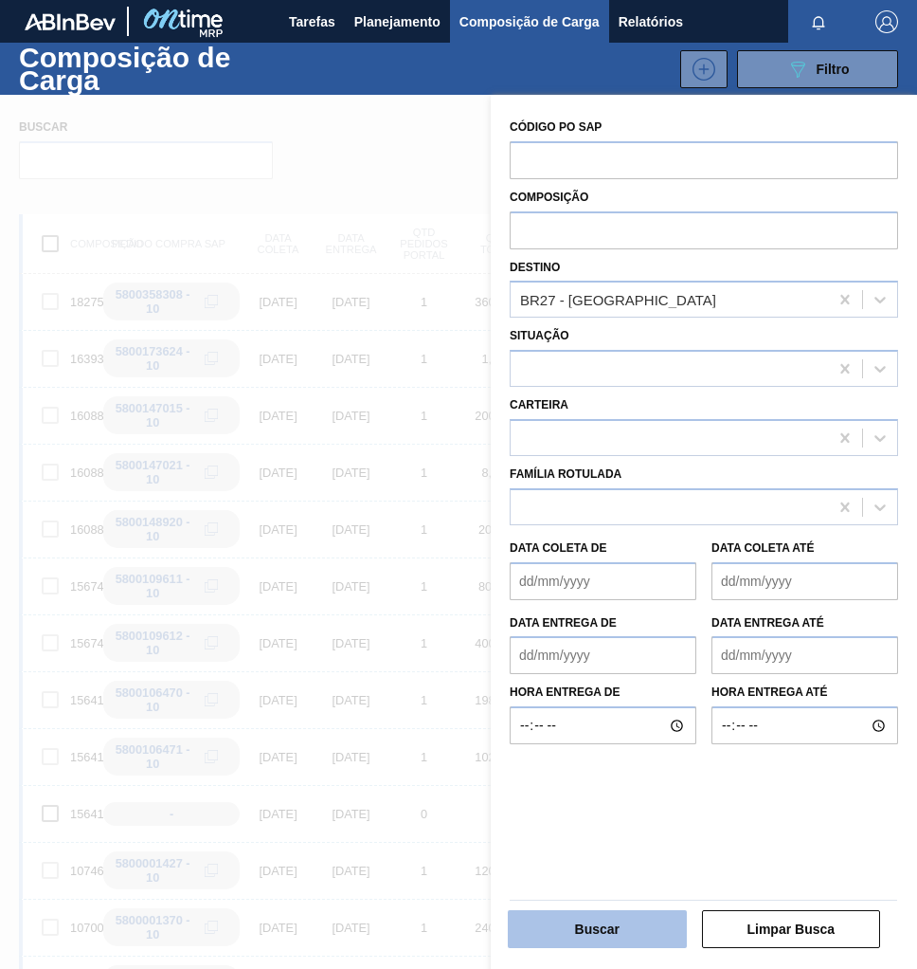
click at [609, 936] on button "Buscar" at bounding box center [597, 929] width 179 height 38
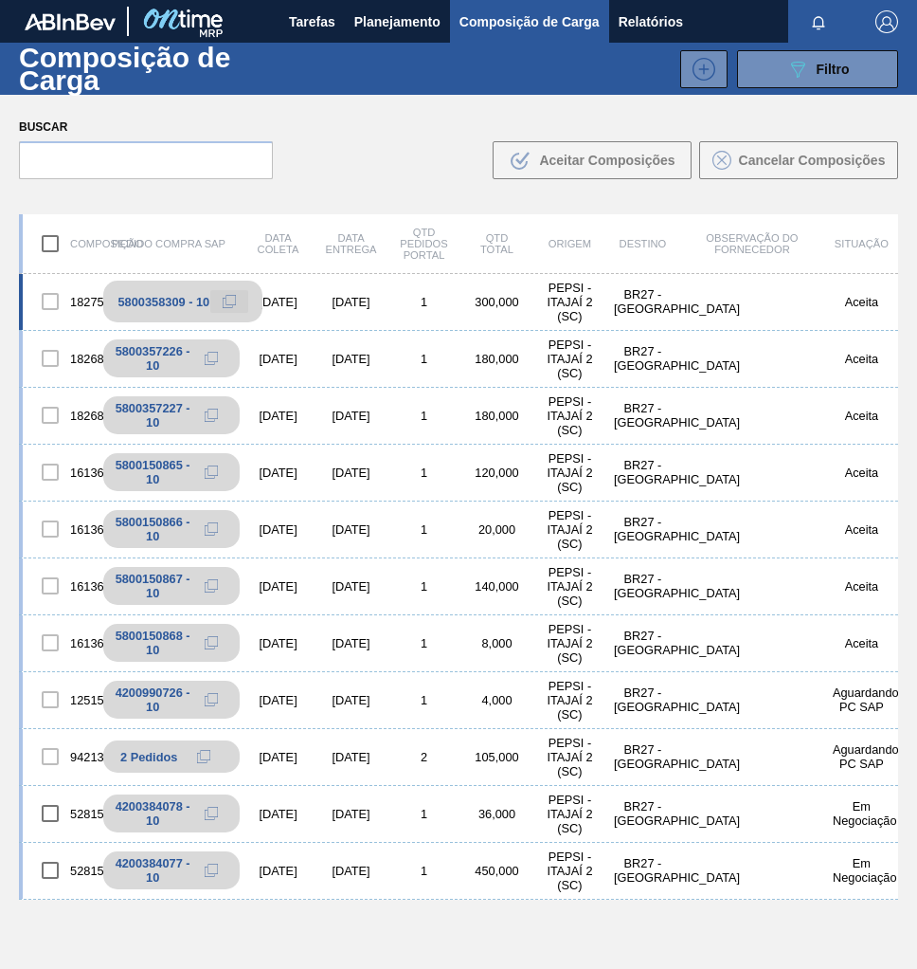
click at [225, 302] on icon at bounding box center [229, 301] width 13 height 13
click at [437, 29] on span "Planejamento" at bounding box center [397, 21] width 86 height 23
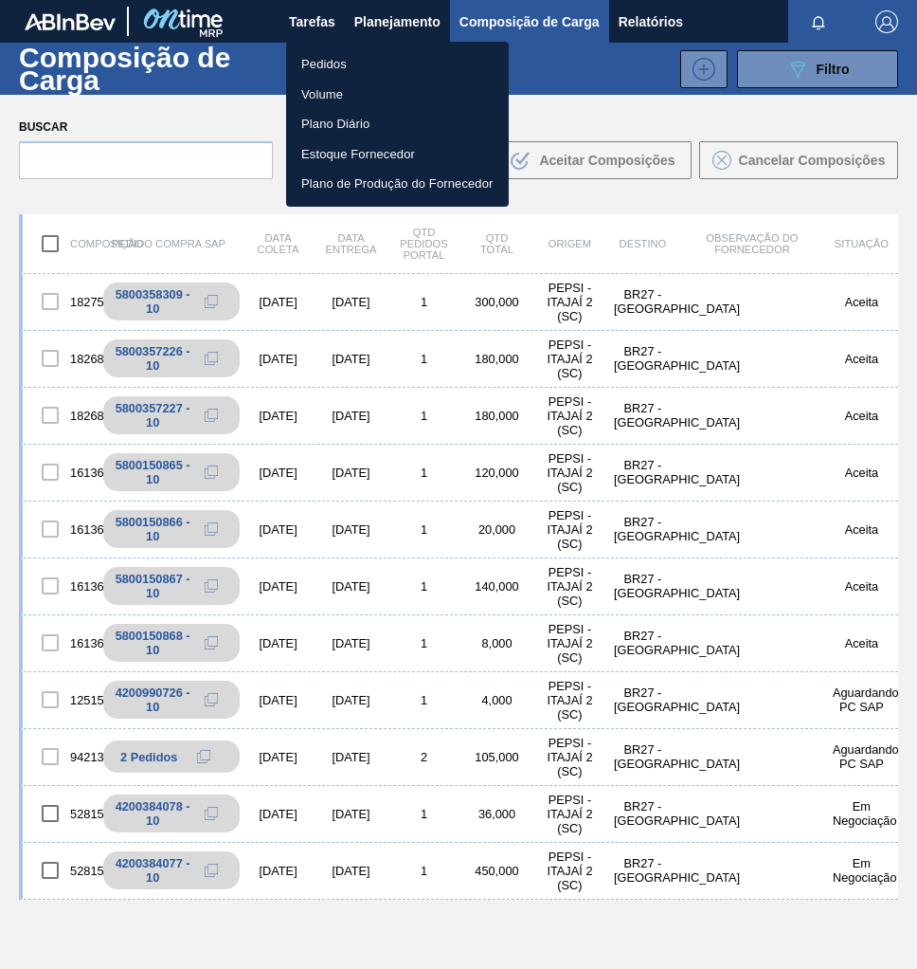
click at [327, 65] on li "Pedidos" at bounding box center [397, 64] width 223 height 30
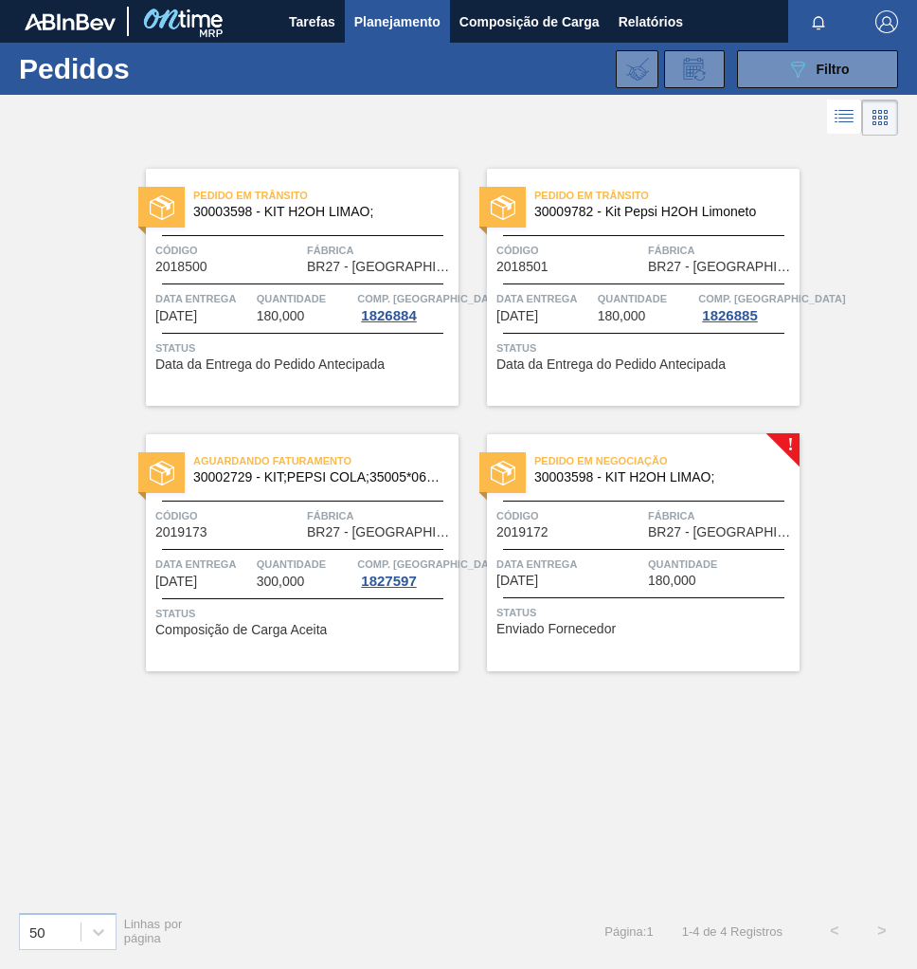
click at [627, 545] on div "Pedido em Negociação 30003598 - KIT H2OH LIMAO; Código 2019172 Fábrica BR27 - N…" at bounding box center [643, 552] width 313 height 237
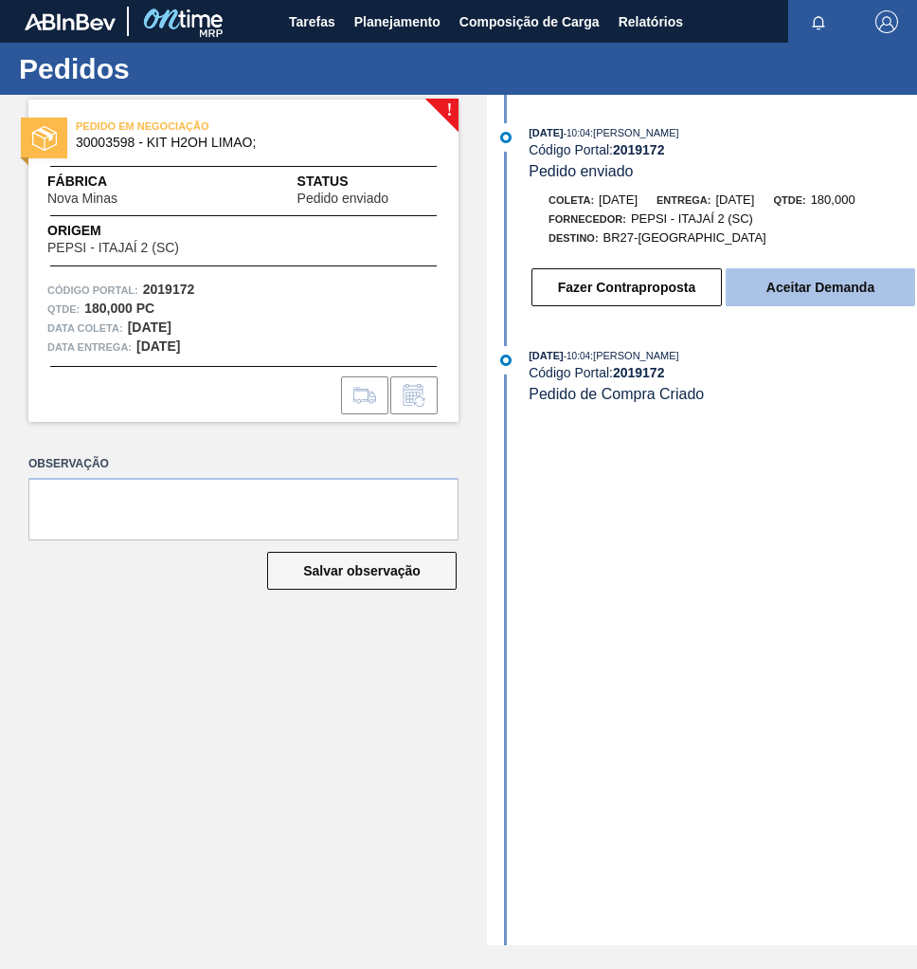
click at [853, 295] on button "Aceitar Demanda" at bounding box center [821, 287] width 190 height 38
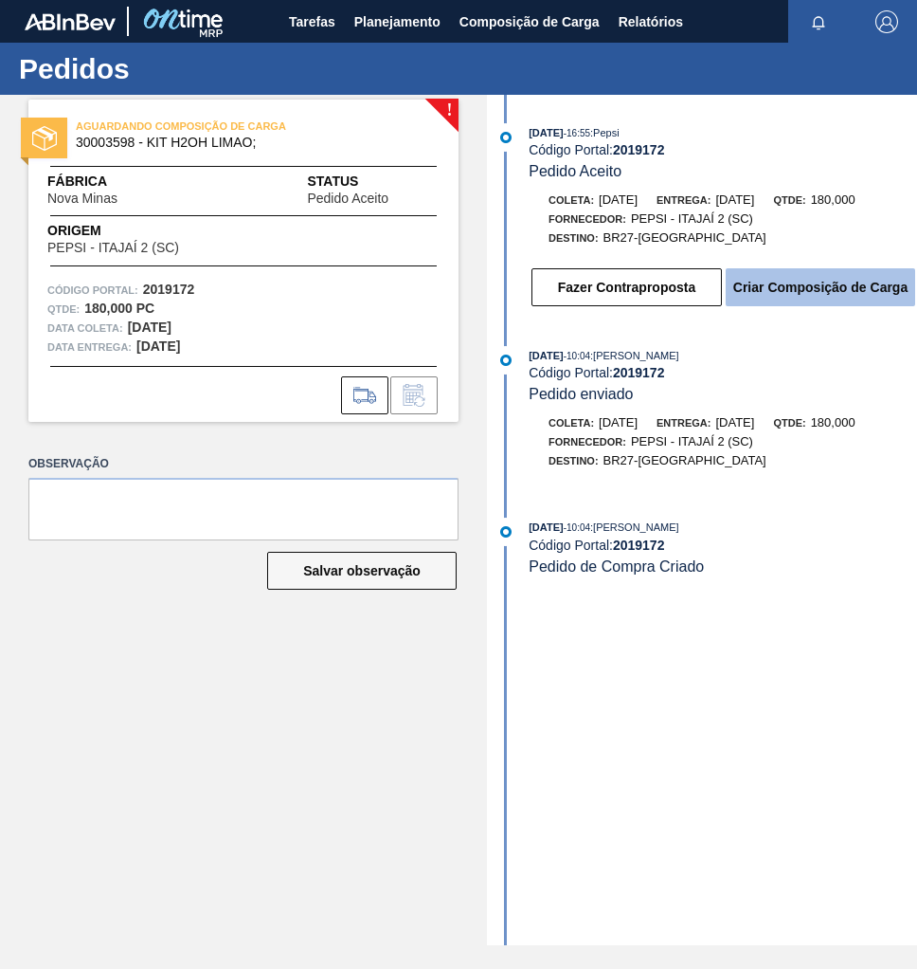
click at [854, 293] on button "Criar Composição de Carga" at bounding box center [821, 287] width 190 height 38
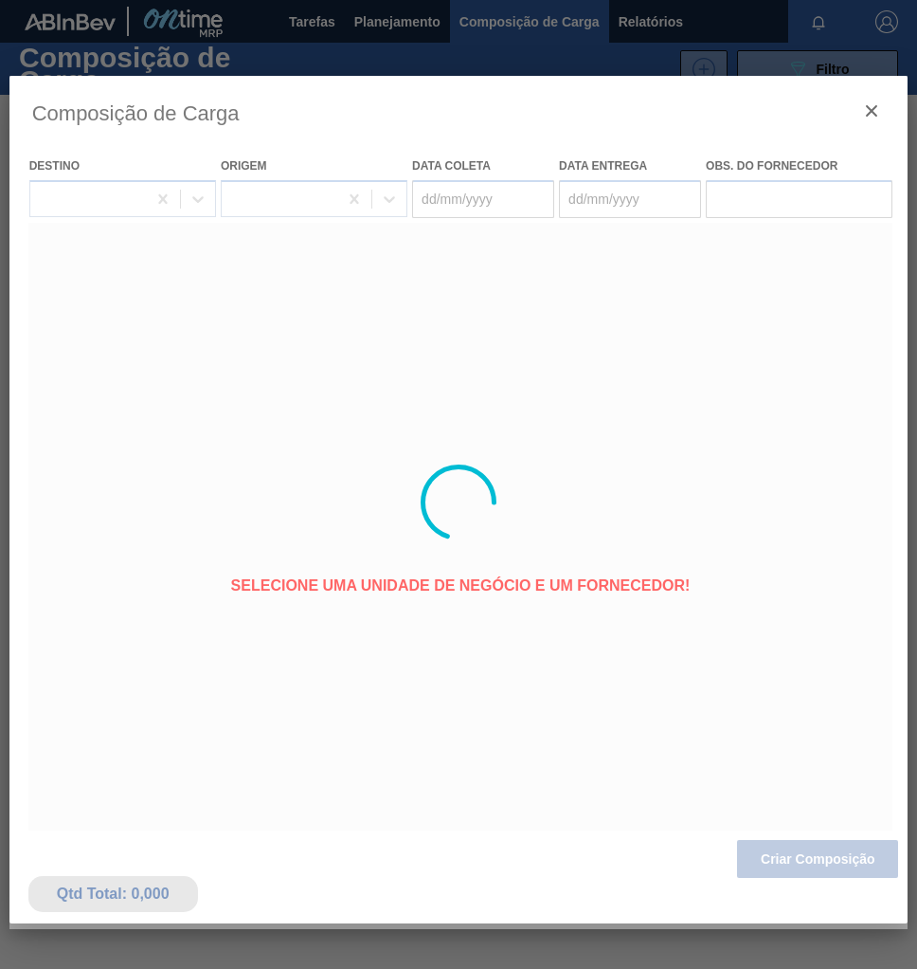
type coleta "[DATE]"
type entrega "[DATE]"
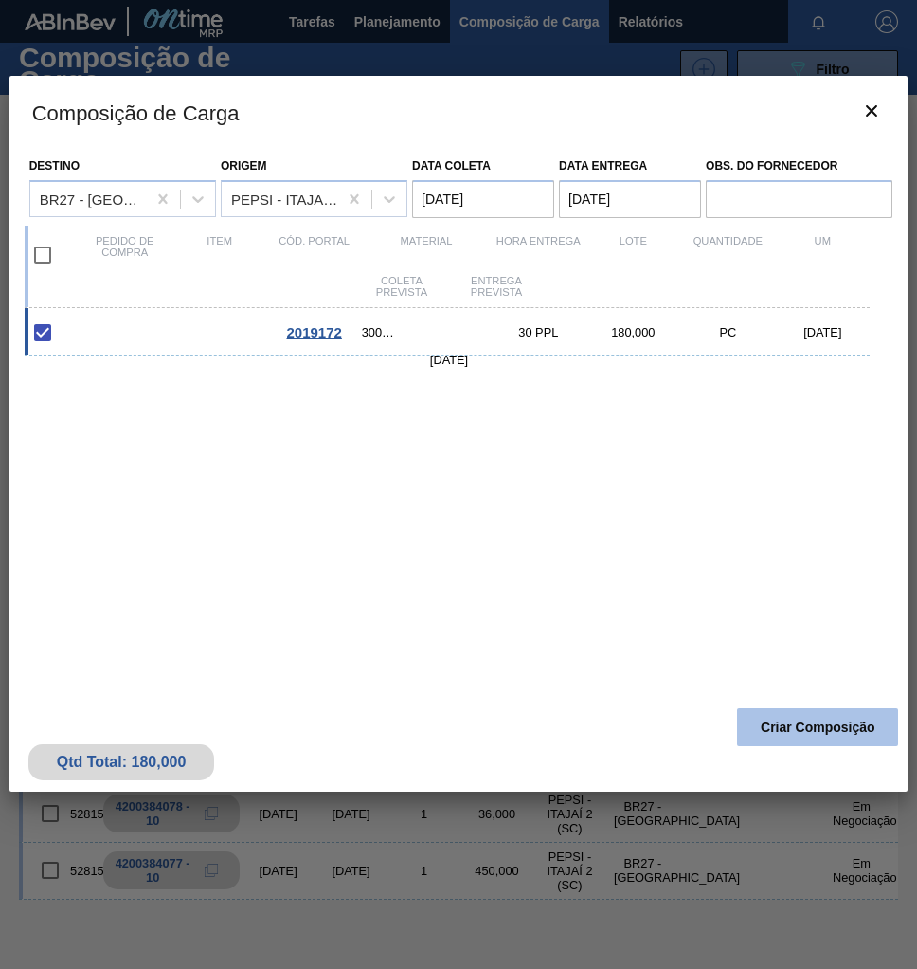
click at [811, 726] on button "Criar Composição" at bounding box center [817, 727] width 161 height 38
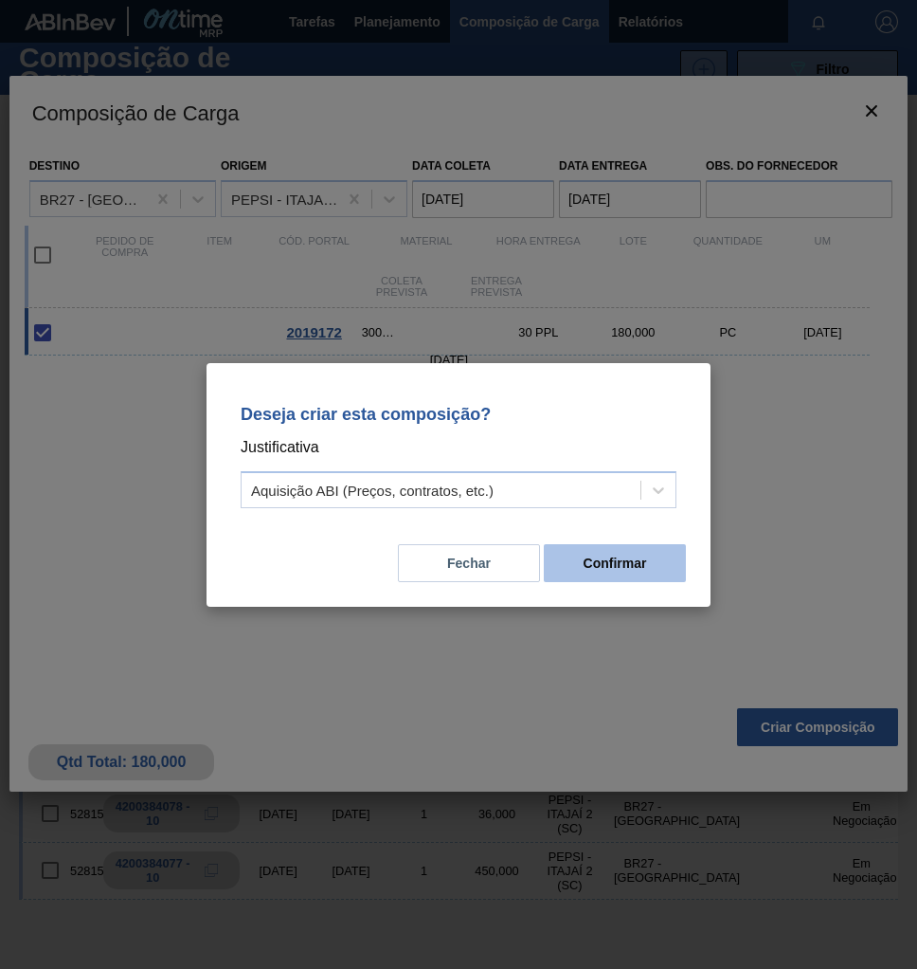
click at [640, 570] on button "Confirmar" at bounding box center [615, 563] width 142 height 38
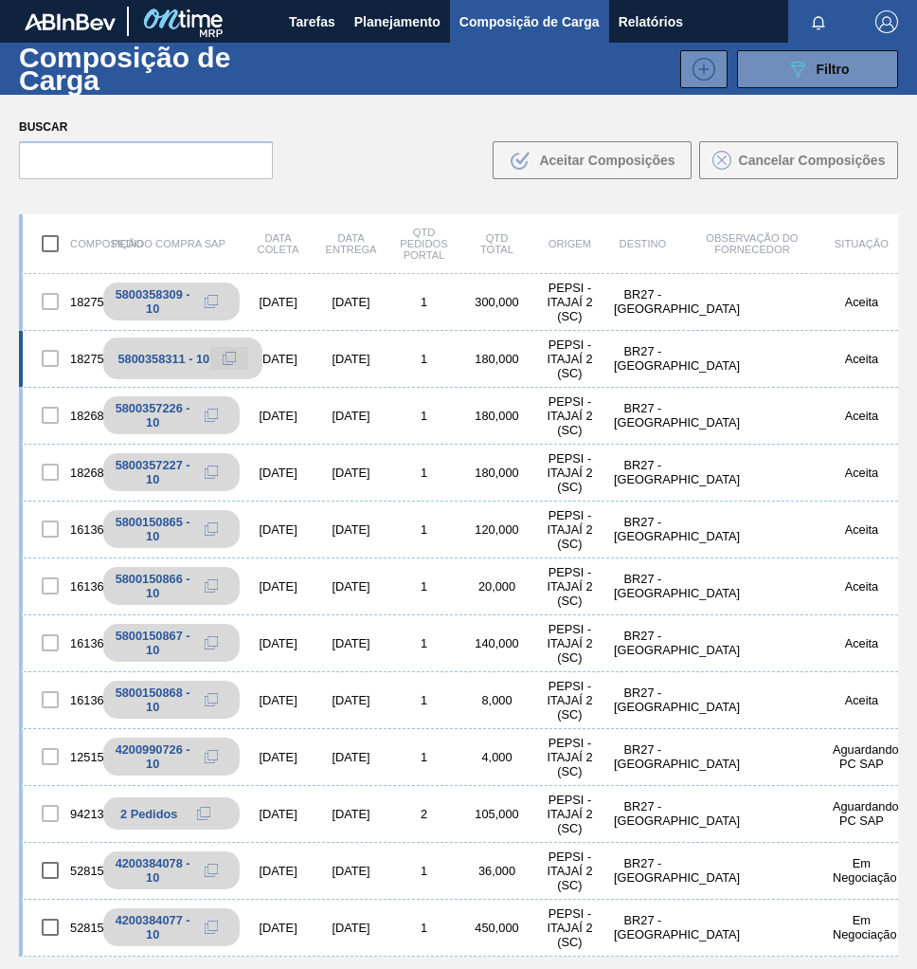
click at [223, 359] on icon at bounding box center [229, 358] width 13 height 13
click at [815, 54] on button "089F7B8B-B2A5-4AFE-B5C0-19BA573D28AC Filtro" at bounding box center [817, 69] width 161 height 38
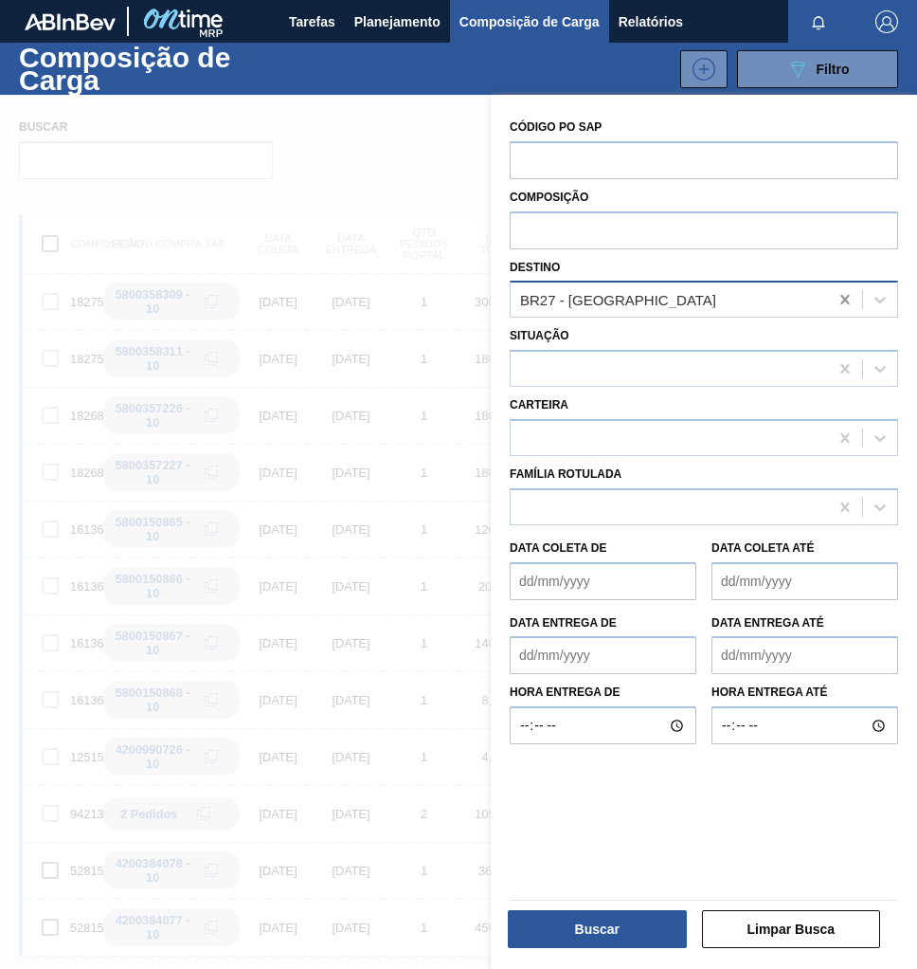
click at [847, 300] on icon at bounding box center [845, 299] width 19 height 19
type input "sapucaia"
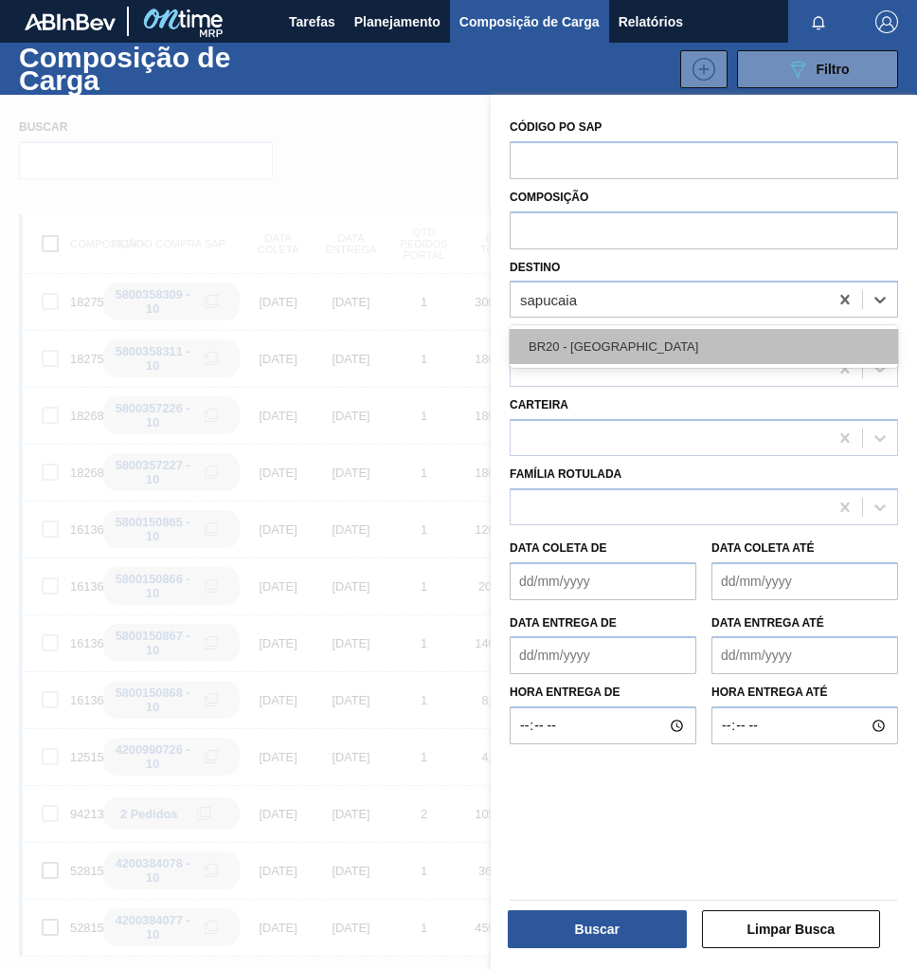
click at [710, 340] on div "BR20 - [GEOGRAPHIC_DATA]" at bounding box center [704, 346] width 389 height 35
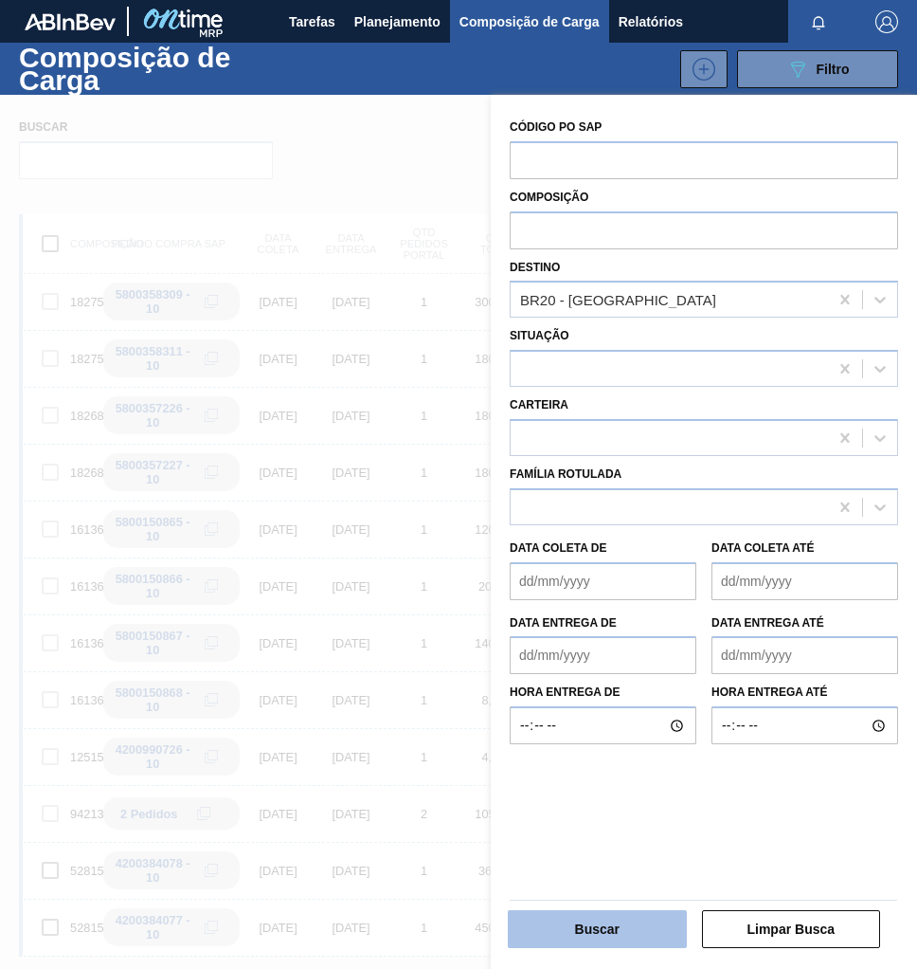
click at [544, 941] on button "Buscar" at bounding box center [597, 929] width 179 height 38
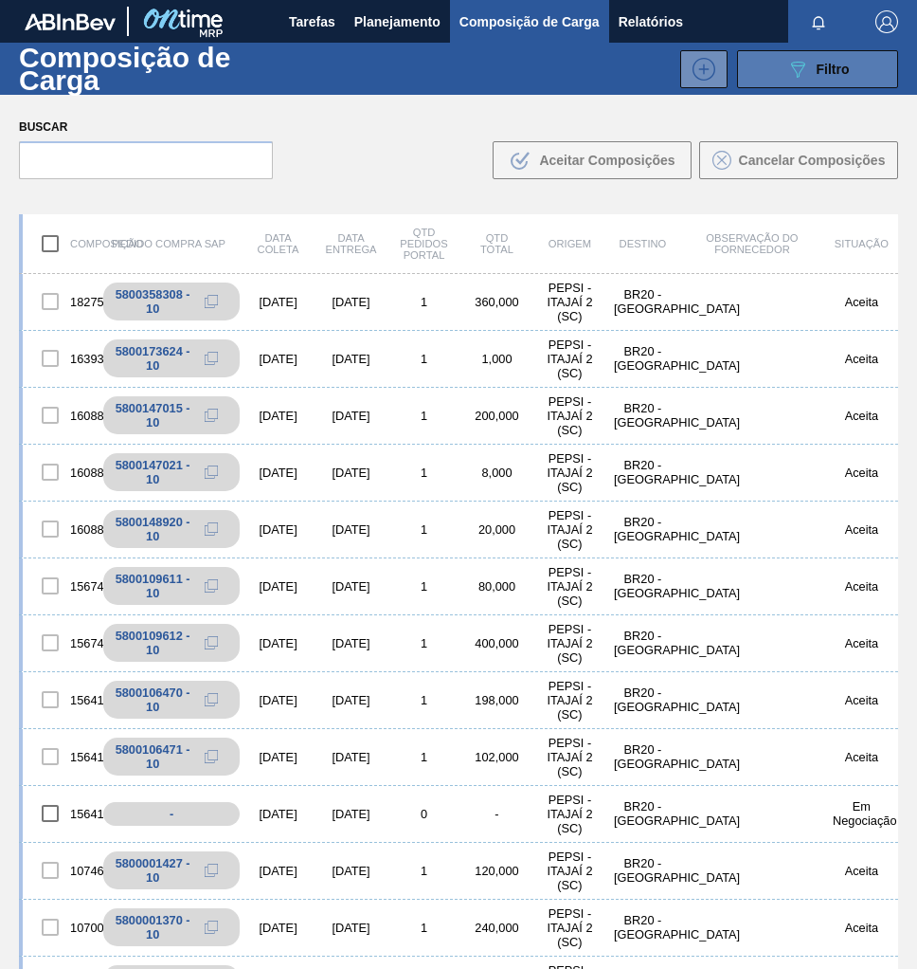
click at [829, 77] on div "089F7B8B-B2A5-4AFE-B5C0-19BA573D28AC Filtro" at bounding box center [819, 69] width 64 height 23
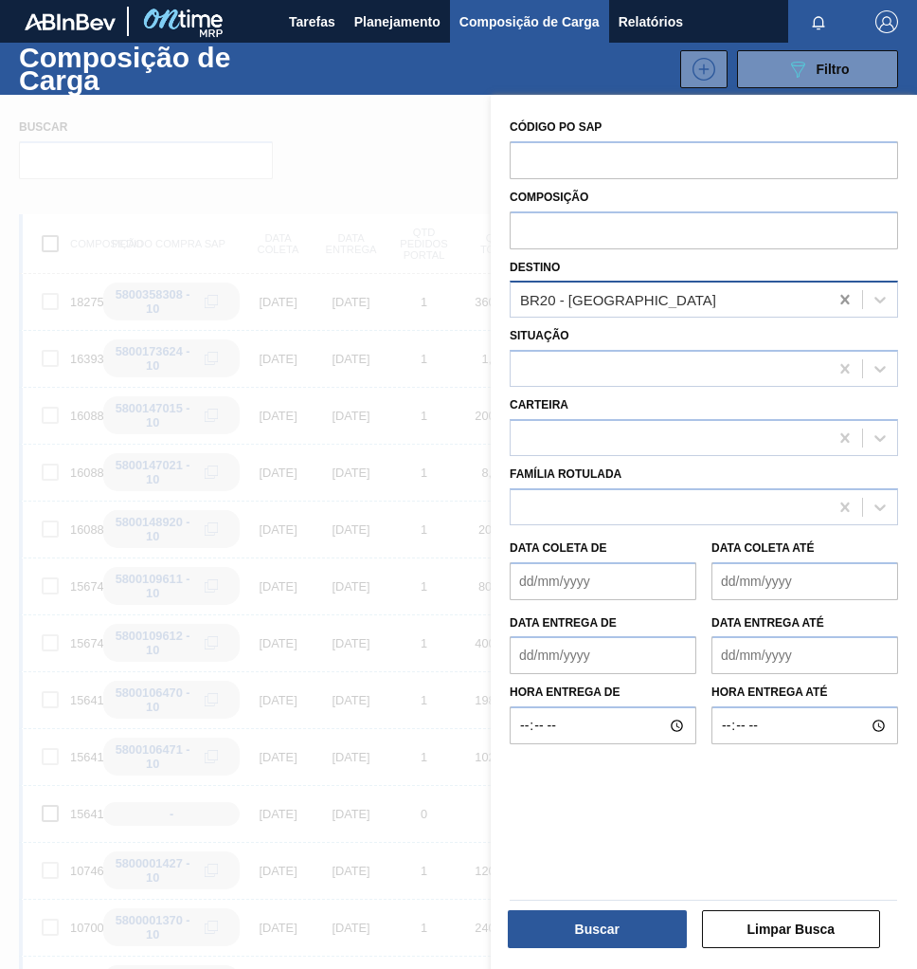
click at [843, 300] on icon at bounding box center [845, 299] width 9 height 9
type input "jagua"
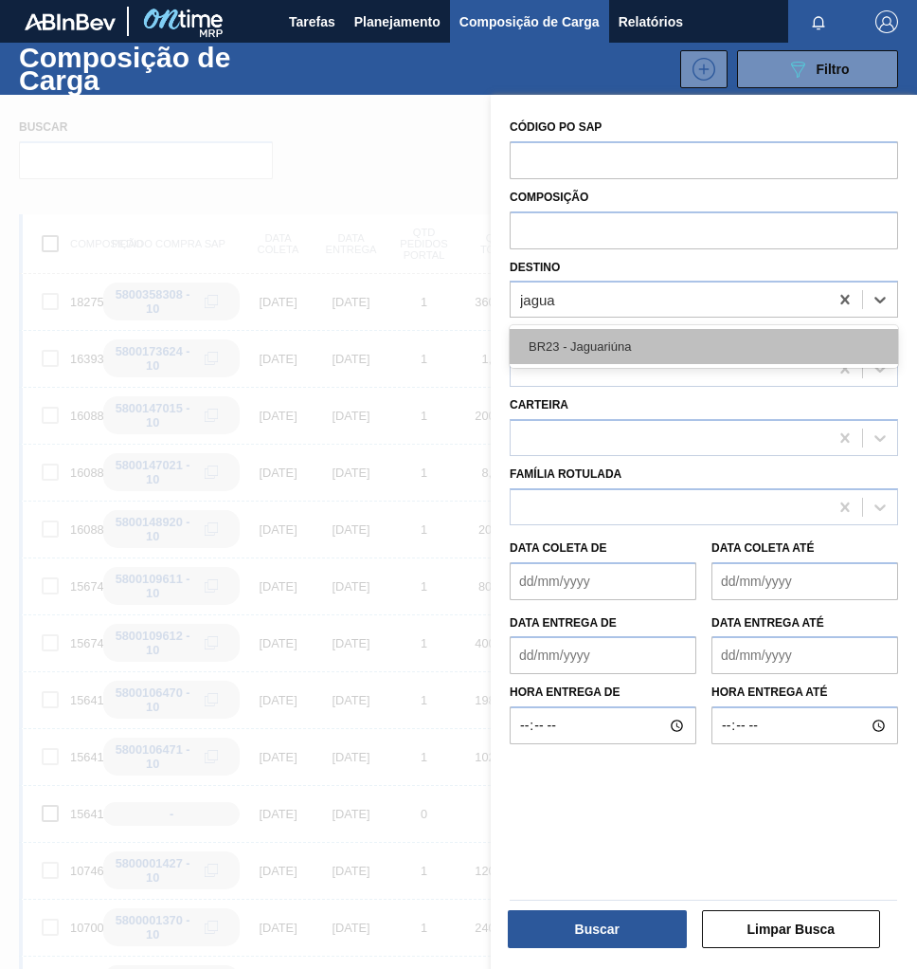
click at [696, 336] on div "BR23 - Jaguariúna" at bounding box center [704, 346] width 389 height 35
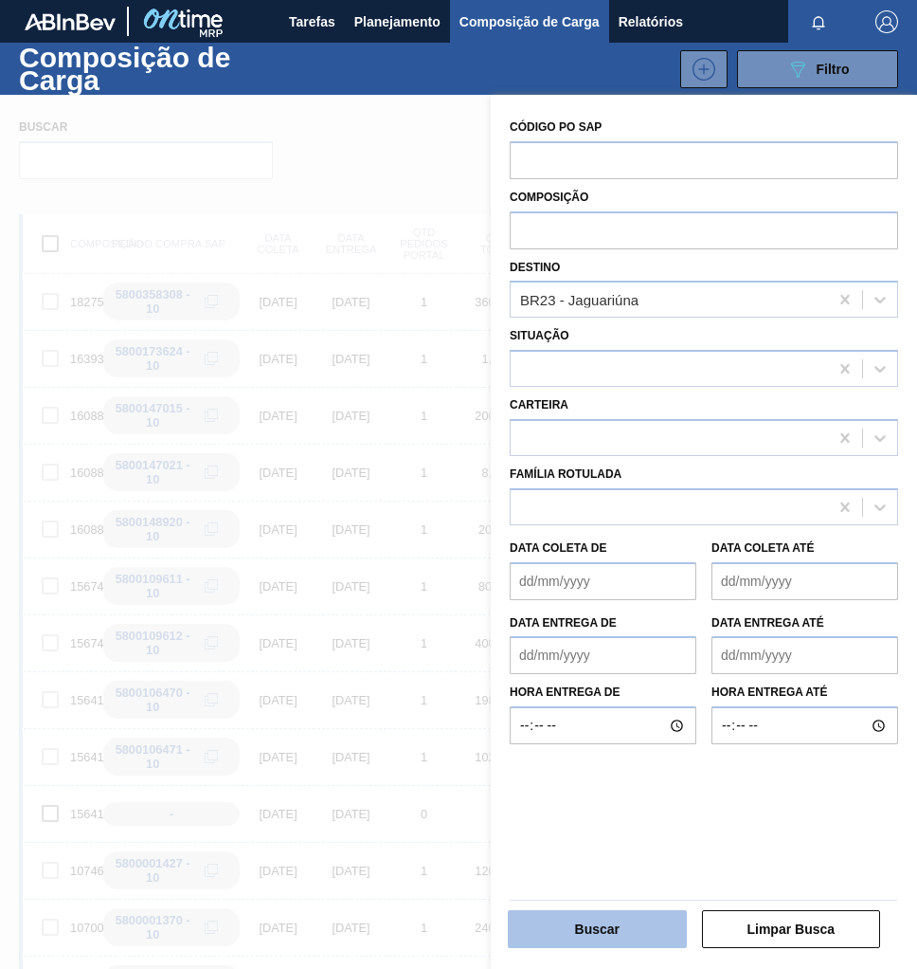
click at [583, 923] on button "Buscar" at bounding box center [597, 929] width 179 height 38
